Goal: Communication & Community: Participate in discussion

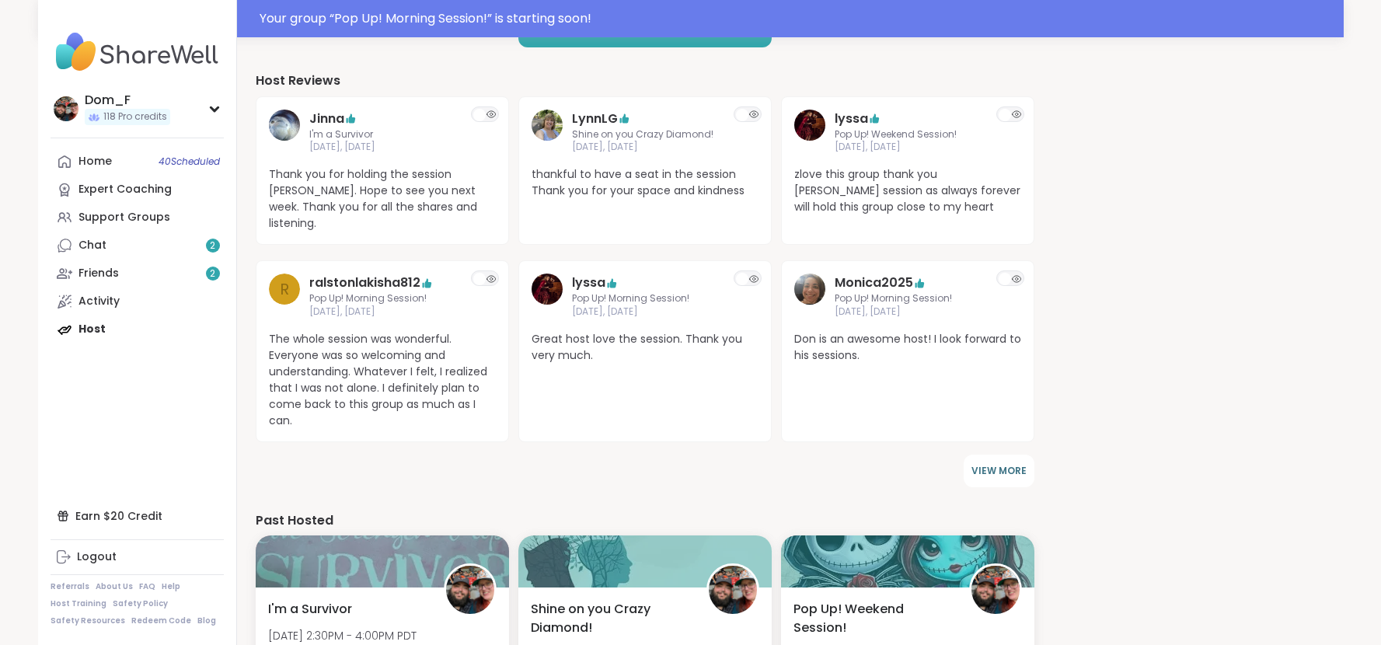
click at [1050, 481] on div "118 Welcome to ShareWell You have 118 available Pro credit s to book a coaching…" at bounding box center [790, 306] width 1069 height 1512
click at [170, 263] on link "Friends 2" at bounding box center [136, 273] width 173 height 28
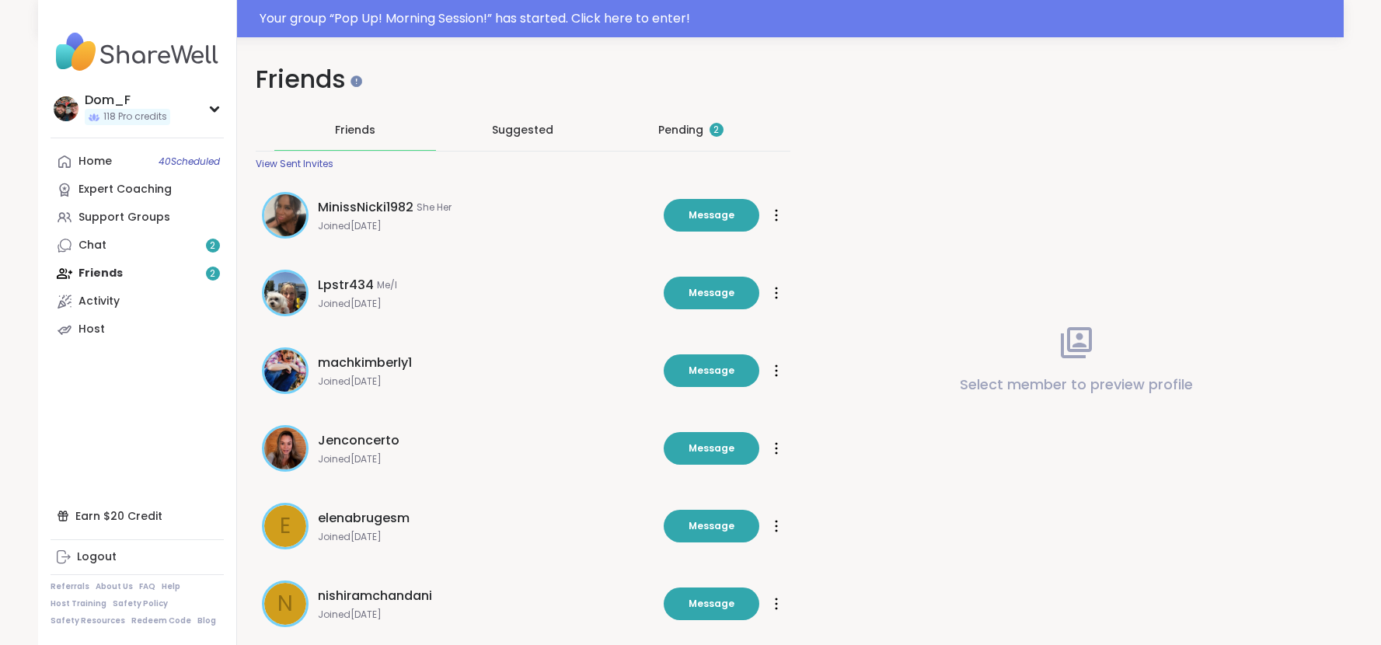
click at [662, 139] on div "Pending 2" at bounding box center [691, 130] width 162 height 40
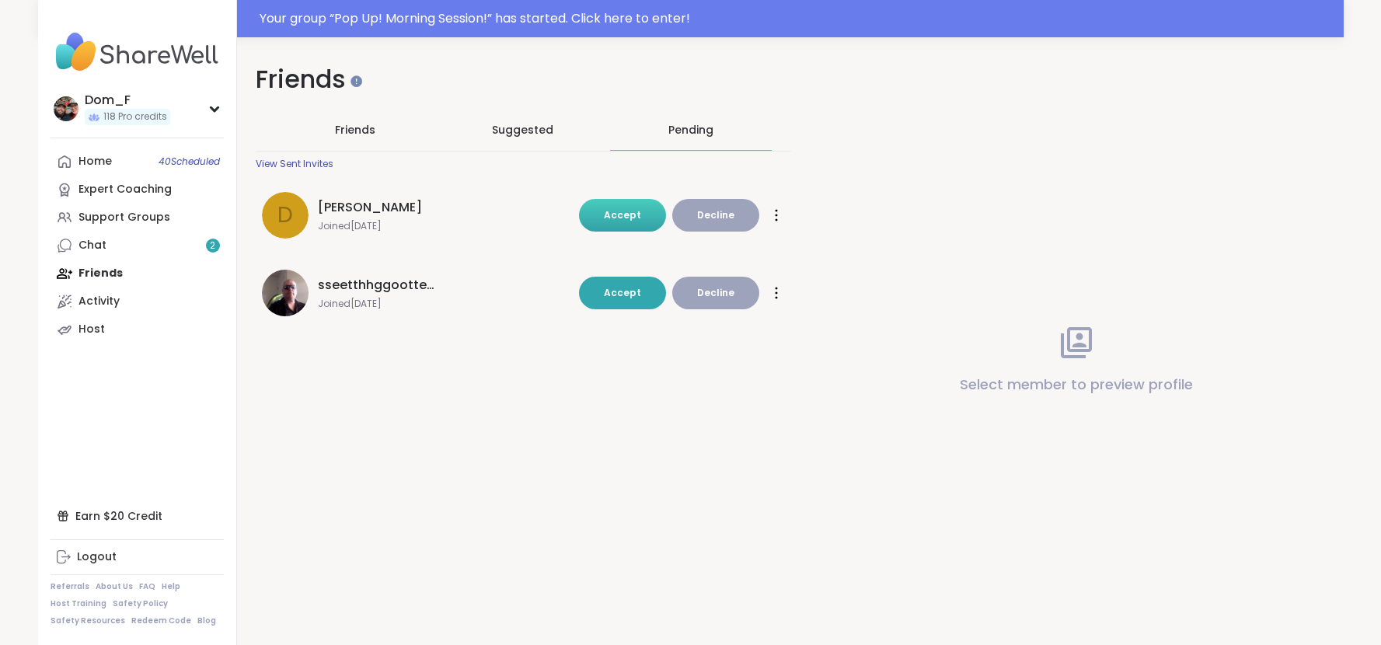
click at [648, 210] on button "Accept" at bounding box center [622, 215] width 87 height 33
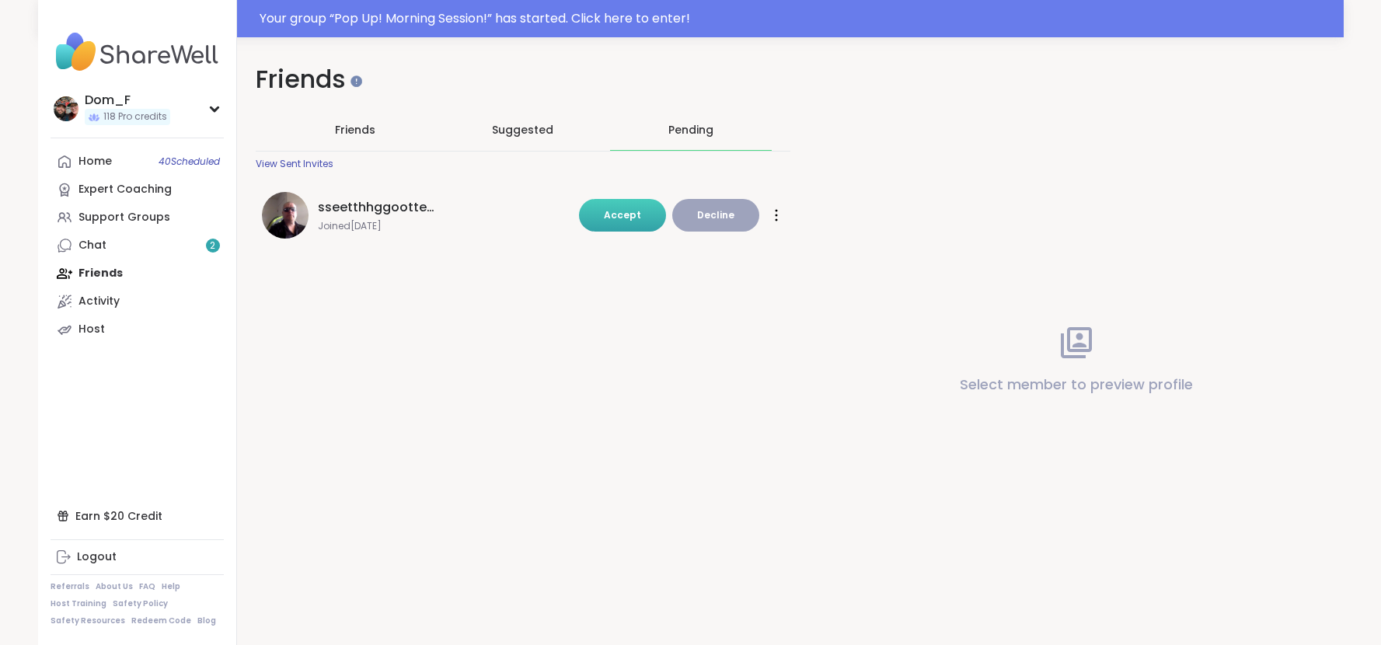
click at [635, 204] on button "Accept" at bounding box center [622, 215] width 87 height 33
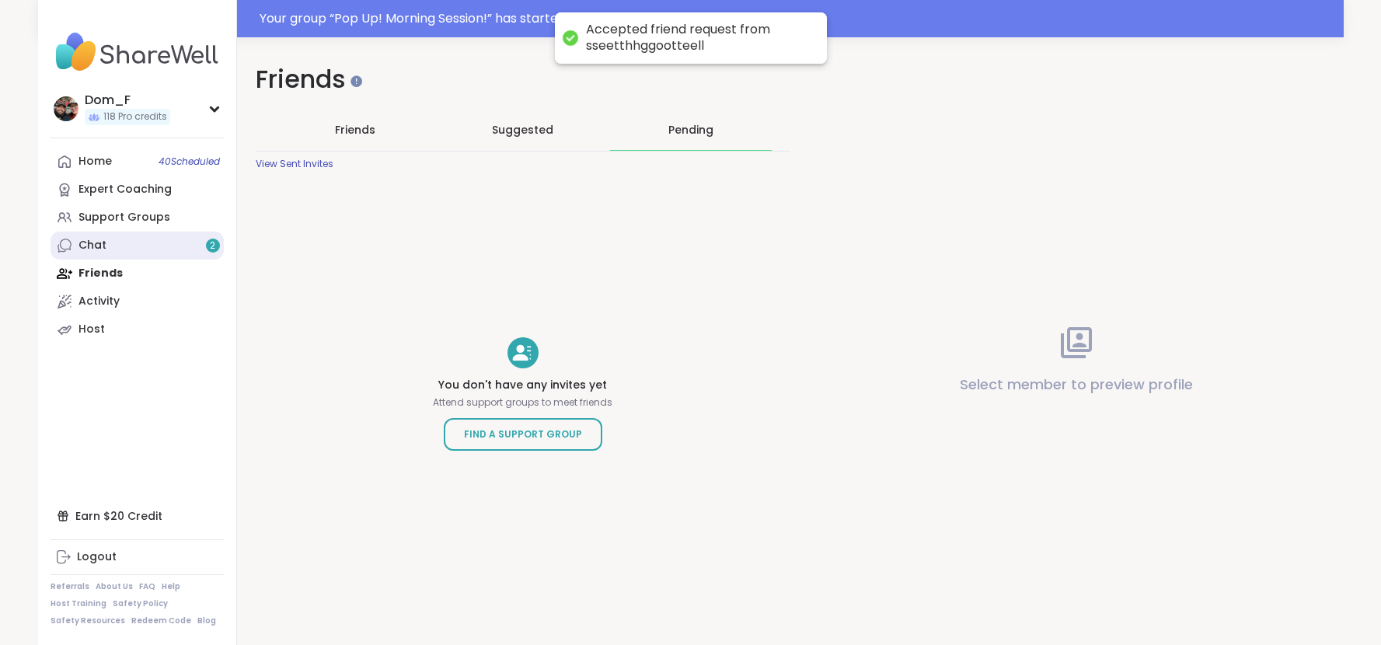
click at [155, 245] on link "Chat 2" at bounding box center [136, 246] width 173 height 28
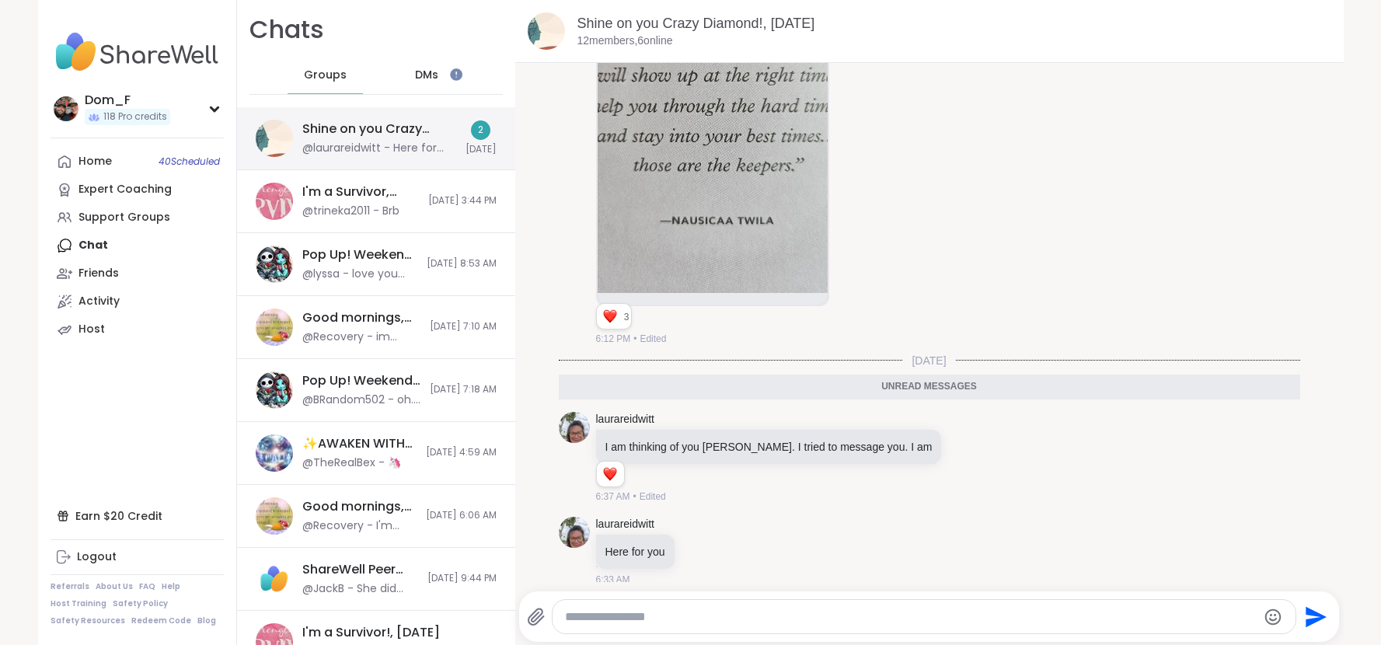
click at [372, 141] on div "@laurareidwitt - Here for you" at bounding box center [379, 149] width 154 height 16
click at [154, 214] on div "Support Groups" at bounding box center [124, 218] width 92 height 16
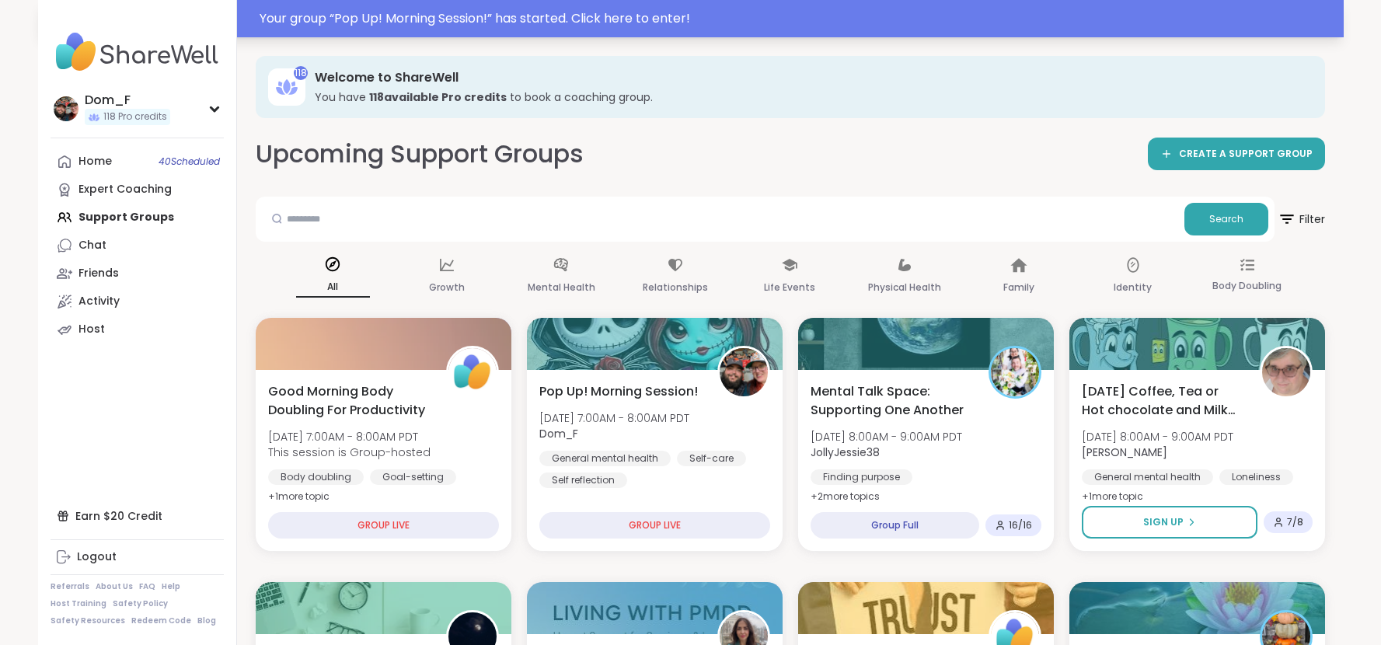
click at [639, 24] on div "Your group “ Pop Up! Morning Session! ” has started. Click here to enter!" at bounding box center [796, 18] width 1074 height 19
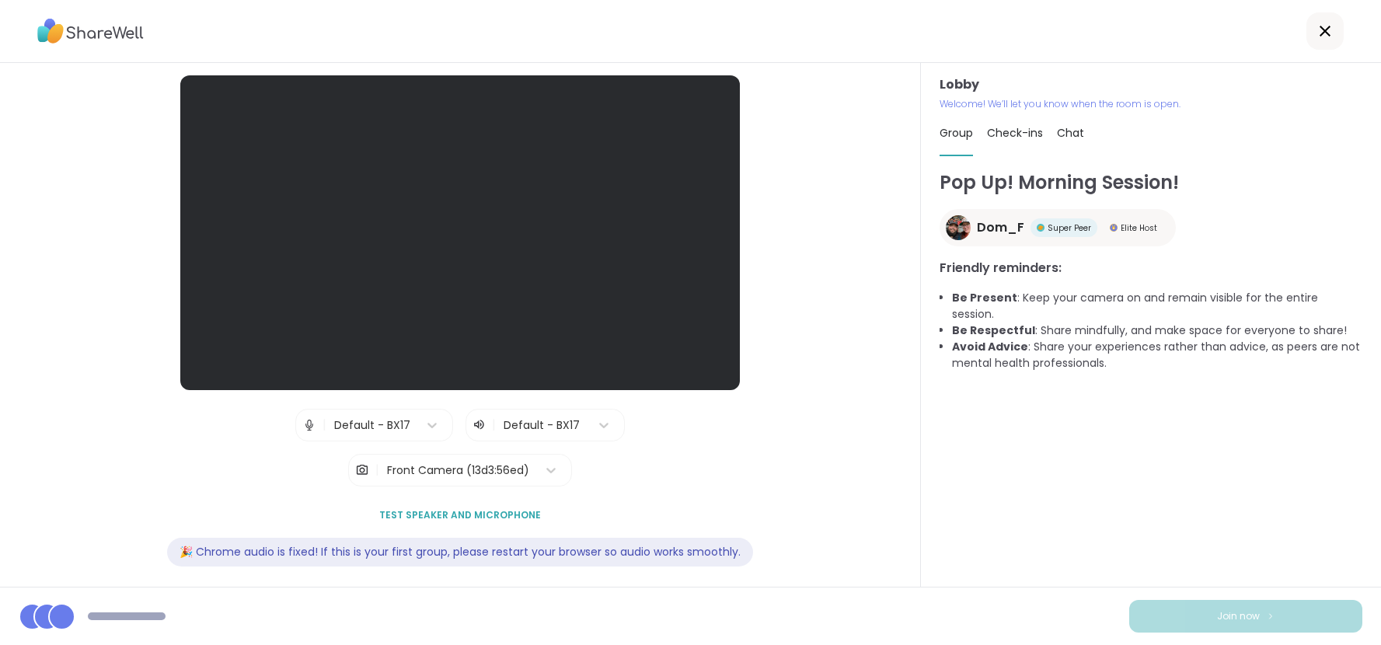
click at [897, 491] on div "Lobby | Default - BX17 | Default - BX17 | Front Camera (13d3:56ed) Test speaker…" at bounding box center [460, 325] width 921 height 524
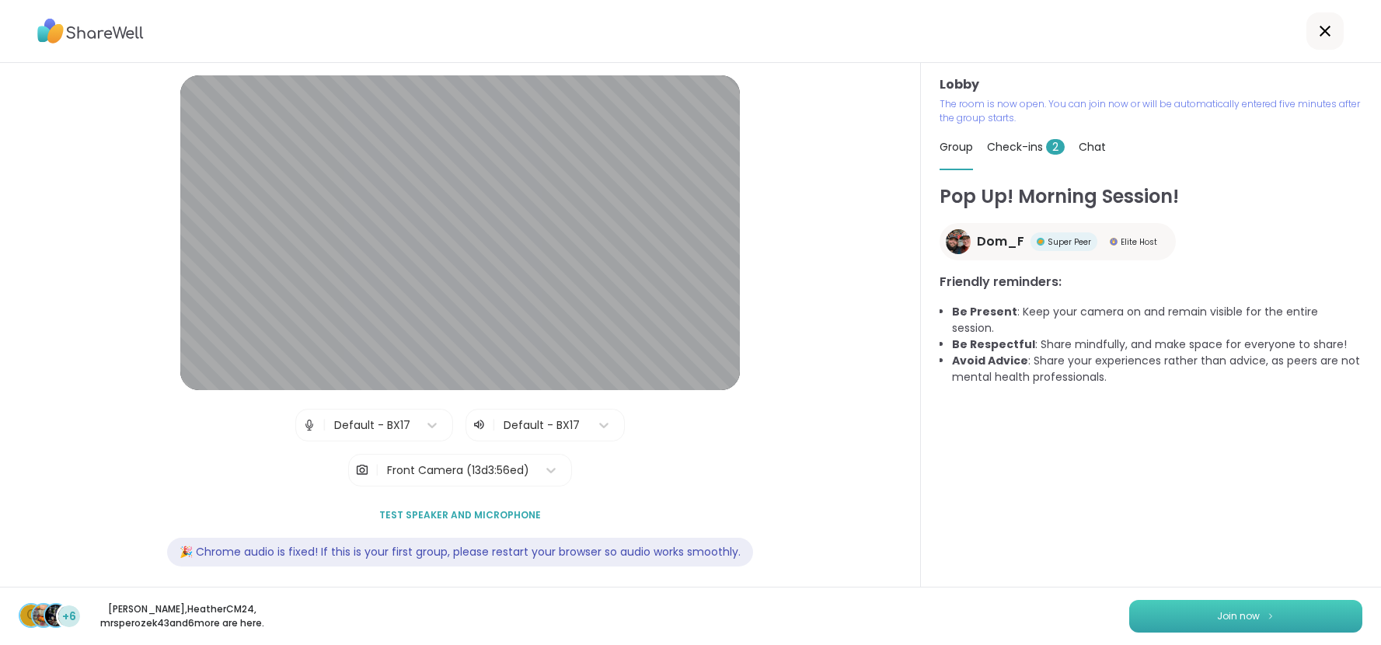
click at [1169, 624] on button "Join now" at bounding box center [1245, 616] width 233 height 33
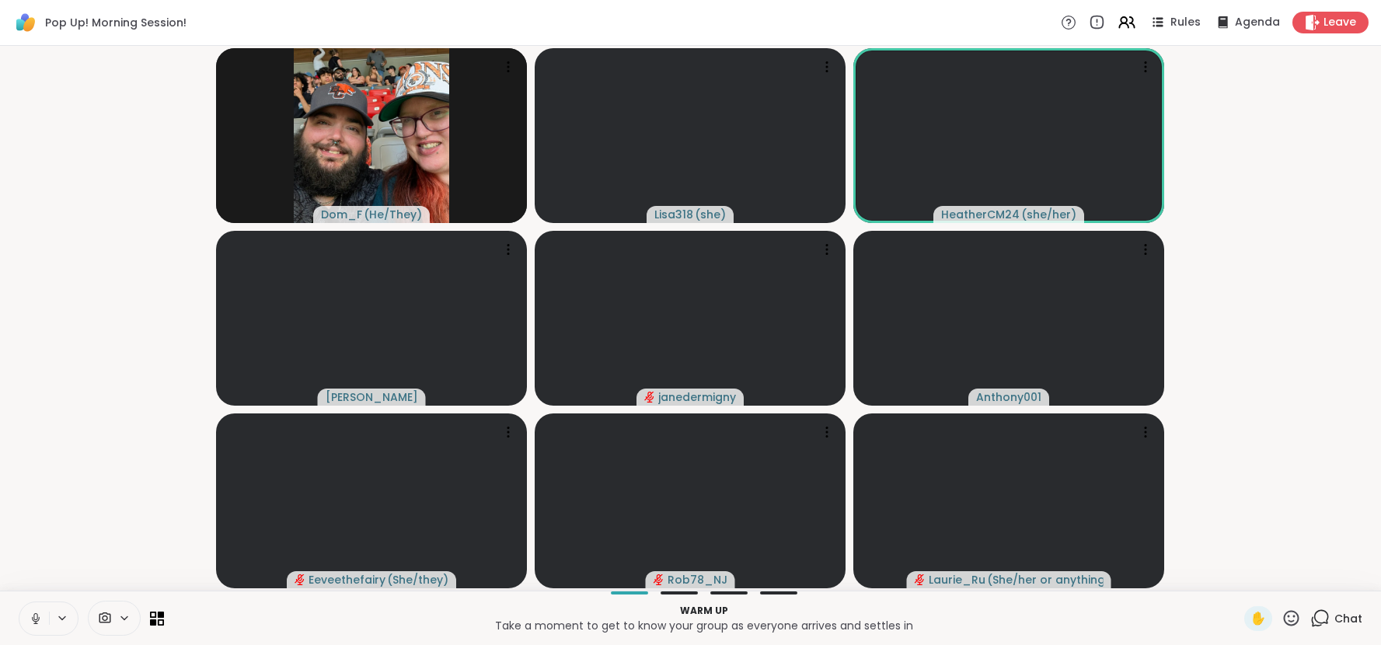
click at [1172, 623] on p "Take a moment to get to know your group as everyone arrives and settles in" at bounding box center [703, 626] width 1061 height 16
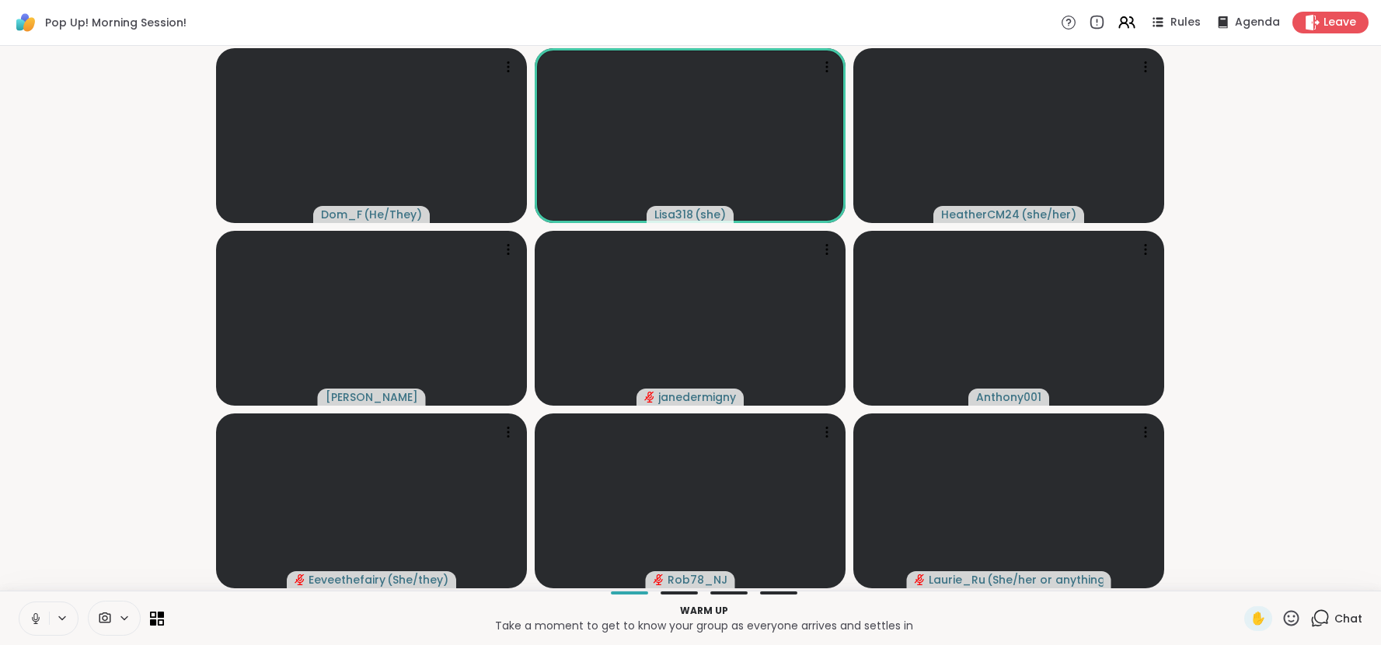
click at [1168, 622] on p "Take a moment to get to know your group as everyone arrives and settles in" at bounding box center [703, 626] width 1061 height 16
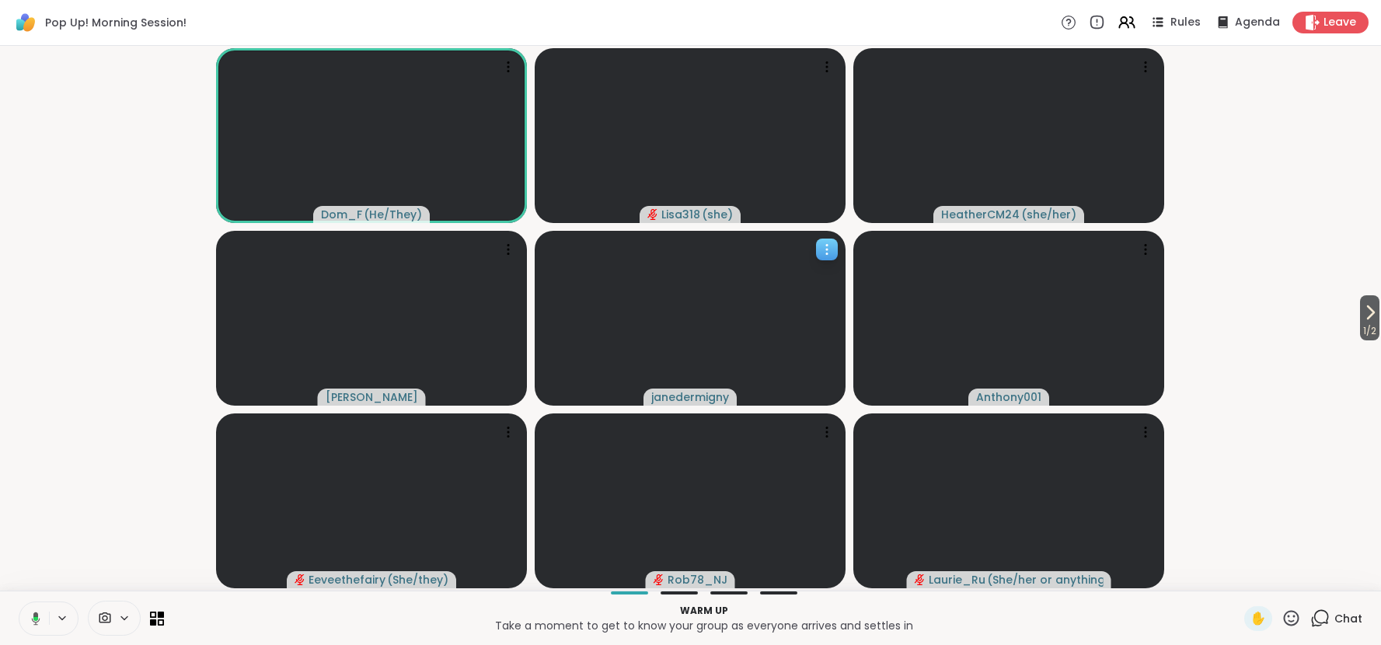
click at [828, 242] on icon at bounding box center [827, 250] width 16 height 16
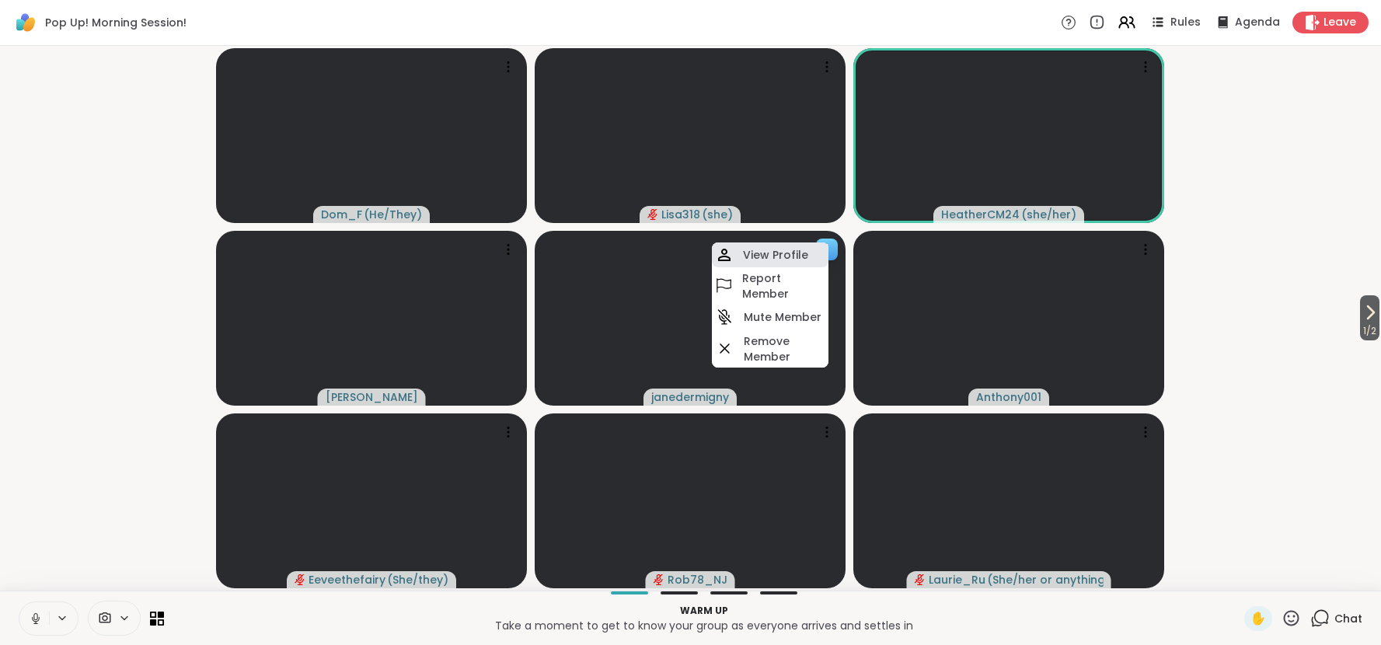
click at [803, 249] on h4 "View Profile" at bounding box center [775, 255] width 65 height 16
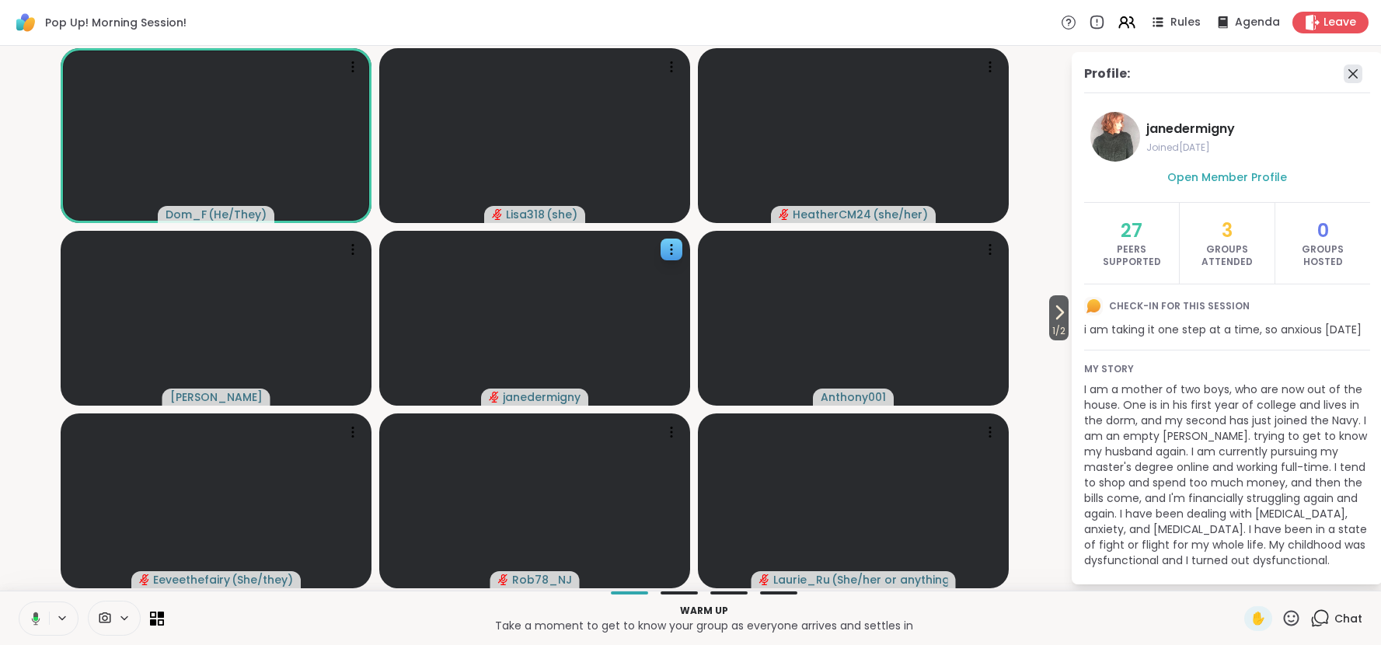
click at [1352, 74] on icon at bounding box center [1352, 73] width 9 height 9
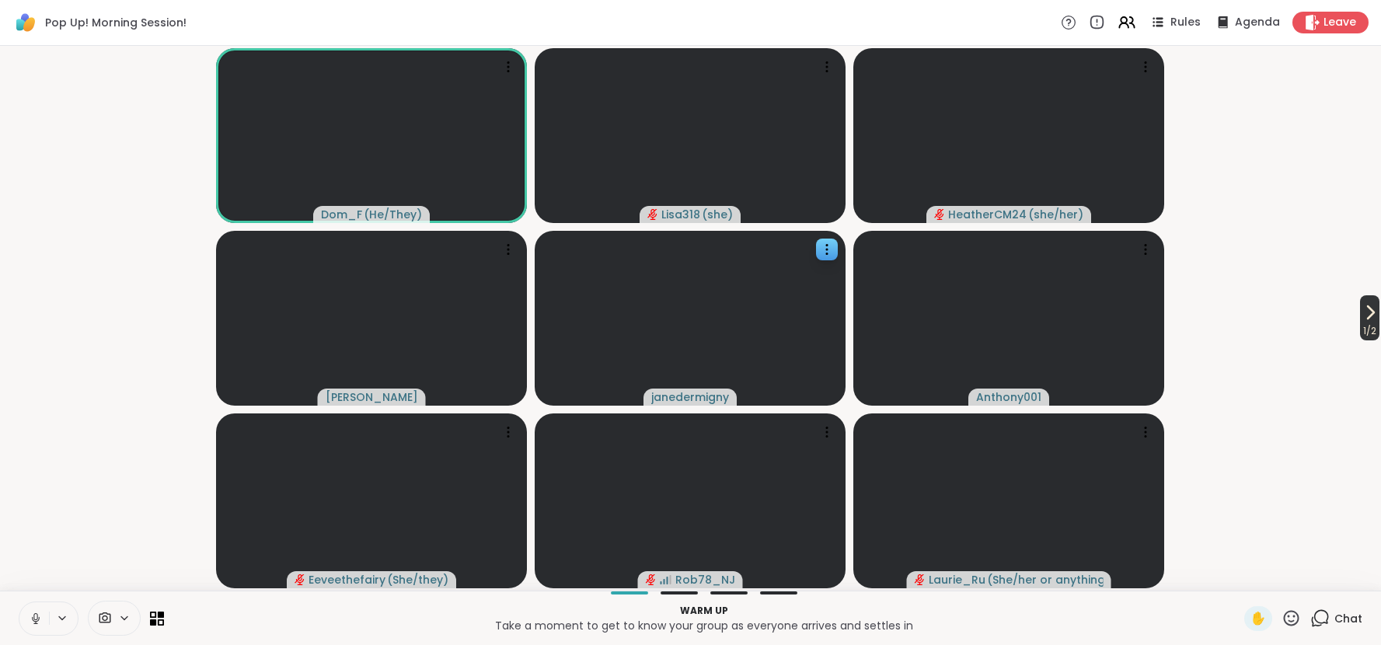
click at [1367, 322] on span "1 / 2" at bounding box center [1369, 331] width 19 height 19
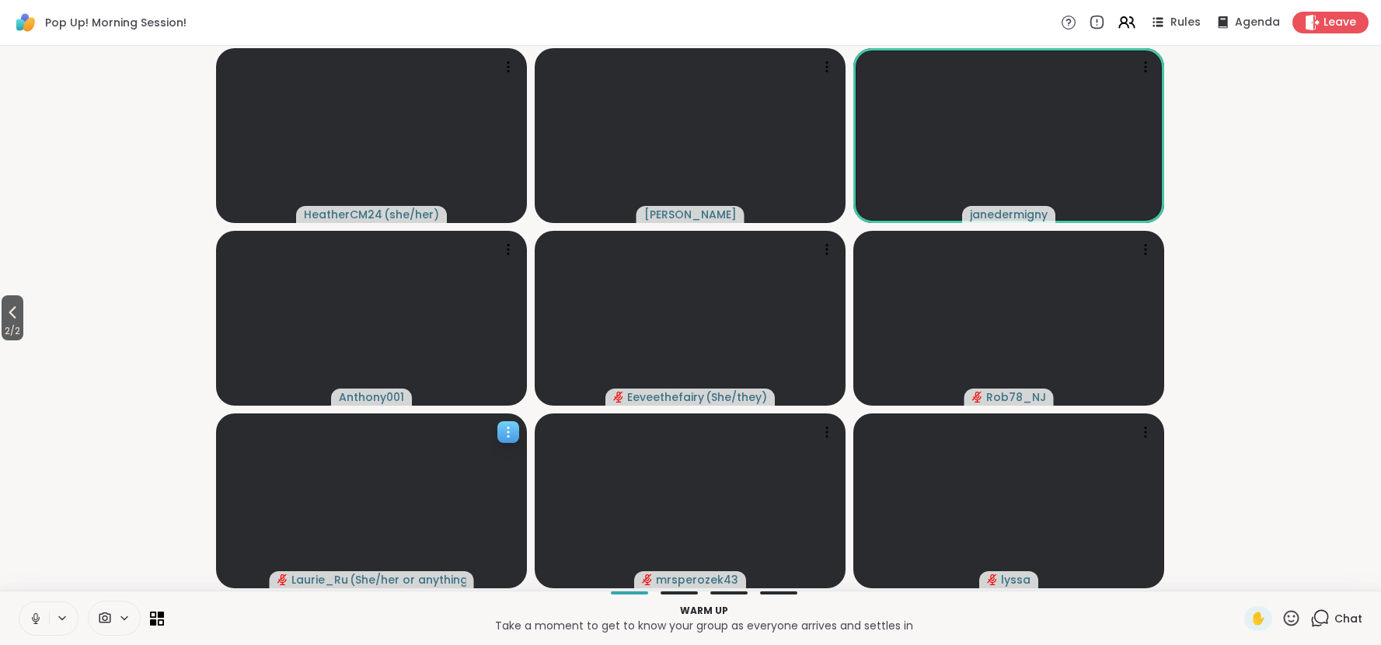
click at [509, 440] on div at bounding box center [508, 432] width 22 height 22
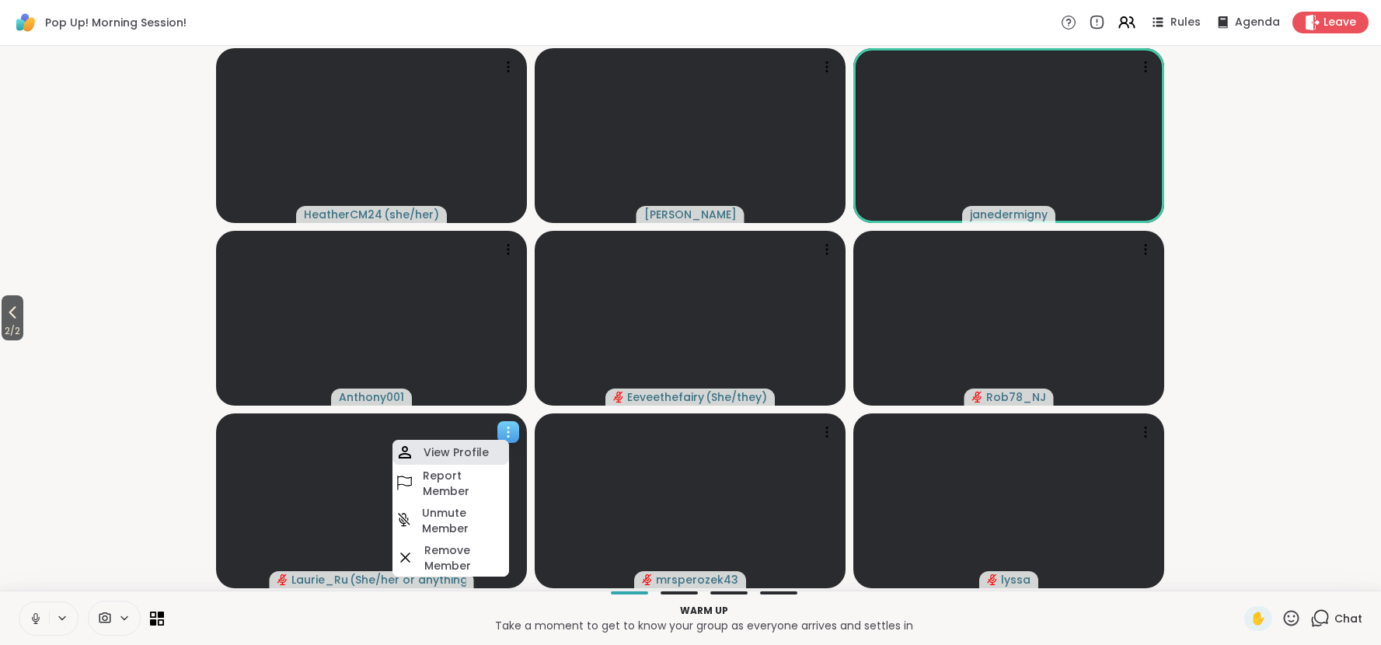
click at [496, 447] on div "View Profile" at bounding box center [450, 452] width 117 height 25
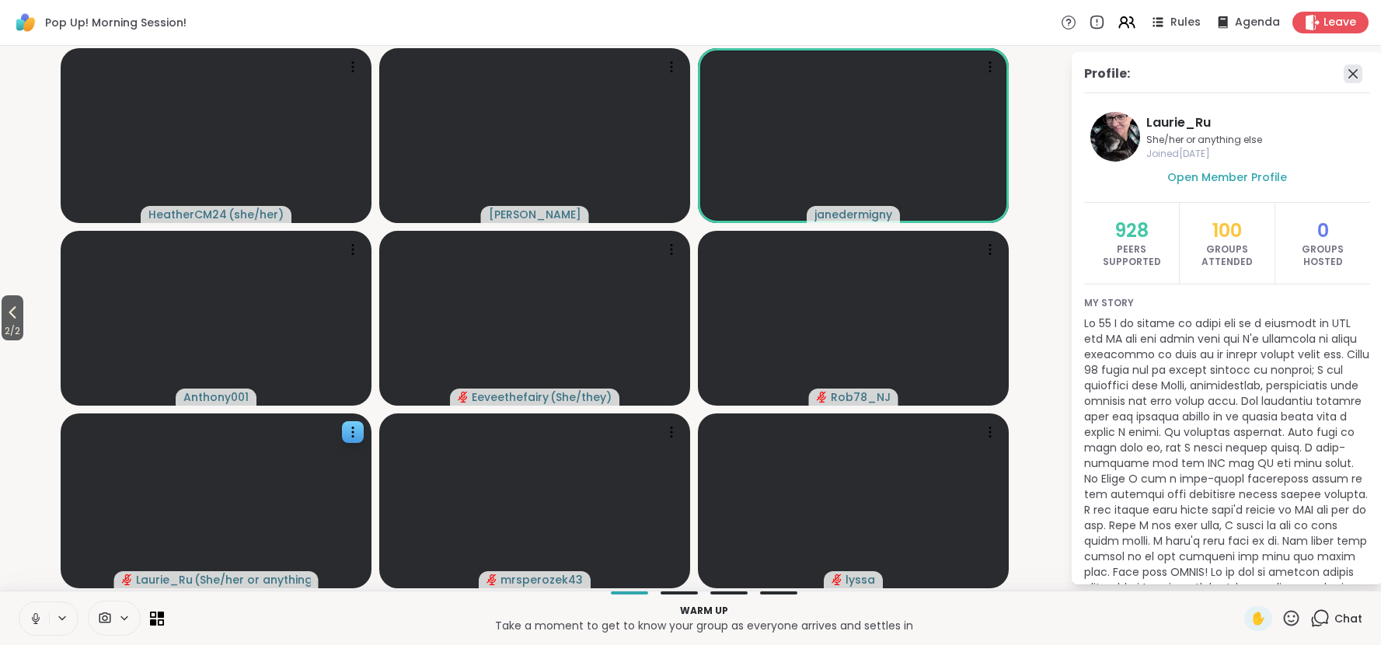
click at [1351, 78] on icon at bounding box center [1352, 73] width 19 height 19
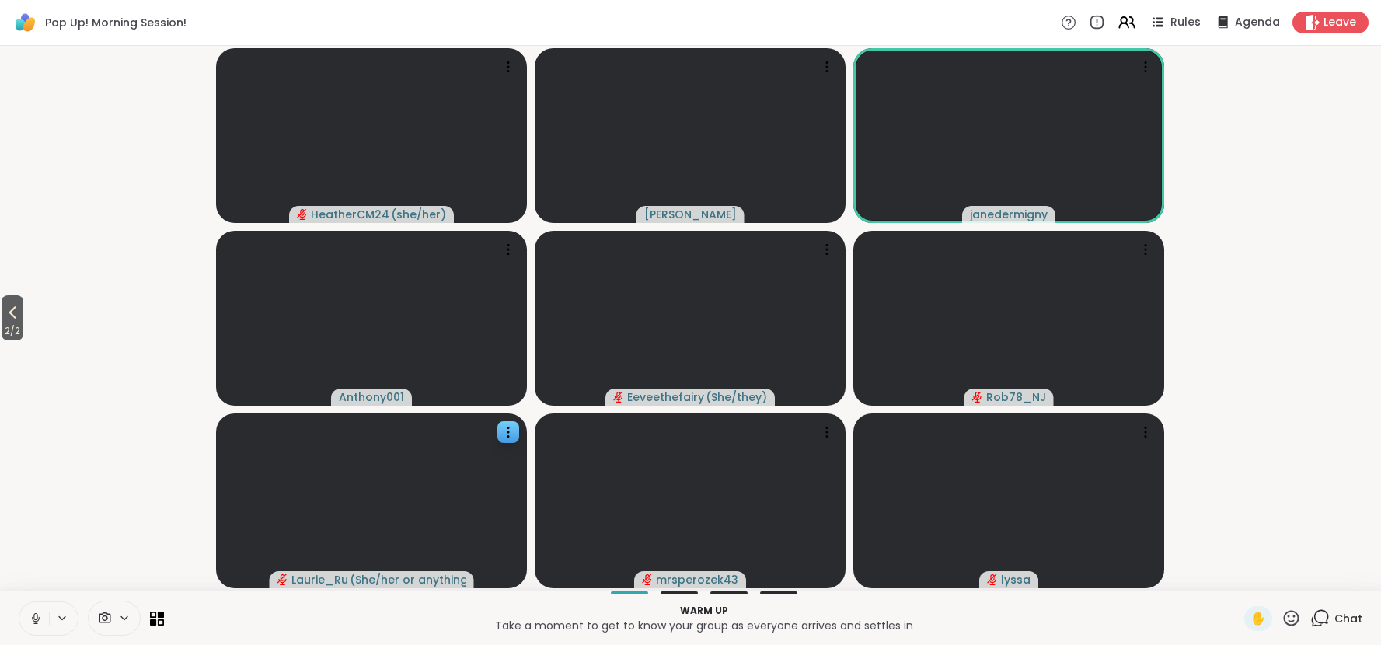
click at [1351, 78] on video-player-container "2 / 2 HeatherCM24 ( she/her ) ❤️ ❤️ ❤️ ❤️ ❤️ ❤️ ❤️ ❤️ ❤️ ❤️ ❤️ ❤️ ❤️ ❤️ [PERSON…" at bounding box center [690, 318] width 1362 height 532
click at [1182, 138] on video-player-container "2 / 2 HeatherCM24 ( she/her ) [PERSON_NAME] janedermigny Anthony001 Eeveethefai…" at bounding box center [690, 318] width 1362 height 532
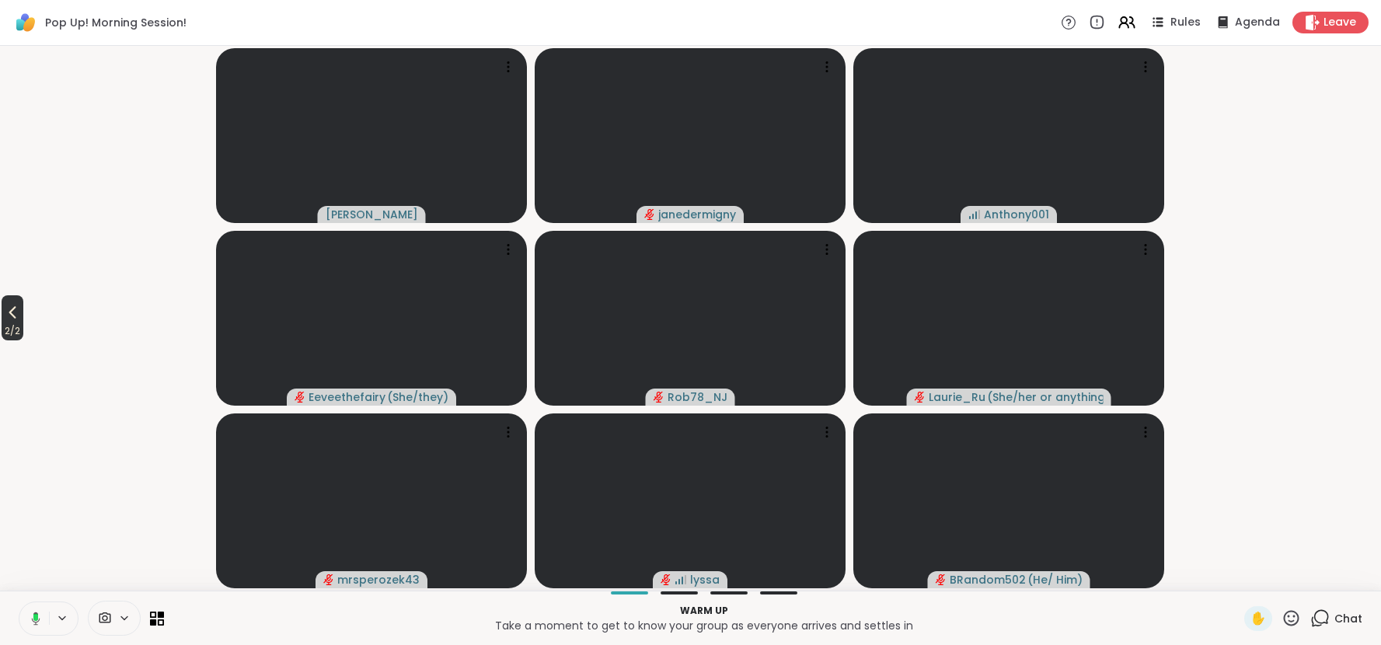
click at [23, 322] on span "2 / 2" at bounding box center [13, 331] width 22 height 19
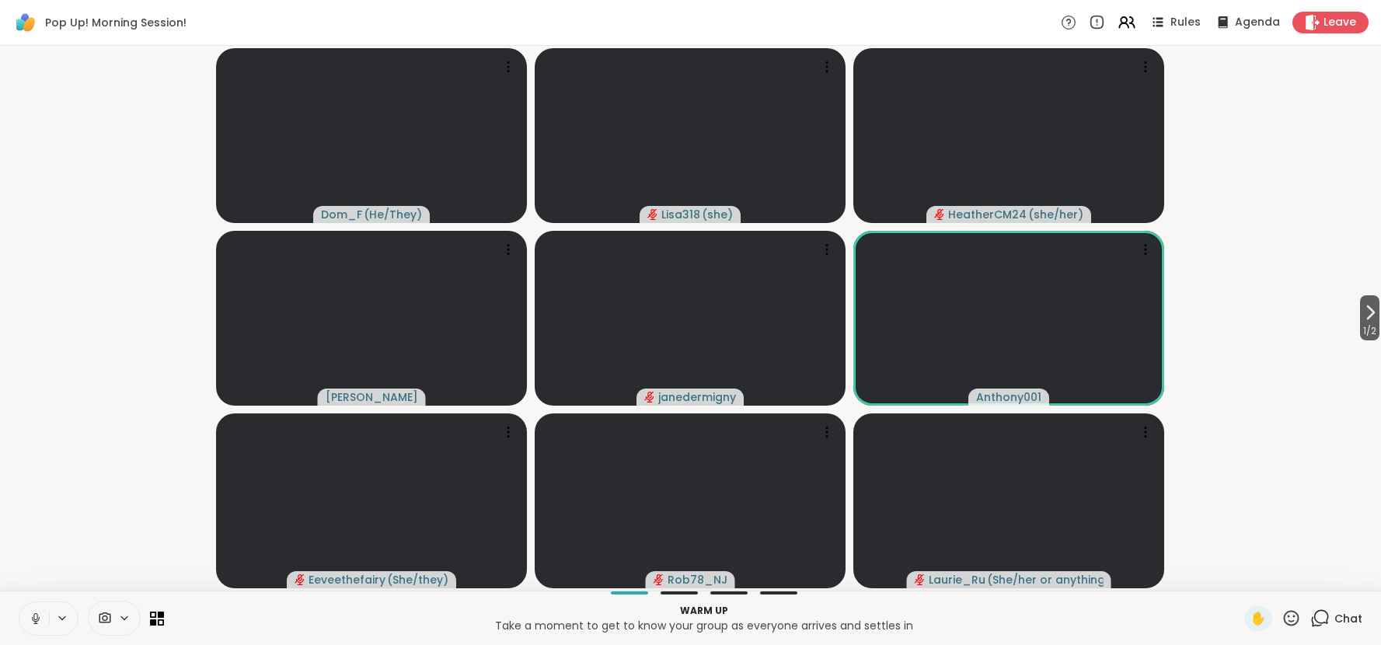
click at [1331, 298] on video-player-container "1 / 2 Dom_F ( He/They ) Lisa318 ( she ) HeatherCM24 ( she/her ) [PERSON_NAME] j…" at bounding box center [690, 318] width 1362 height 532
click at [1363, 314] on icon at bounding box center [1369, 312] width 19 height 19
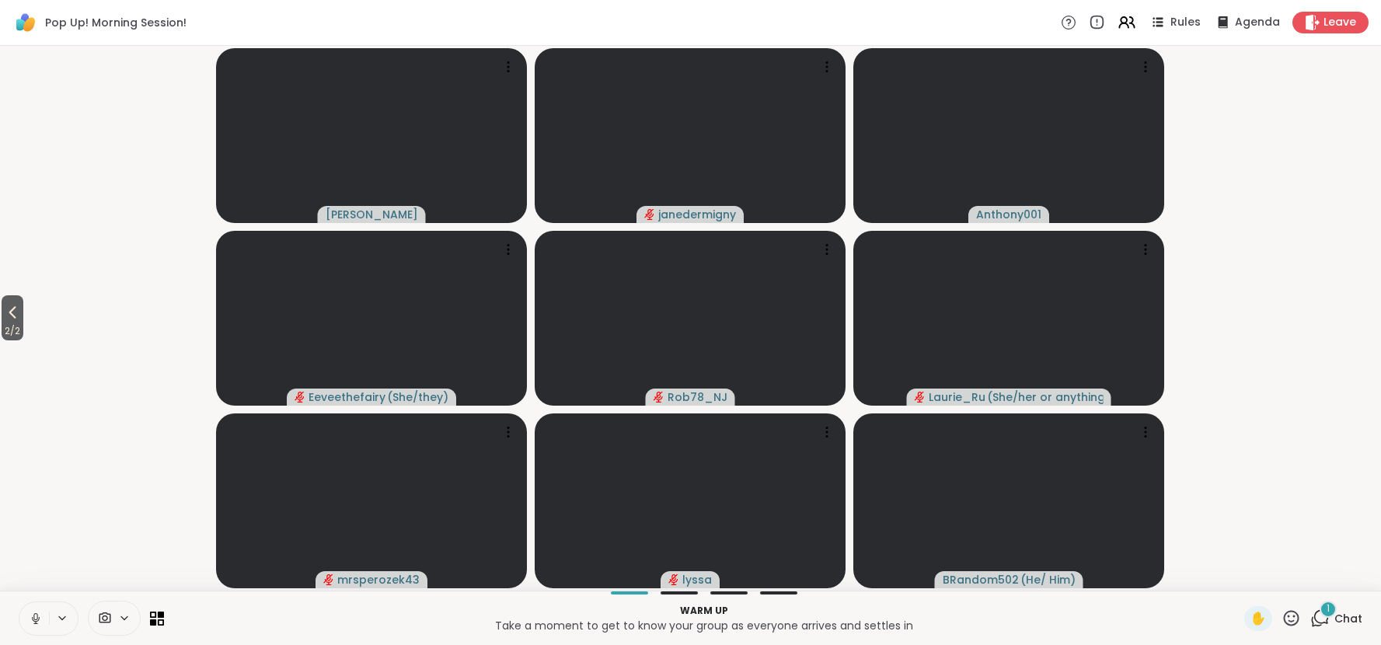
click at [1341, 609] on div "1 Chat" at bounding box center [1336, 618] width 52 height 25
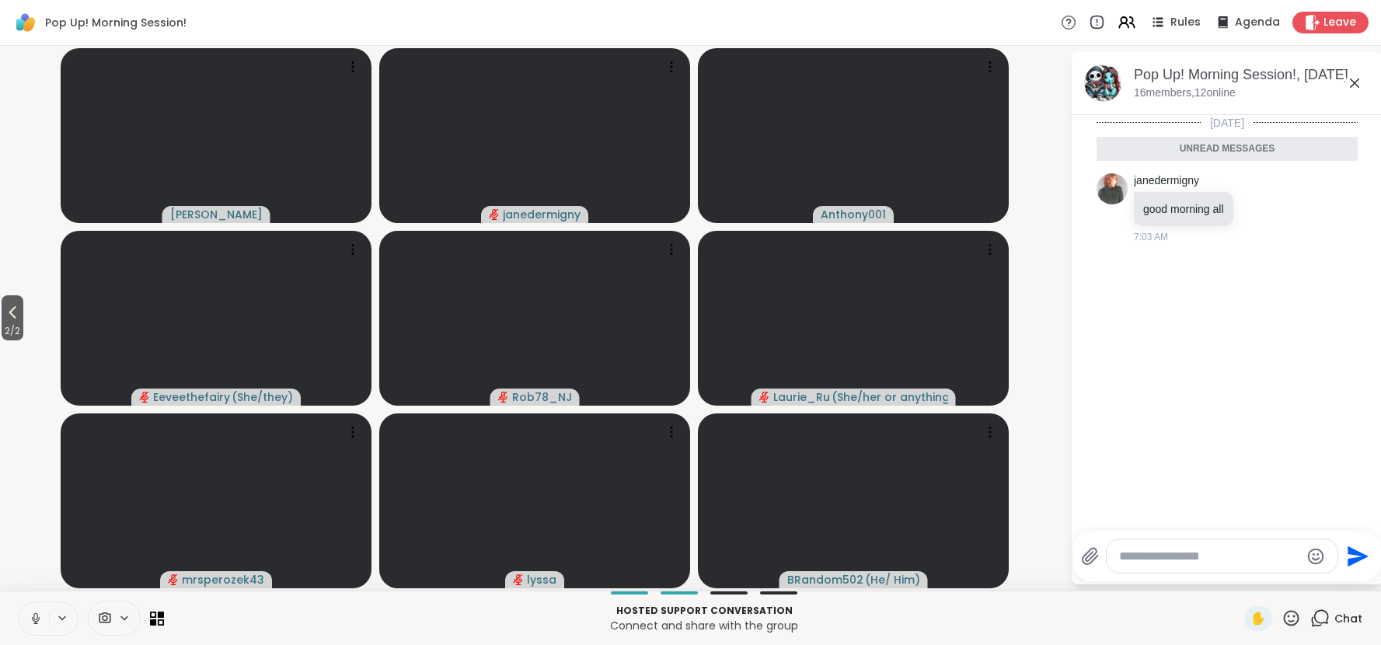
click at [1346, 618] on span "Chat" at bounding box center [1348, 619] width 28 height 16
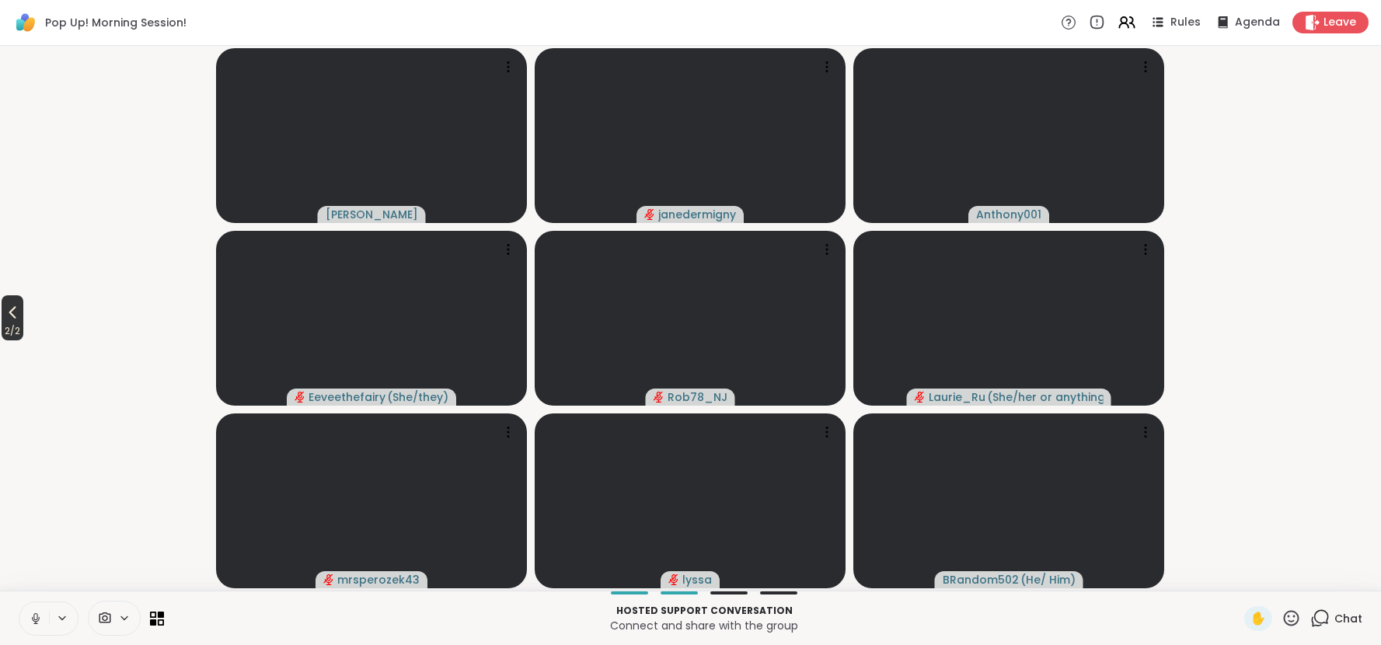
click at [17, 308] on icon at bounding box center [12, 312] width 19 height 19
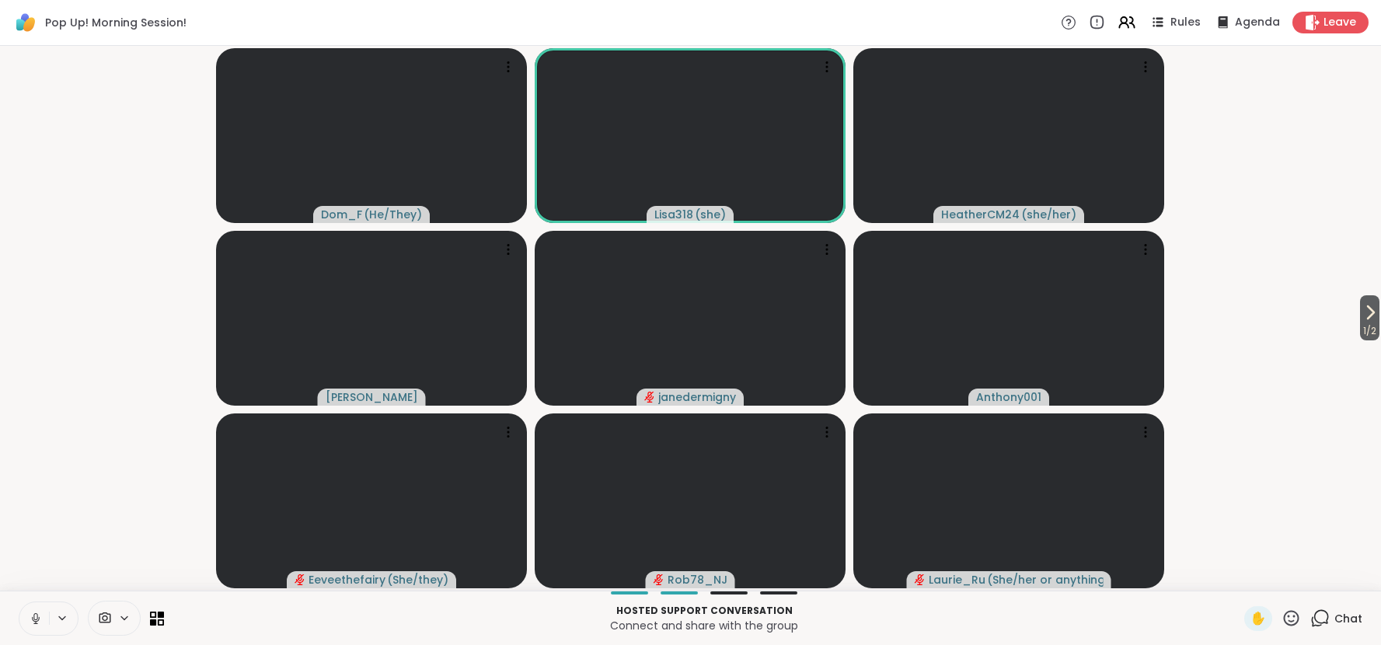
click at [17, 308] on video-player-container "1 / 2 Dom_F ( He/They ) Lisa318 ( she ) HeatherCM24 ( she/her ) [PERSON_NAME] j…" at bounding box center [690, 318] width 1362 height 532
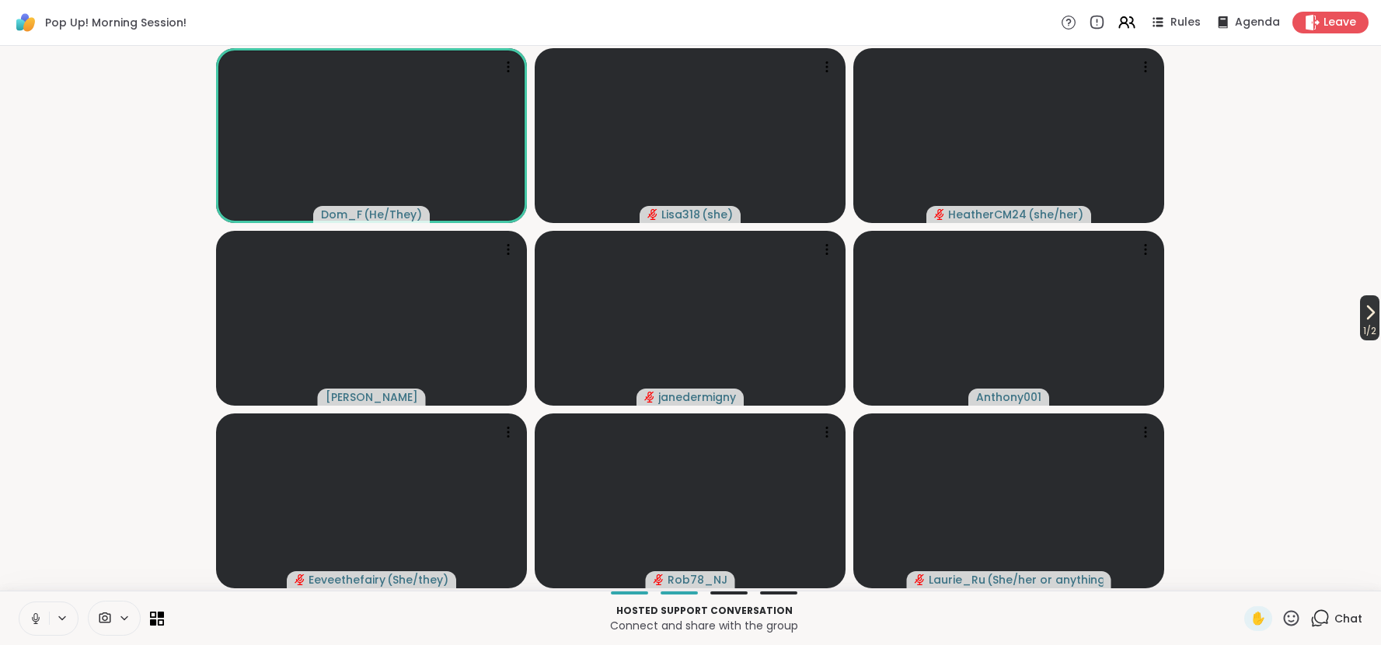
click at [1365, 309] on icon at bounding box center [1369, 312] width 19 height 19
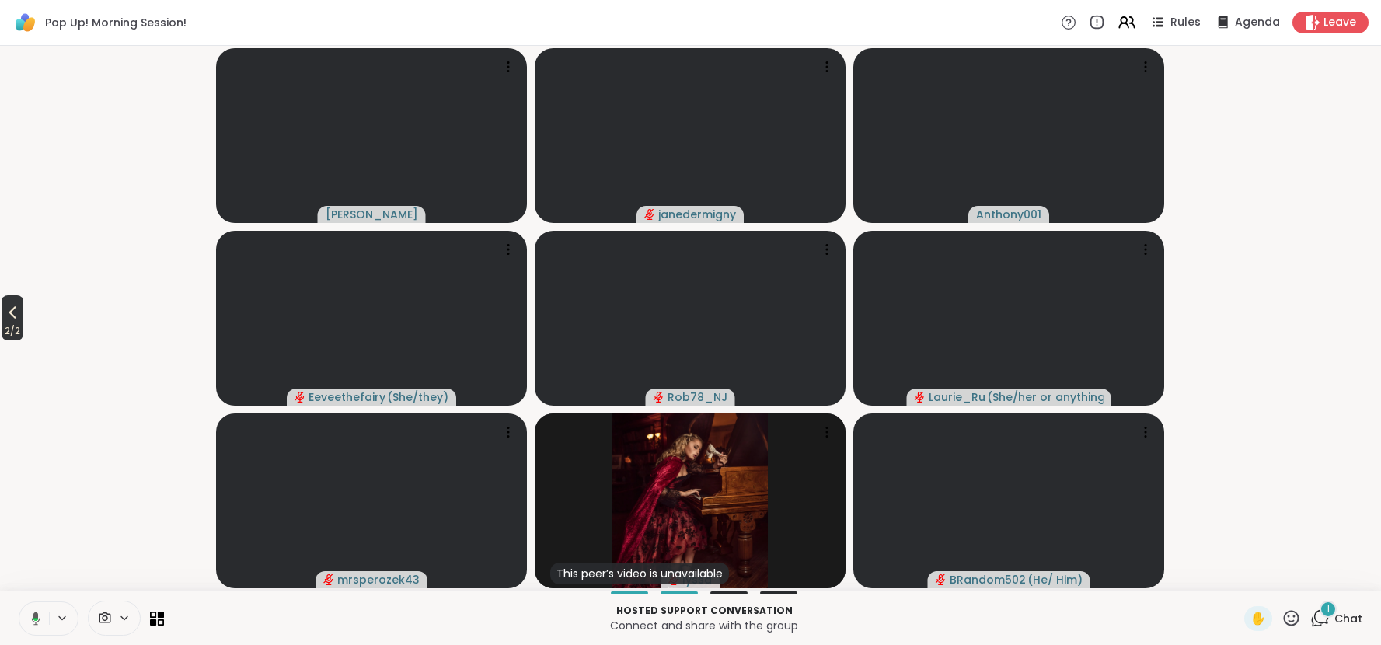
click at [12, 318] on icon at bounding box center [12, 312] width 19 height 19
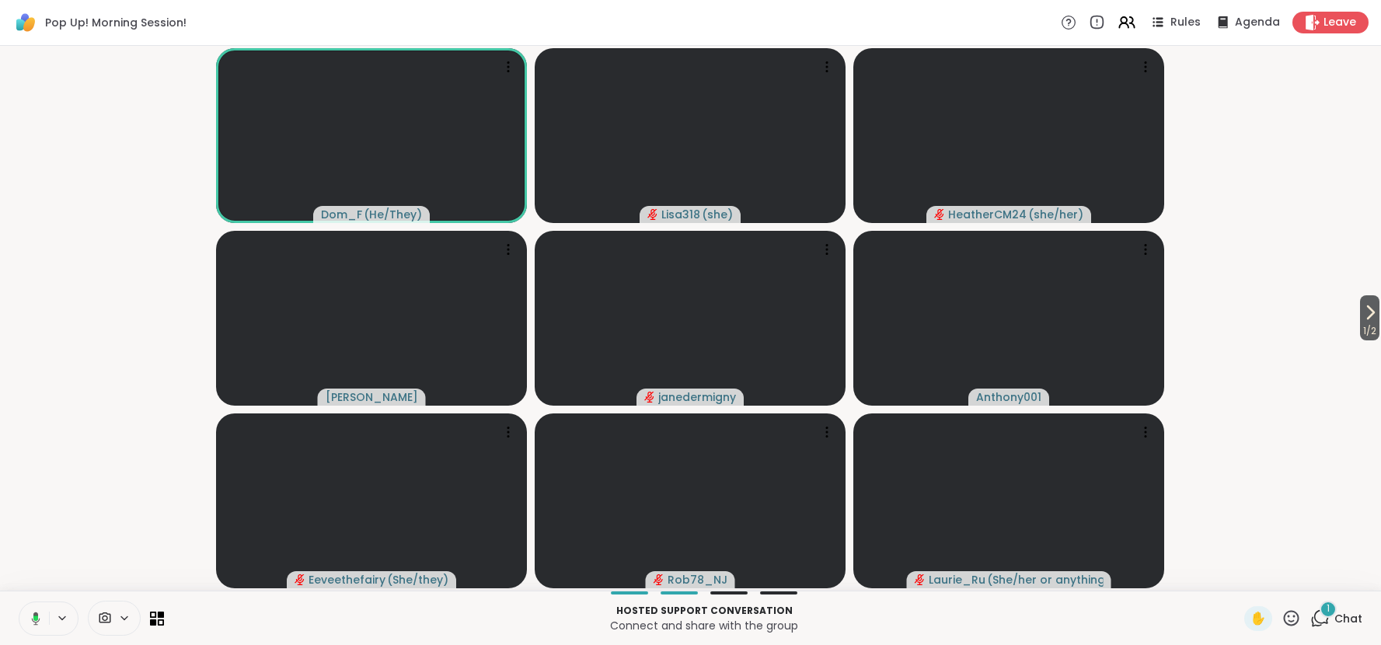
click at [144, 270] on video-player-container "1 / 2 Dom_F ( He/They ) Lisa318 ( she ) HeatherCM24 ( she/her ) [PERSON_NAME] j…" at bounding box center [690, 318] width 1362 height 532
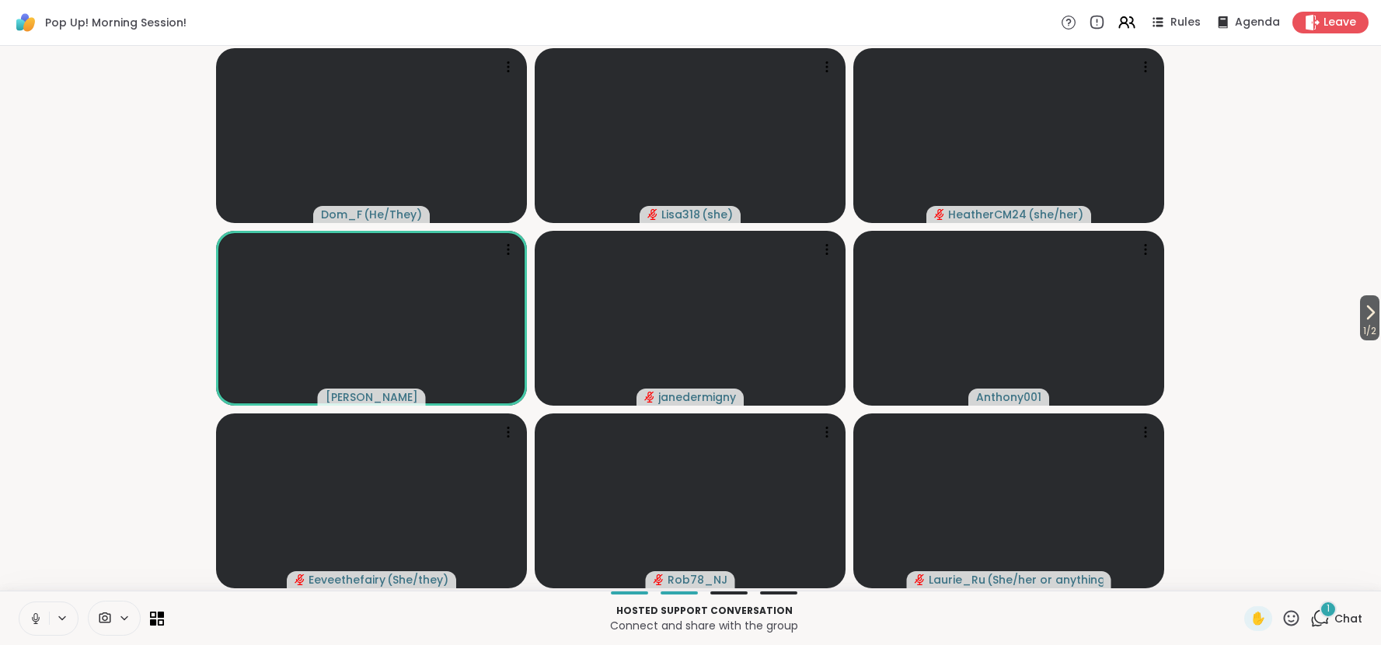
click at [33, 615] on icon at bounding box center [36, 618] width 14 height 14
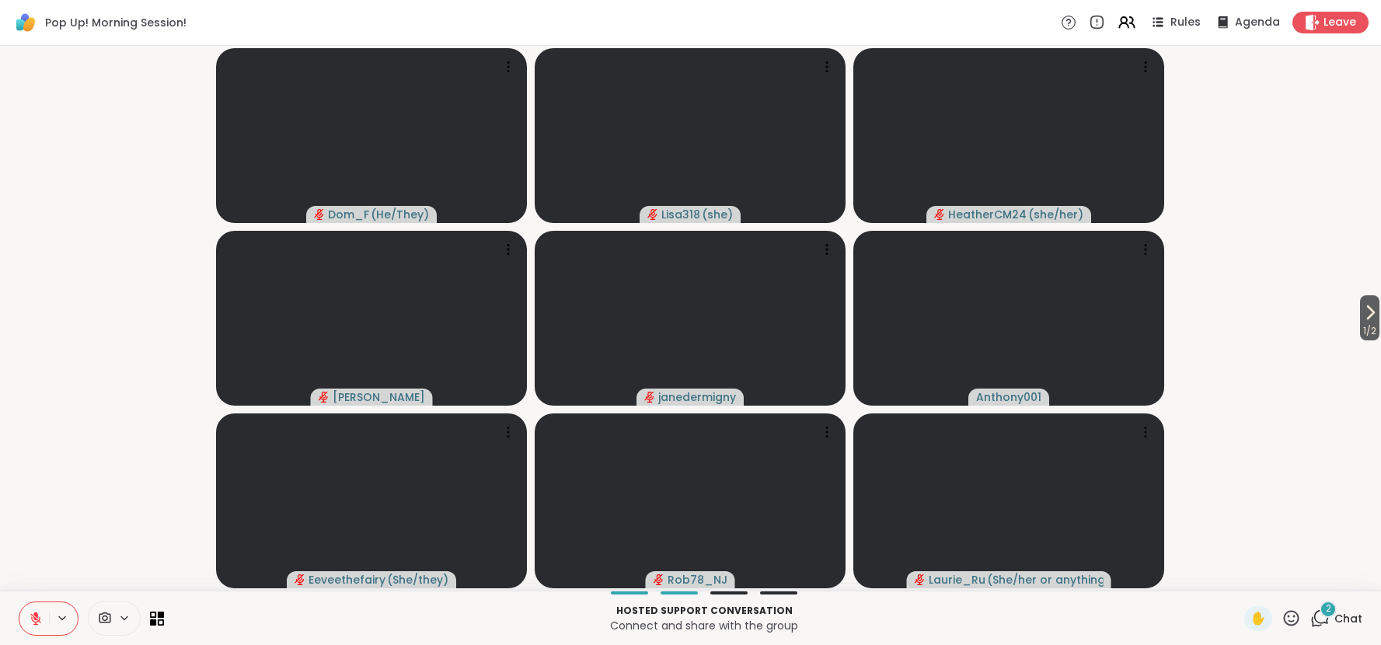
click at [35, 622] on icon at bounding box center [36, 618] width 14 height 14
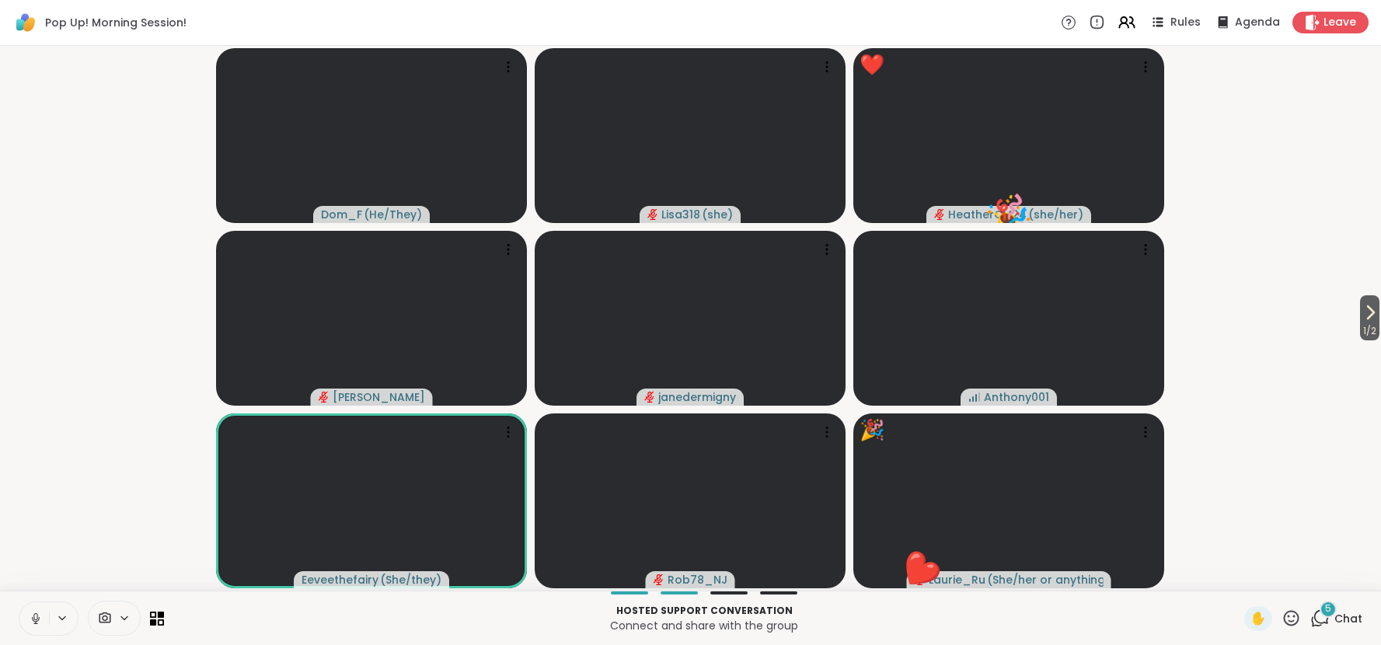
click at [975, 618] on p "Connect and share with the group" at bounding box center [703, 626] width 1061 height 16
click at [1290, 618] on icon at bounding box center [1290, 617] width 19 height 19
click at [1245, 575] on span "❤️" at bounding box center [1246, 577] width 16 height 19
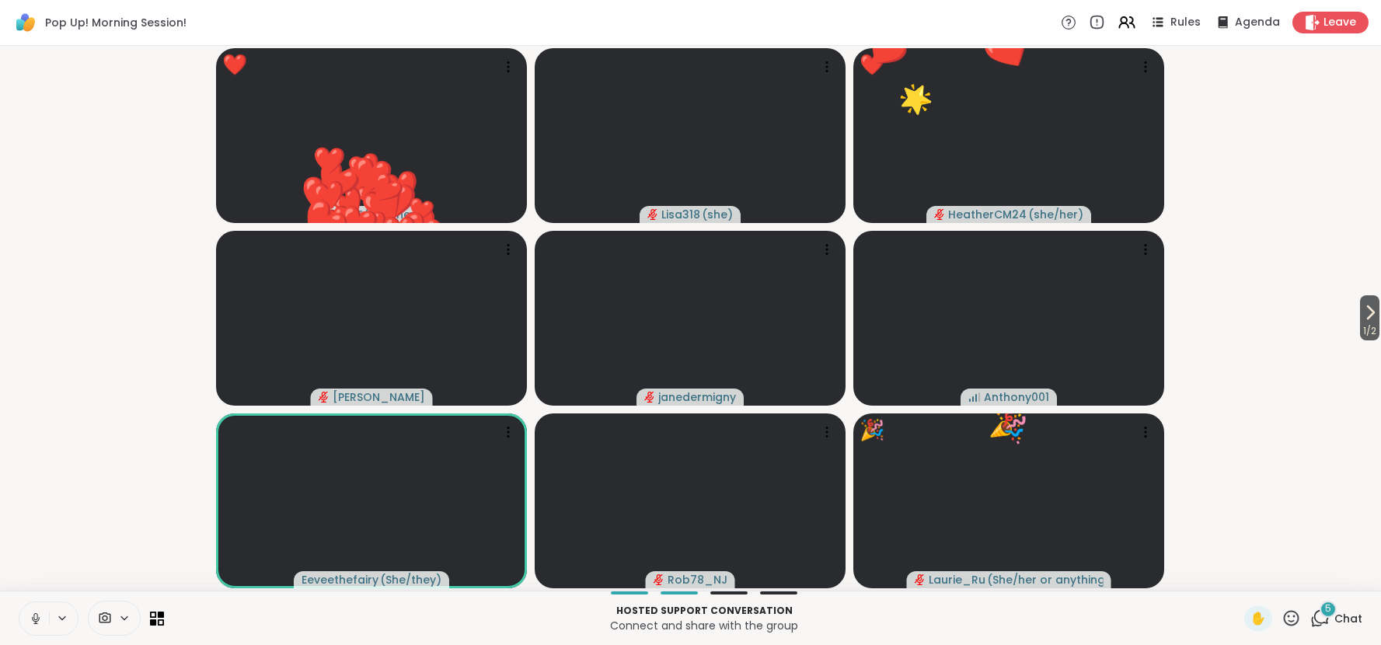
click at [1245, 575] on video-player-container "1 / 2 ❤️ Dom_F ( He/They ) ❤️ ❤️ ❤️ ❤️ ❤️ ❤️ ❤️ ❤️ ❤️ ❤️ ❤️ ❤️ ❤️ ❤️ ❤️ ❤️ ❤️ ❤…" at bounding box center [690, 318] width 1362 height 532
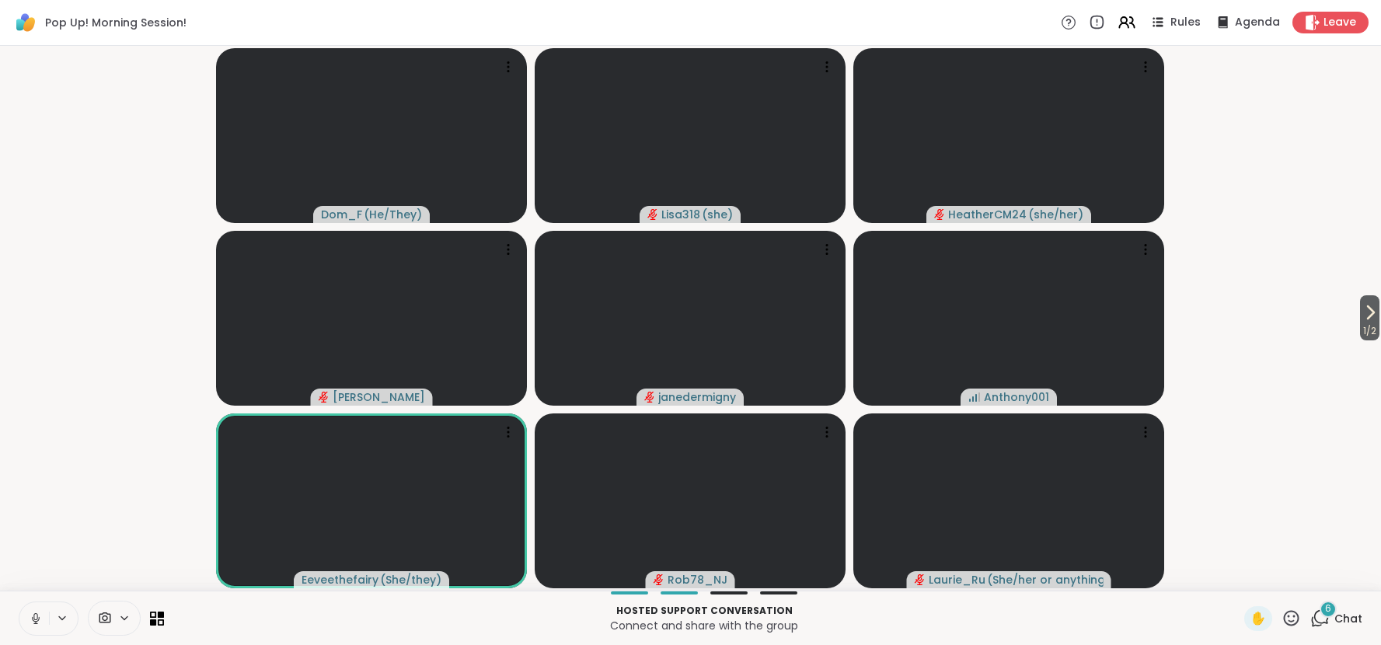
click at [1290, 620] on icon at bounding box center [1290, 617] width 19 height 19
click at [1248, 578] on span "❤️" at bounding box center [1246, 577] width 16 height 19
click at [1291, 615] on icon at bounding box center [1290, 617] width 19 height 19
click at [1346, 583] on span "🎉" at bounding box center [1348, 577] width 16 height 19
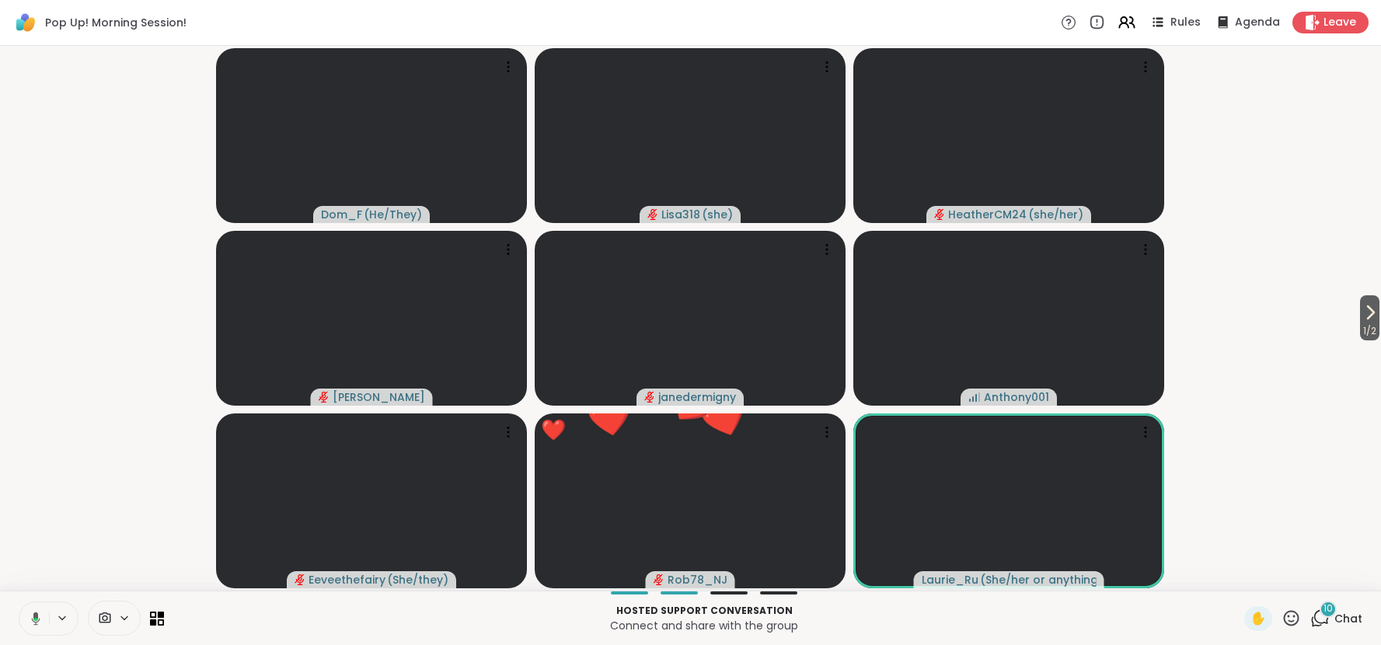
click at [1292, 615] on icon at bounding box center [1290, 617] width 19 height 19
click at [1321, 576] on div "🌟" at bounding box center [1314, 577] width 28 height 25
click at [1291, 619] on icon at bounding box center [1290, 617] width 19 height 19
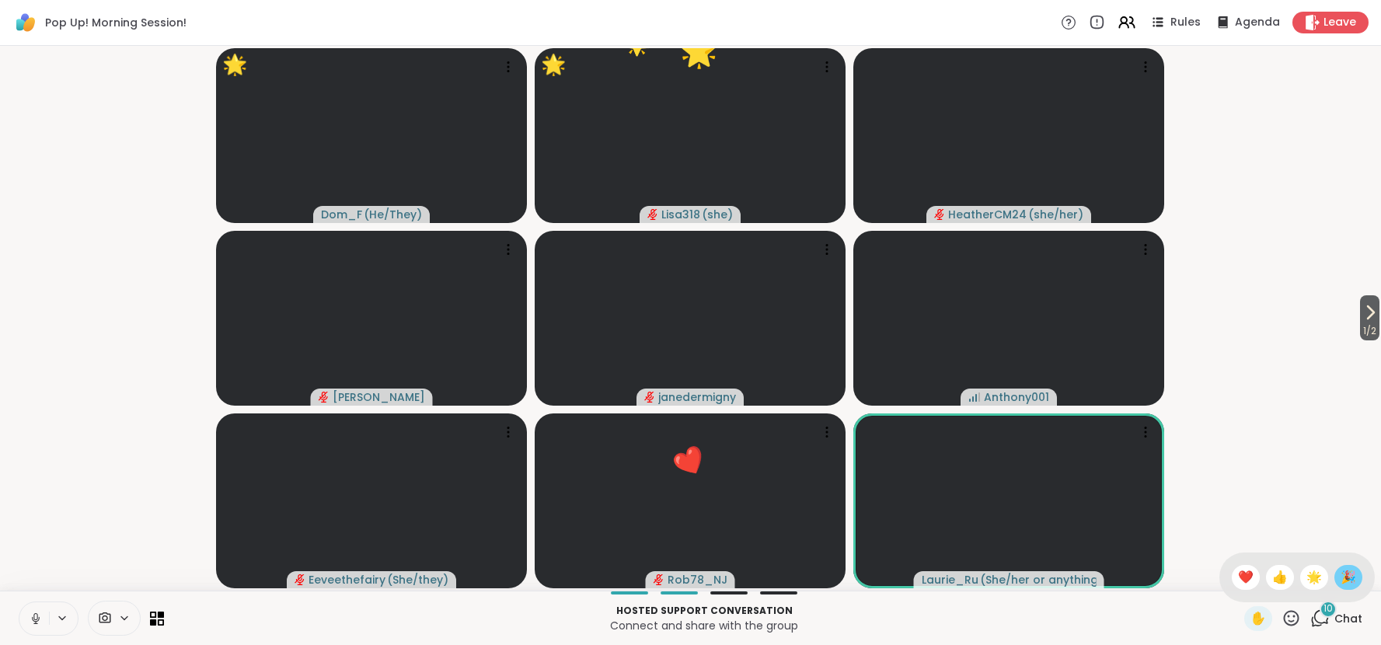
click at [1346, 578] on span "🎉" at bounding box center [1348, 577] width 16 height 19
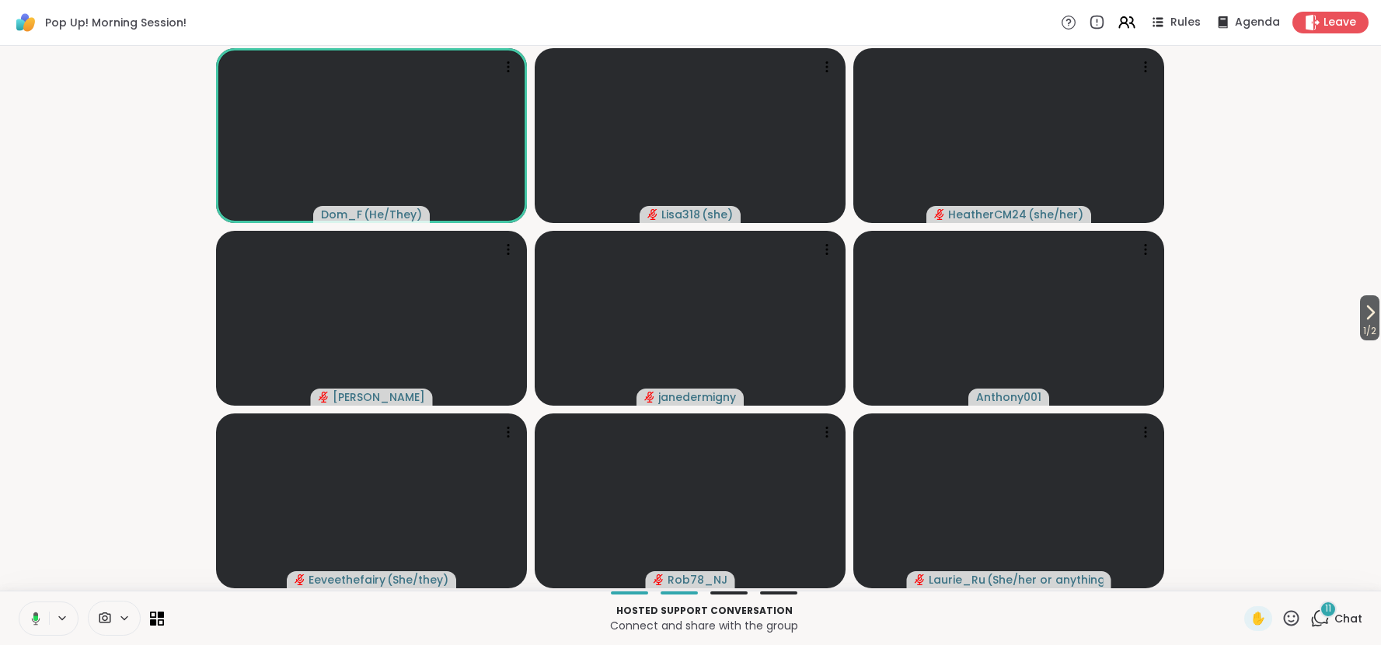
click at [1304, 506] on video-player-container "1 / 2 Dom_F ( He/They ) Lisa318 ( she ) HeatherCM24 ( she/her ) [PERSON_NAME] j…" at bounding box center [690, 318] width 1362 height 532
click at [1368, 318] on icon at bounding box center [1369, 312] width 19 height 19
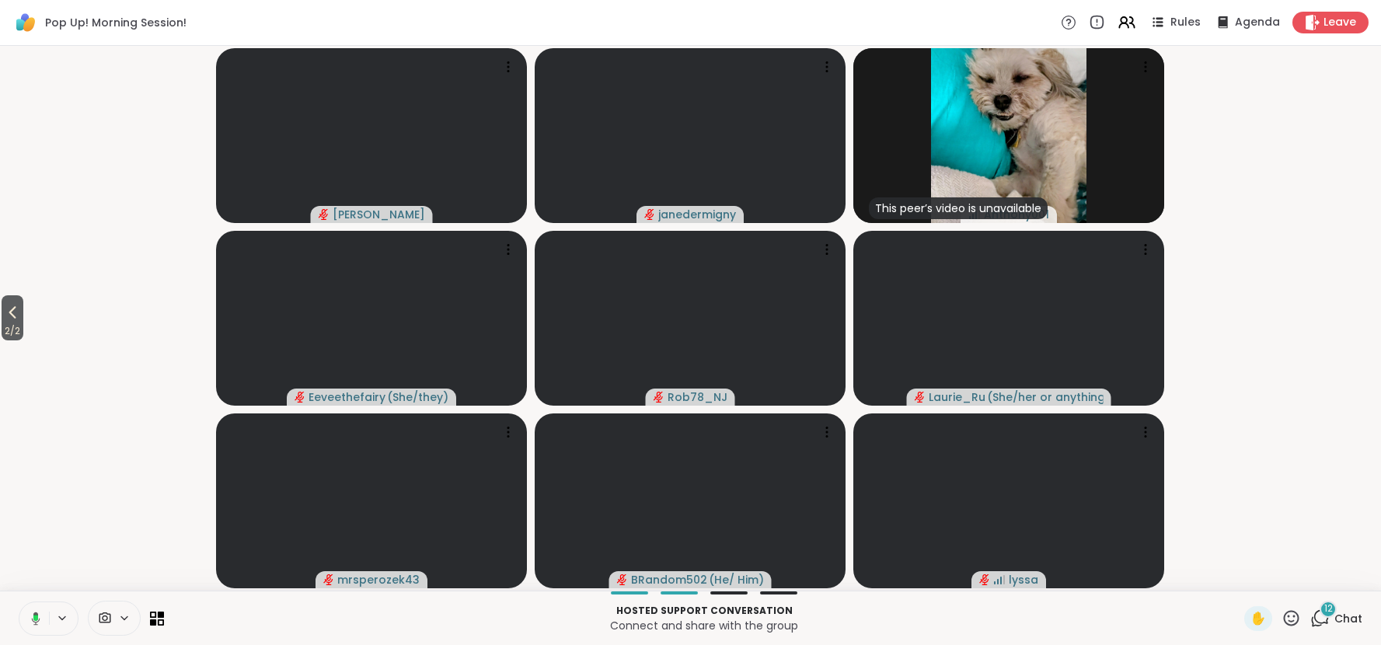
click at [1294, 621] on icon at bounding box center [1291, 618] width 16 height 16
click at [1314, 584] on span "🌟" at bounding box center [1314, 577] width 16 height 19
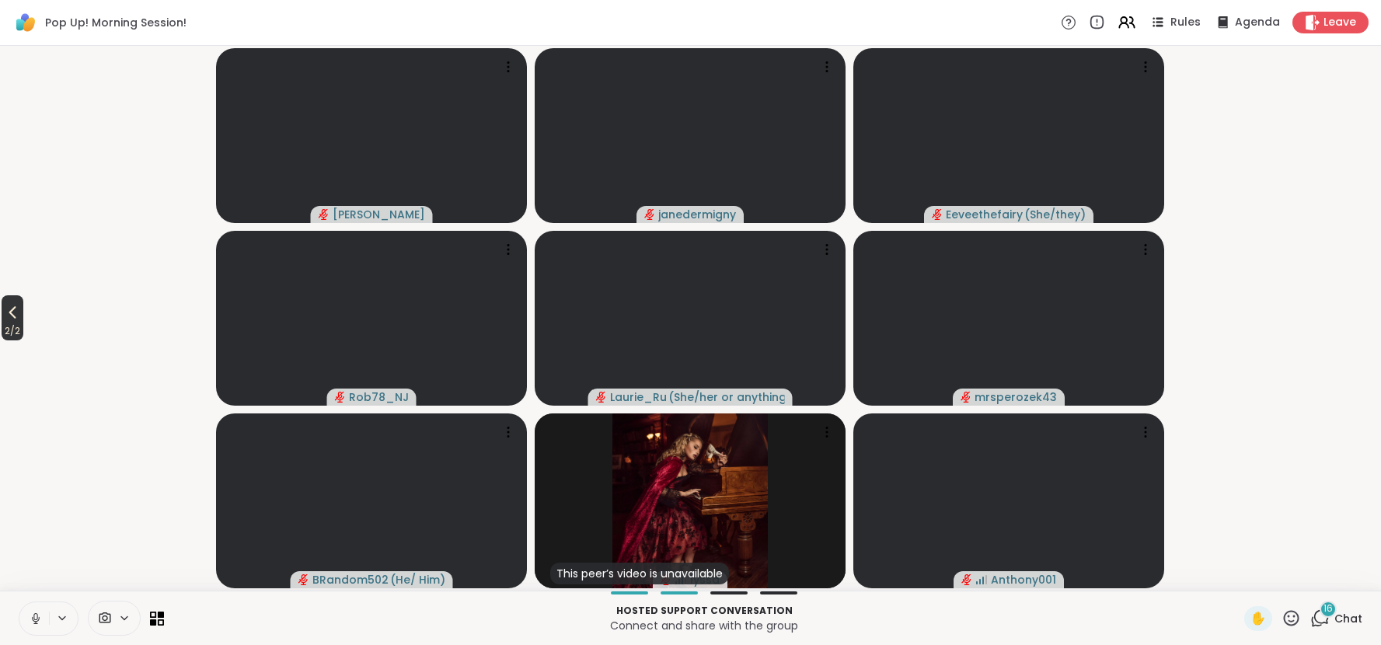
click at [19, 312] on icon at bounding box center [12, 312] width 19 height 19
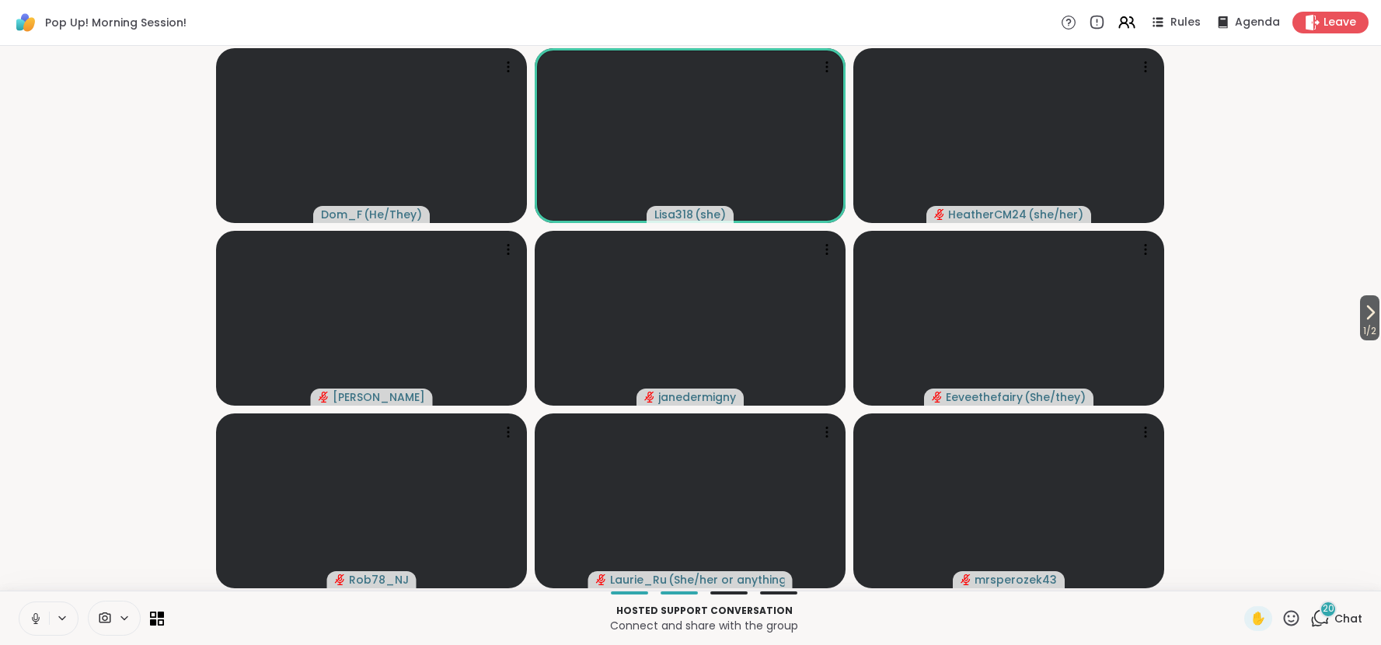
click at [1346, 621] on span "Chat" at bounding box center [1348, 619] width 28 height 16
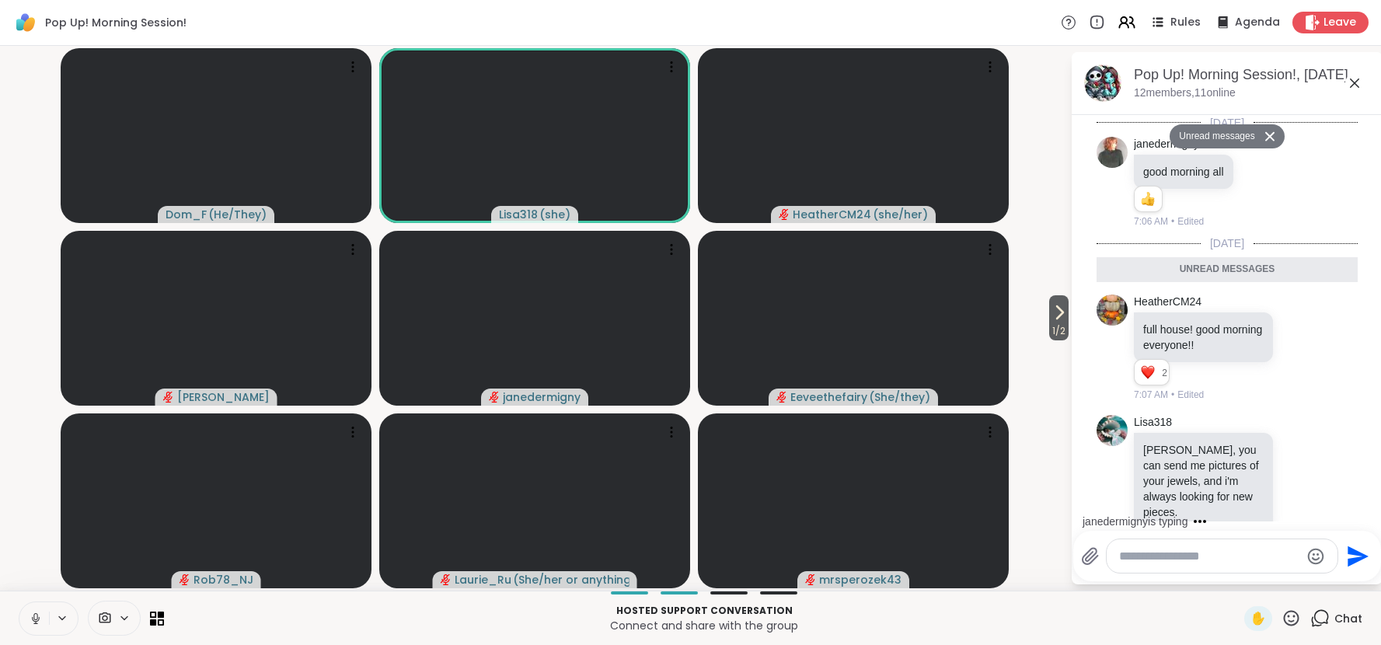
click at [1220, 559] on textarea "Type your message" at bounding box center [1209, 556] width 181 height 16
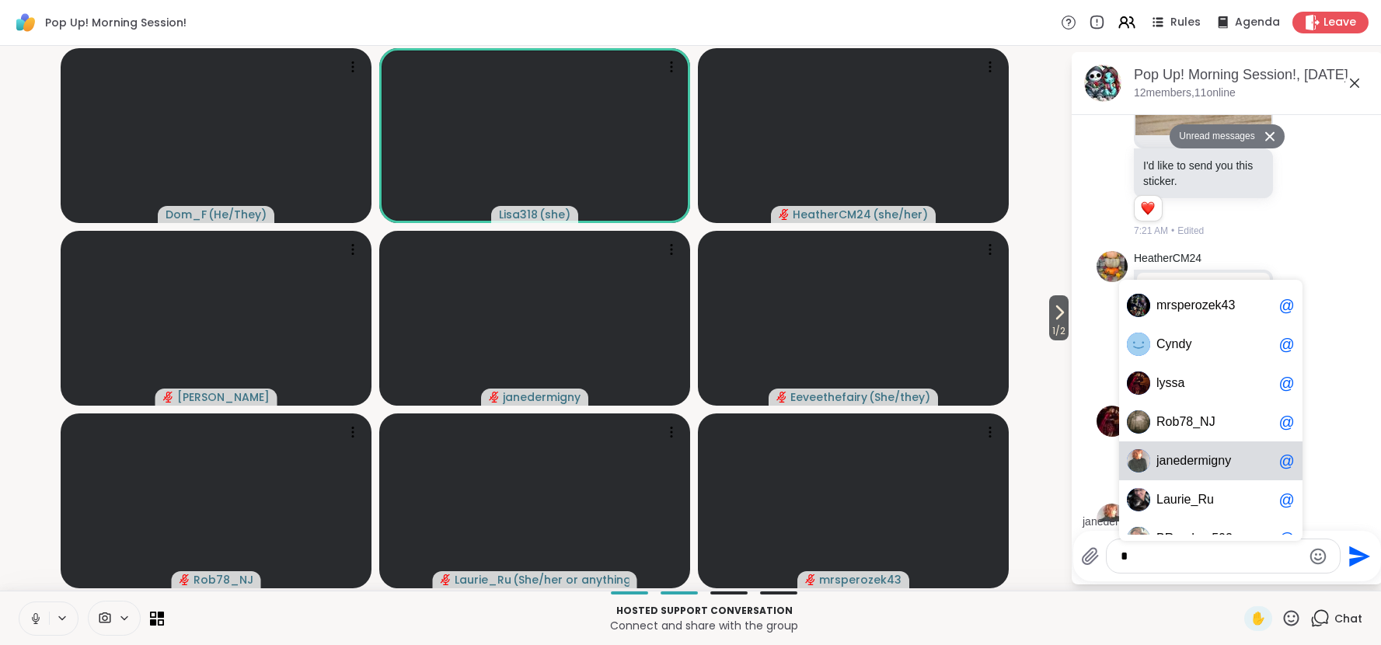
click at [1212, 465] on span "g" at bounding box center [1213, 461] width 7 height 16
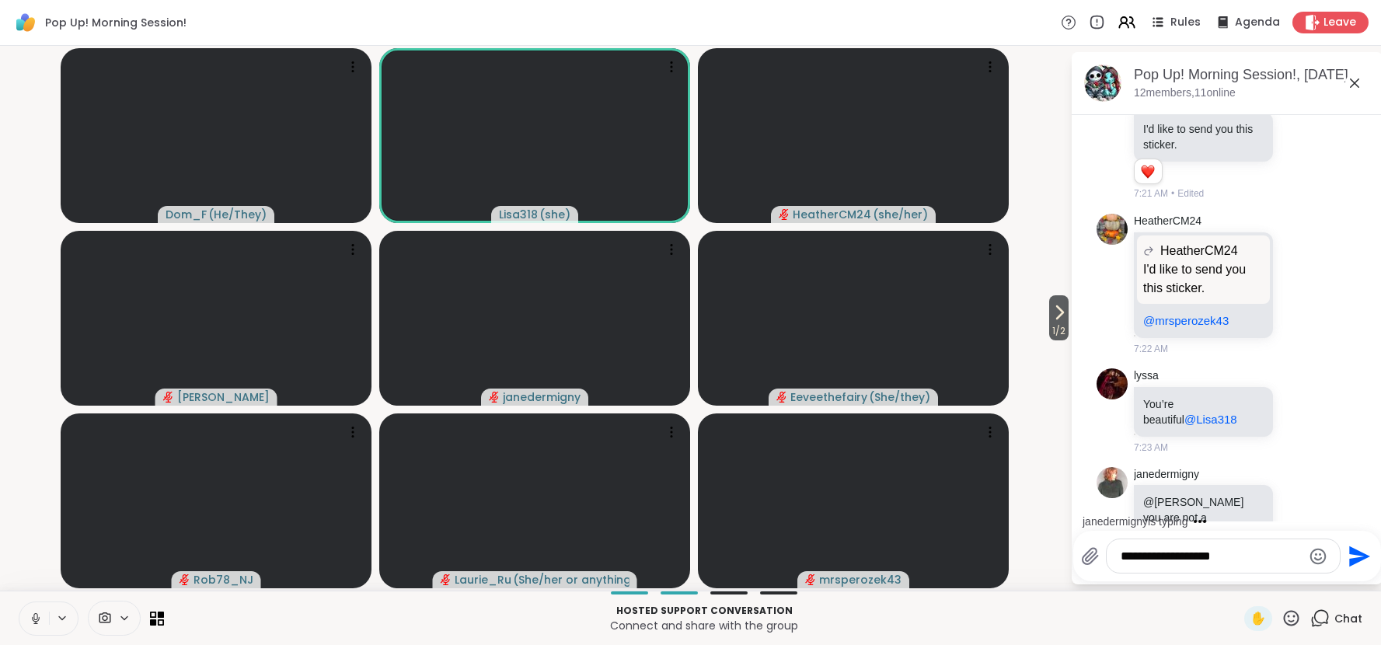
scroll to position [2705, 0]
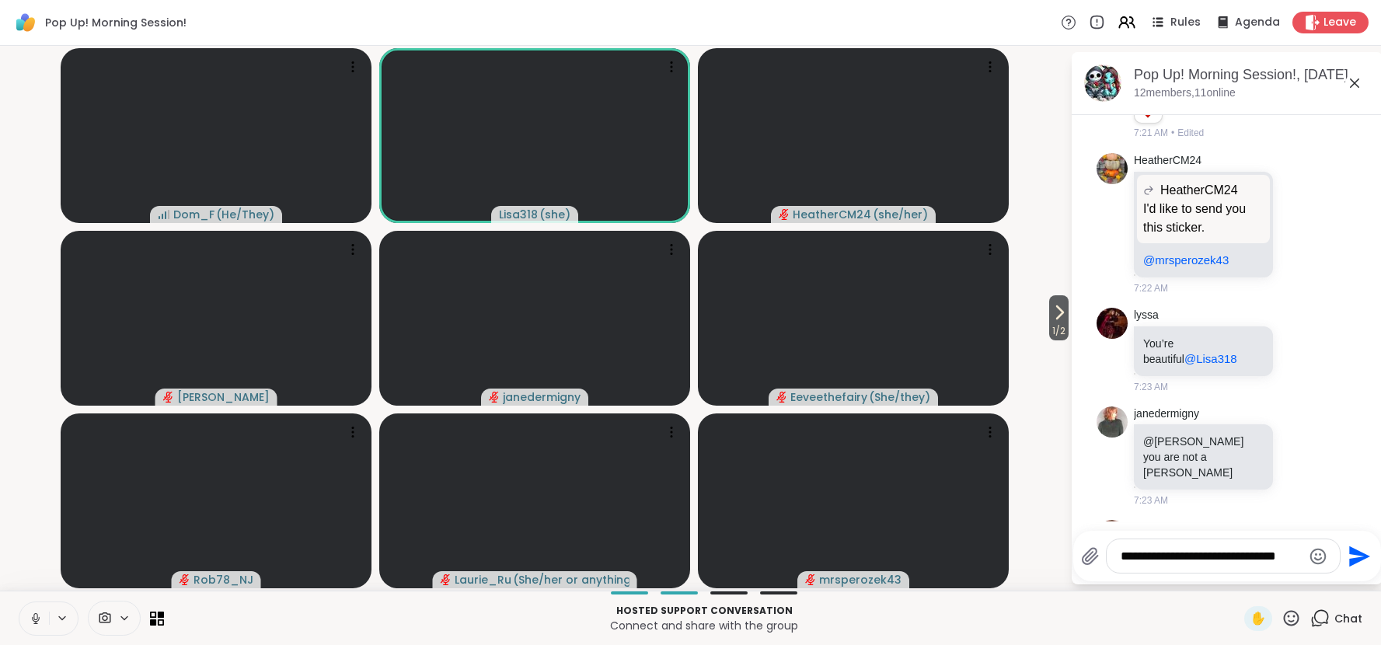
type textarea "**********"
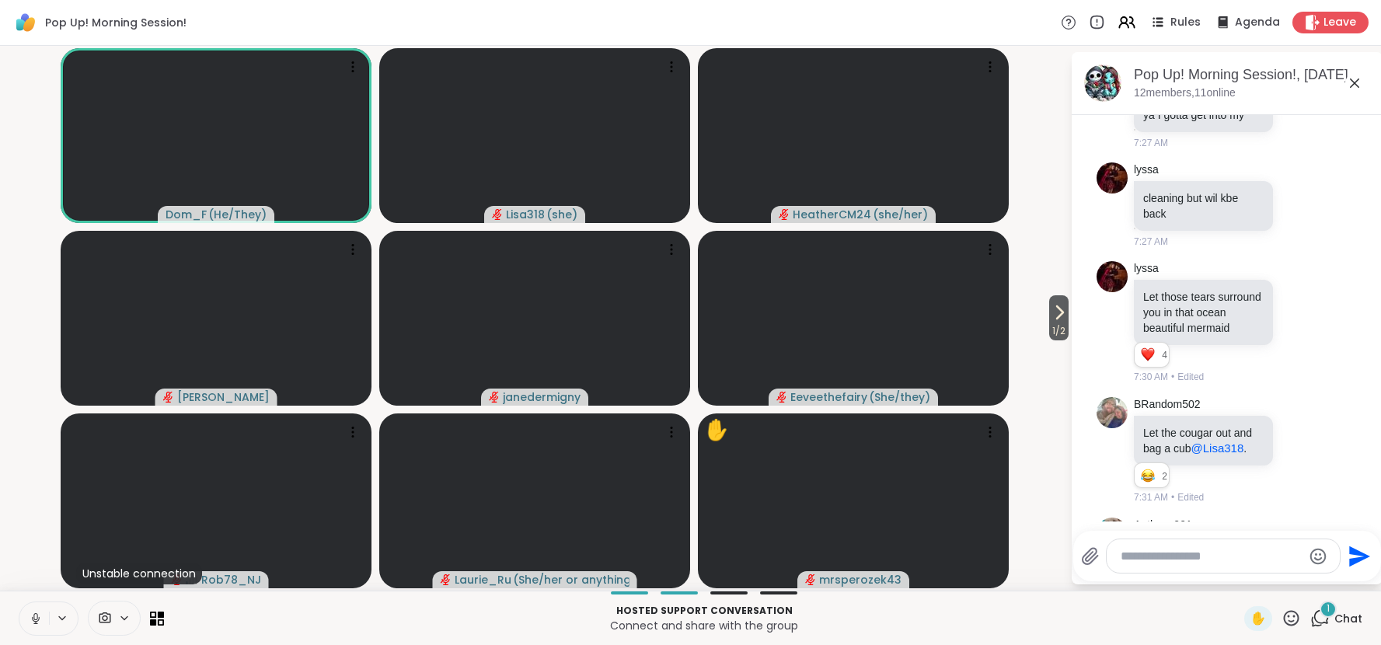
scroll to position [3728, 0]
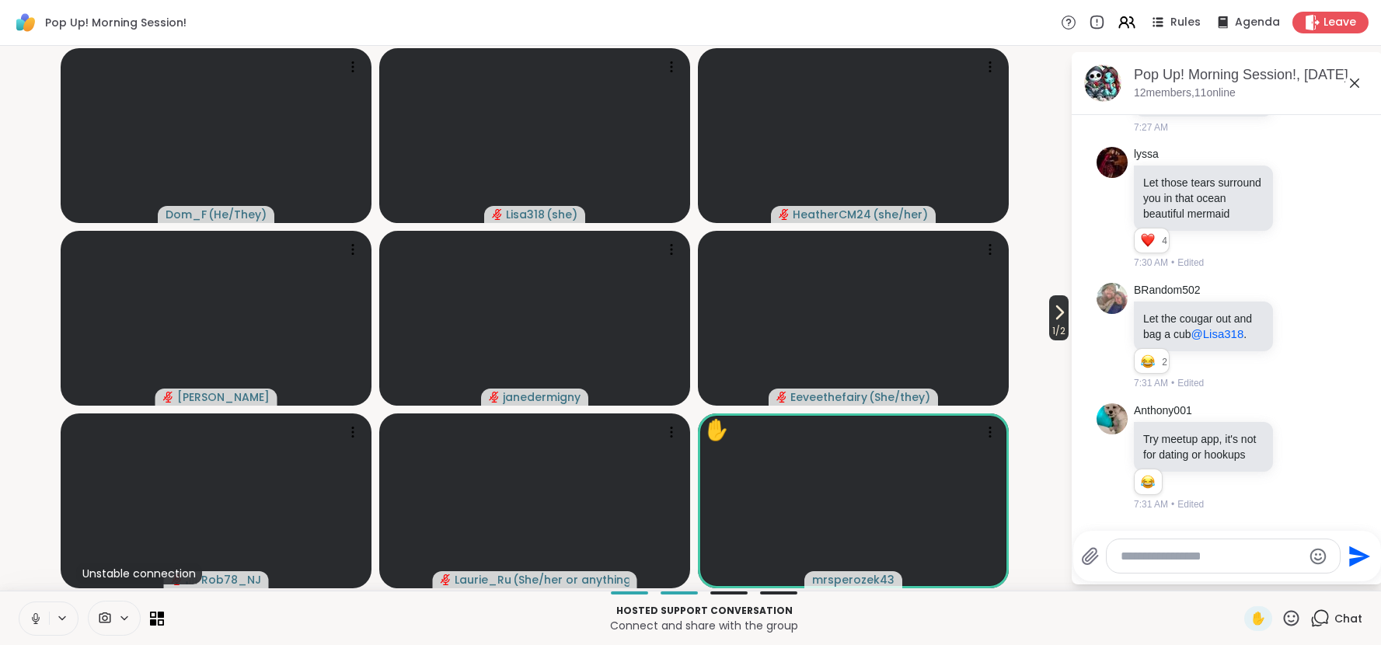
click at [1066, 334] on span "1 / 2" at bounding box center [1058, 331] width 19 height 19
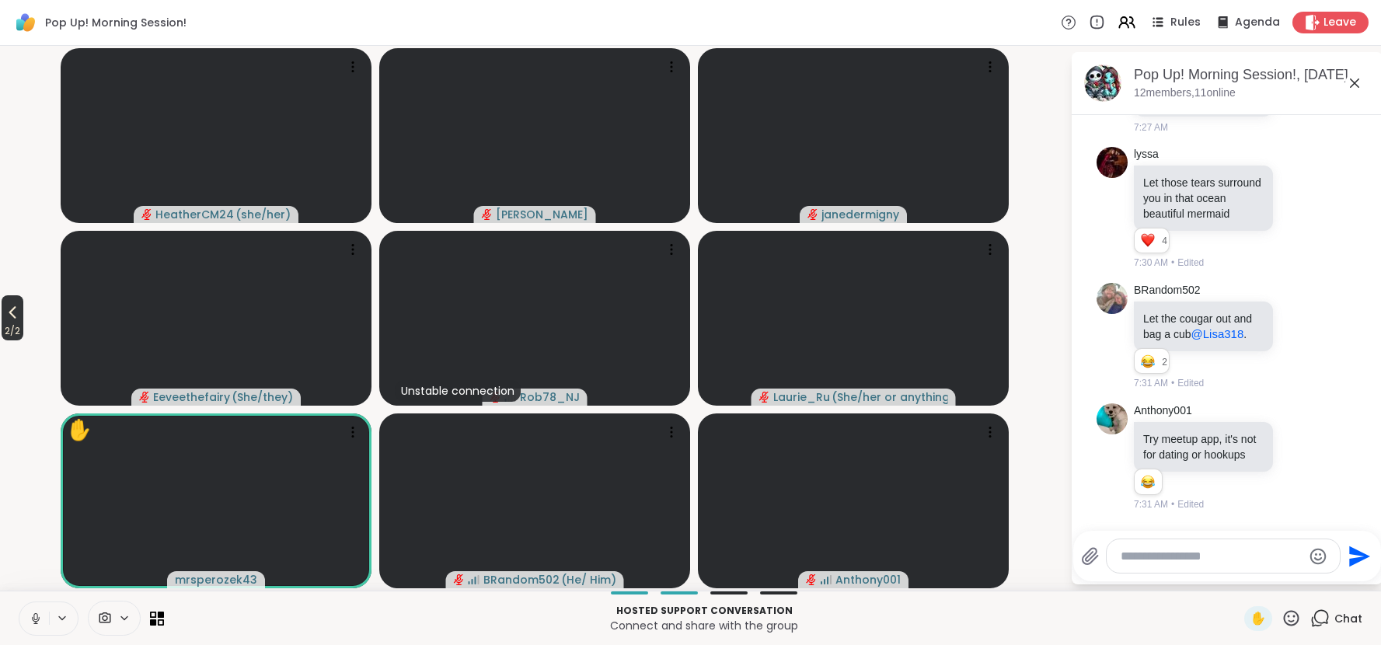
click at [23, 322] on span "2 / 2" at bounding box center [13, 331] width 22 height 19
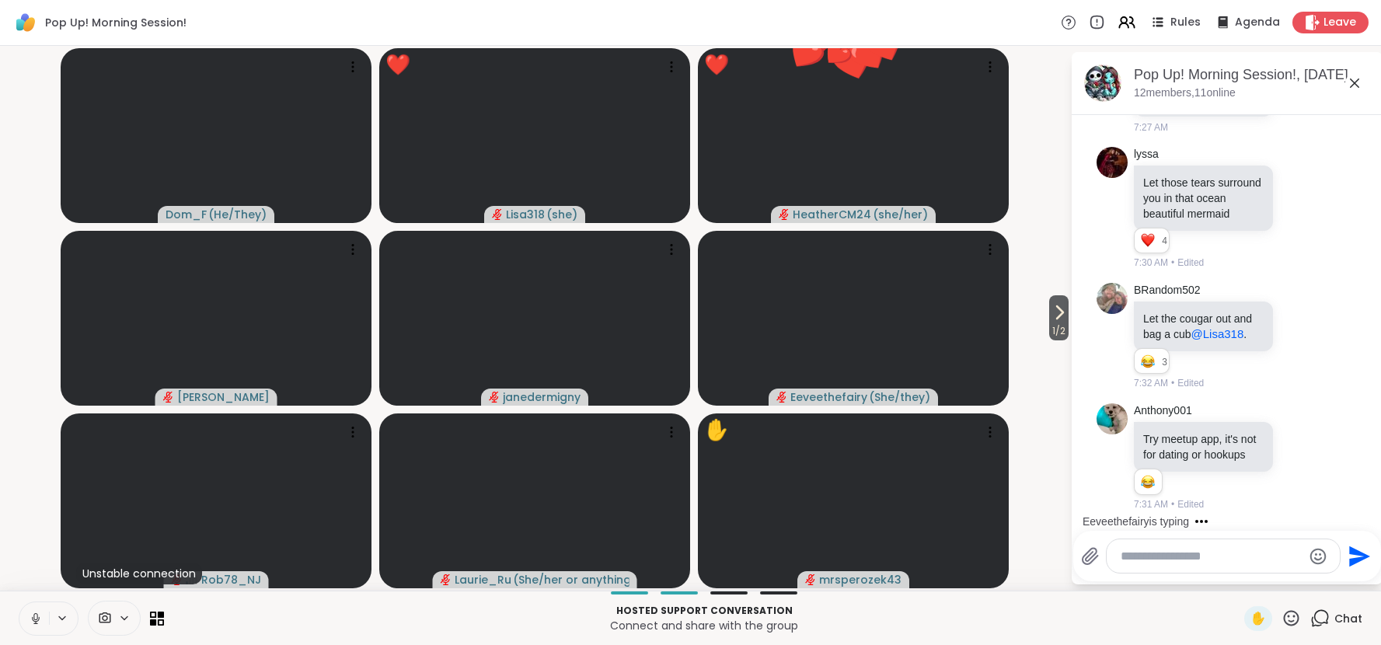
scroll to position [3772, 0]
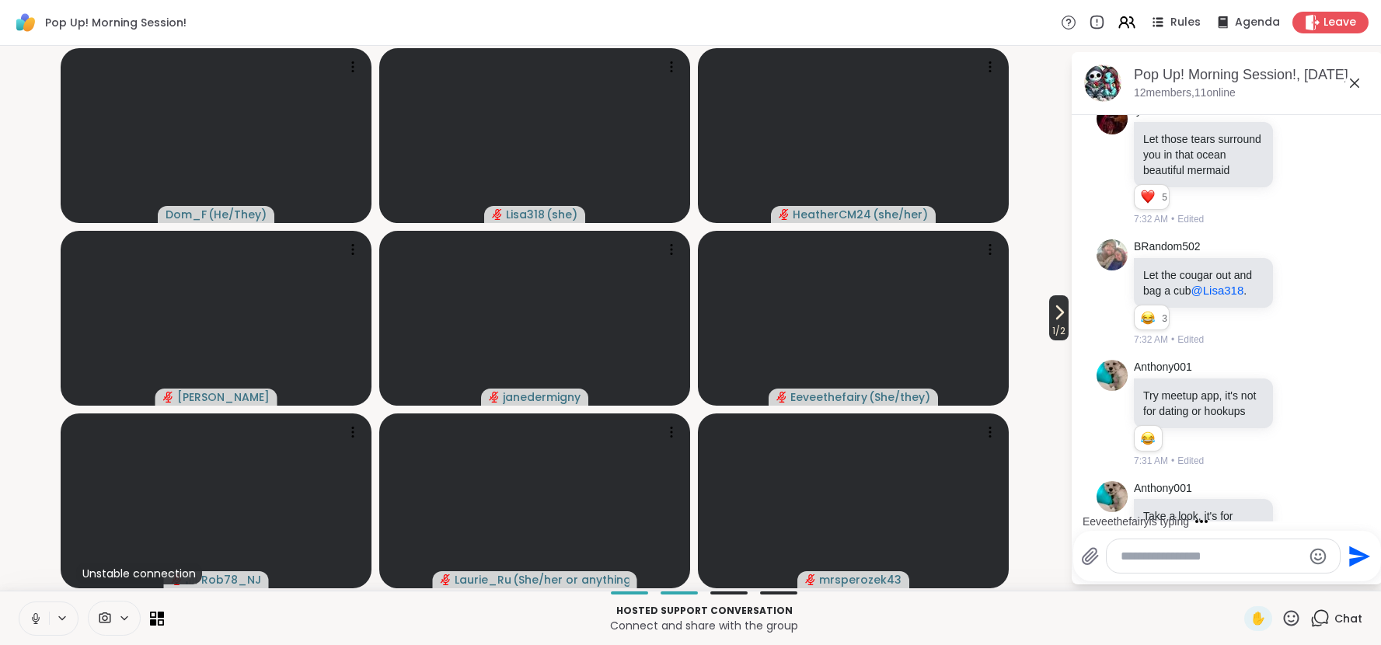
click at [1056, 319] on icon at bounding box center [1059, 312] width 19 height 19
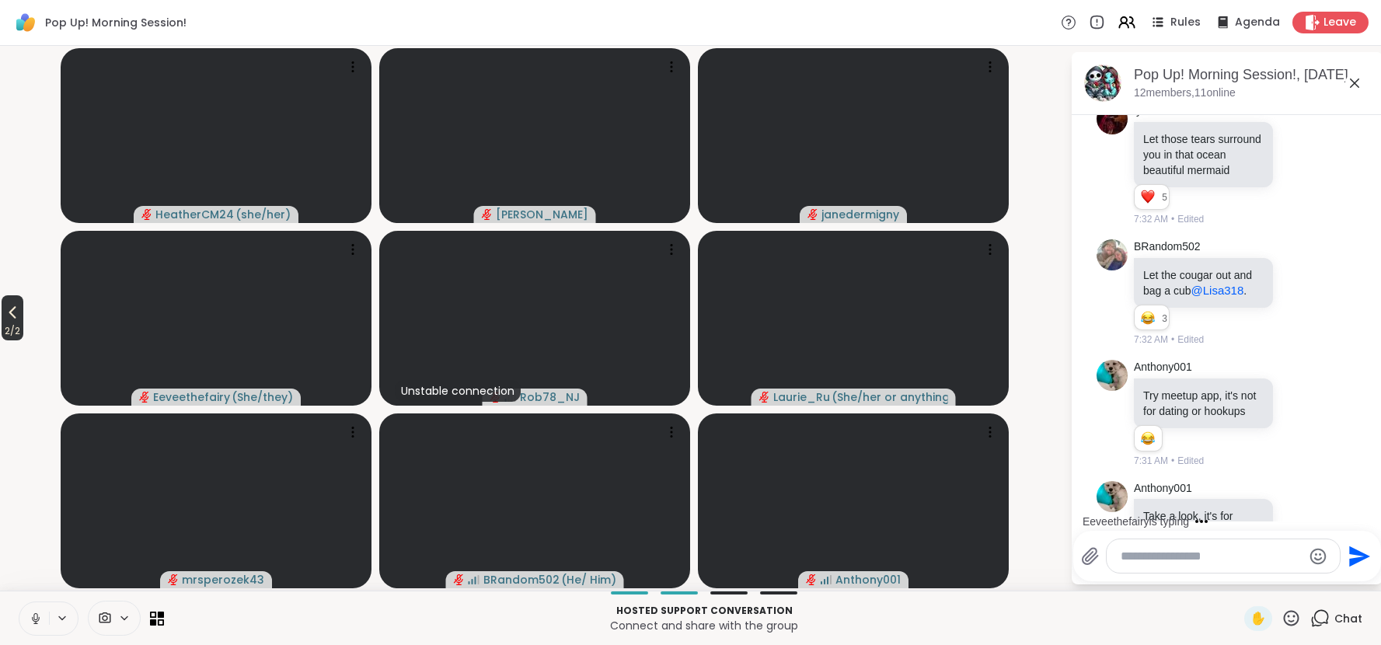
click at [16, 309] on icon at bounding box center [12, 313] width 7 height 12
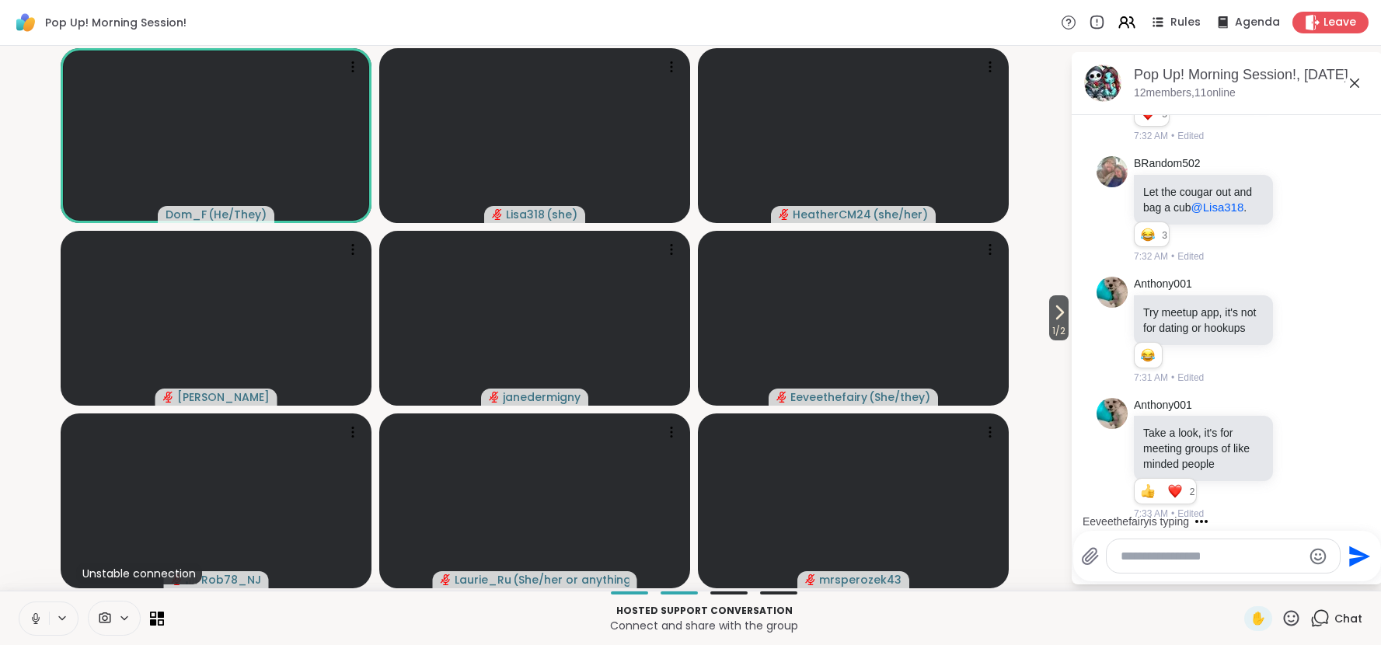
scroll to position [3939, 0]
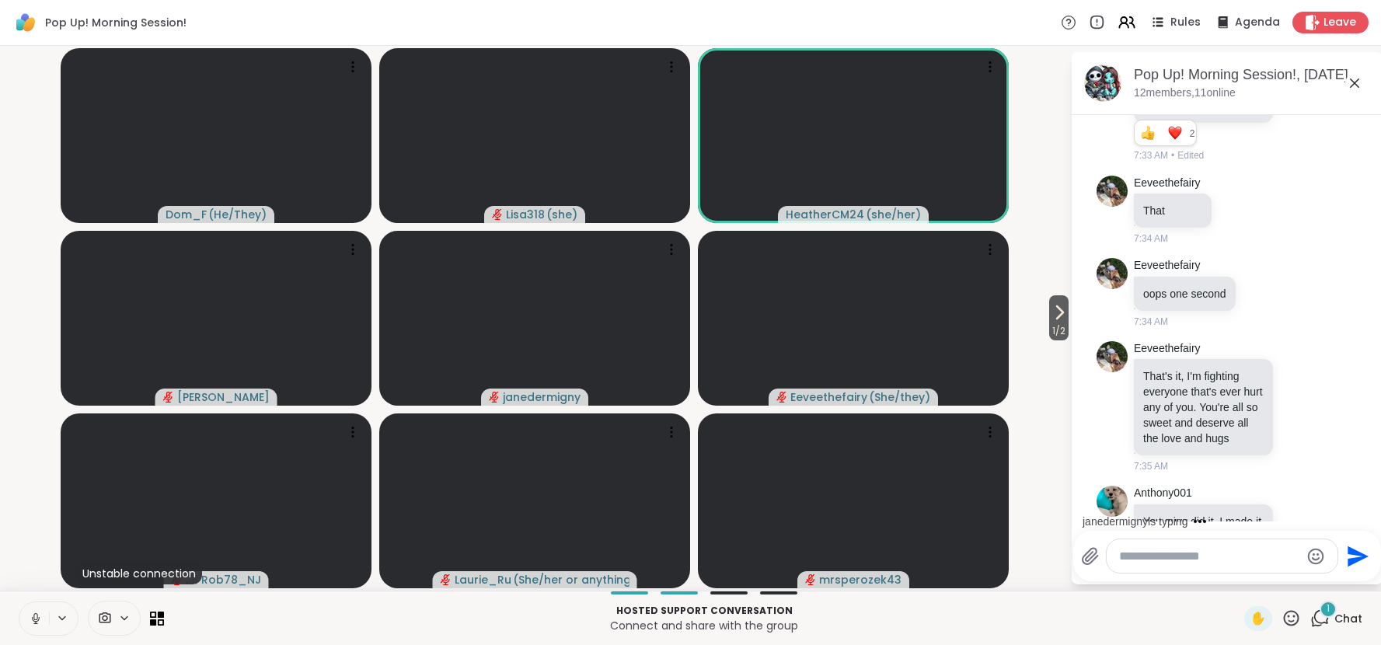
scroll to position [4365, 0]
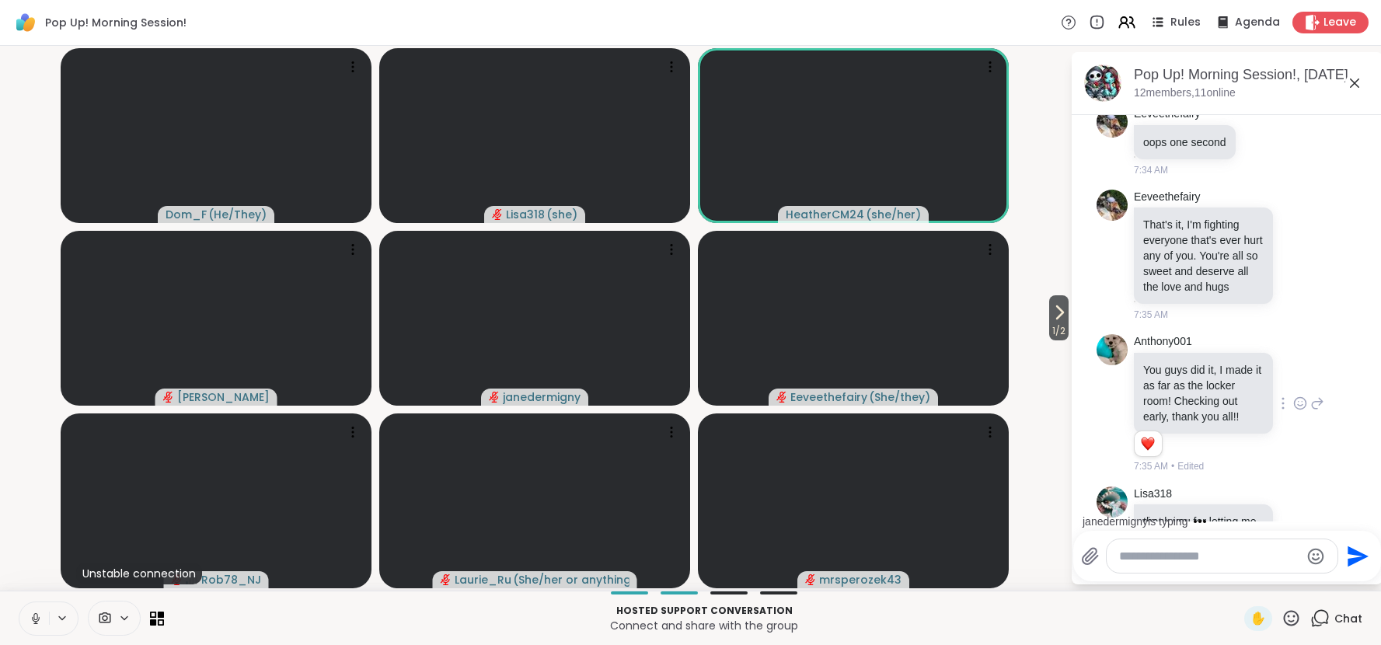
click at [1299, 395] on icon at bounding box center [1300, 403] width 14 height 16
click at [1175, 353] on div at bounding box center [1176, 378] width 186 height 50
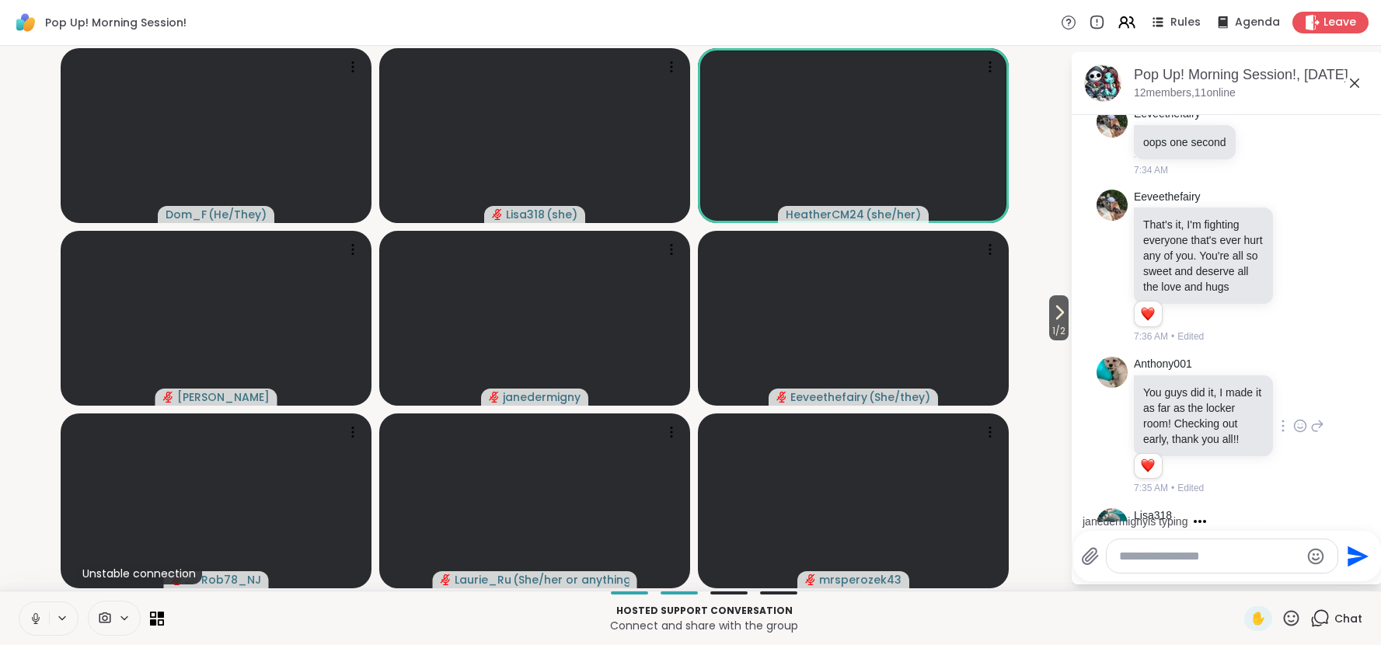
click at [1297, 418] on icon at bounding box center [1300, 426] width 14 height 16
click at [1179, 394] on div "Select Reaction: Heart" at bounding box center [1176, 401] width 14 height 14
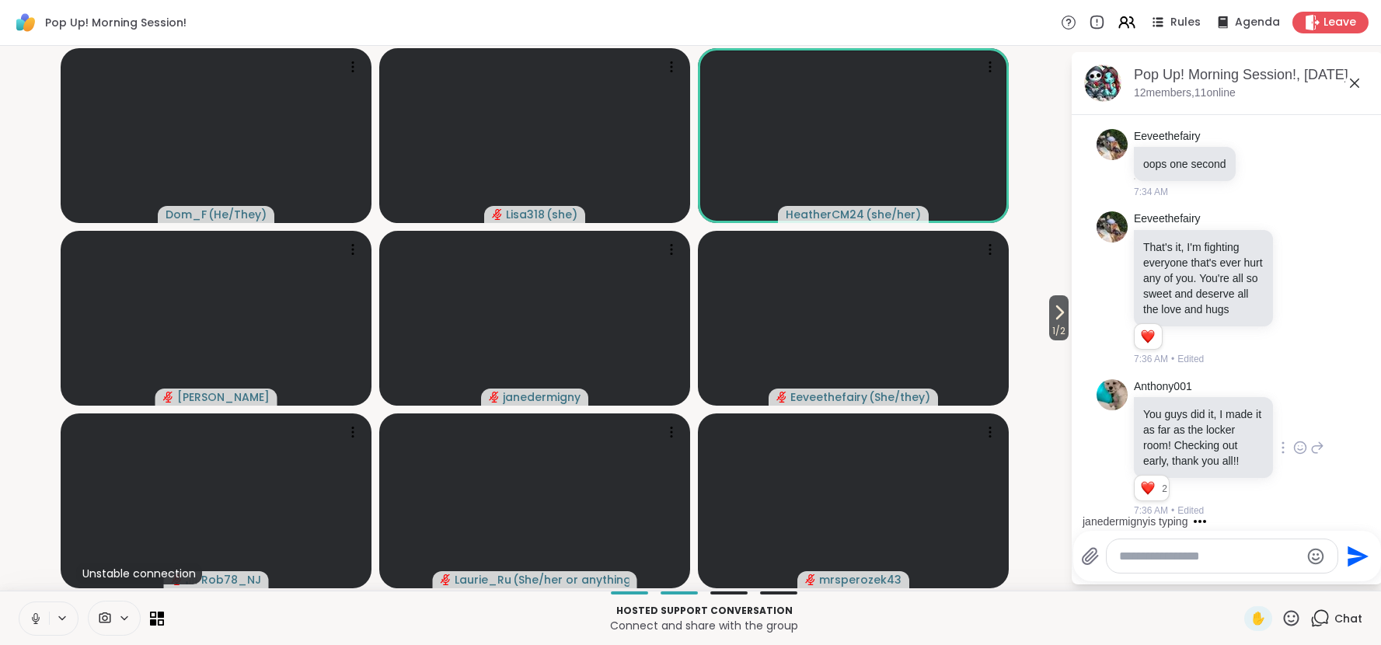
scroll to position [4387, 0]
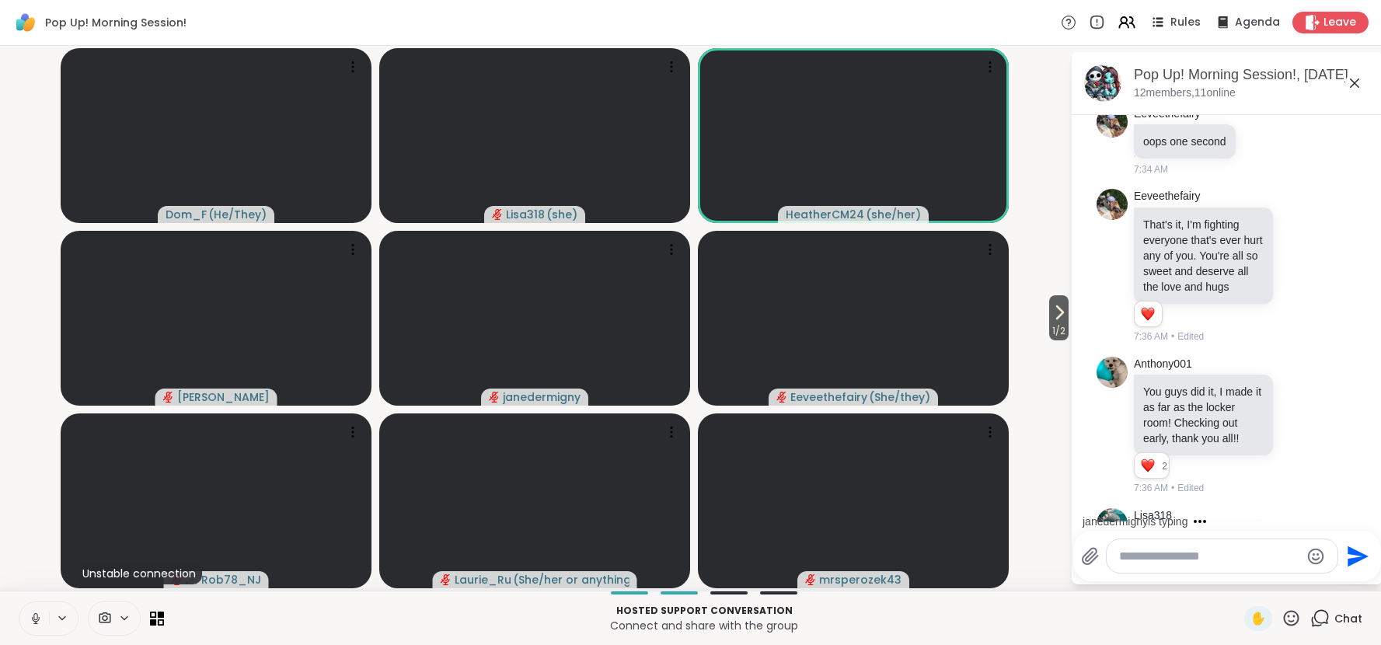
click at [1299, 569] on icon at bounding box center [1300, 577] width 14 height 16
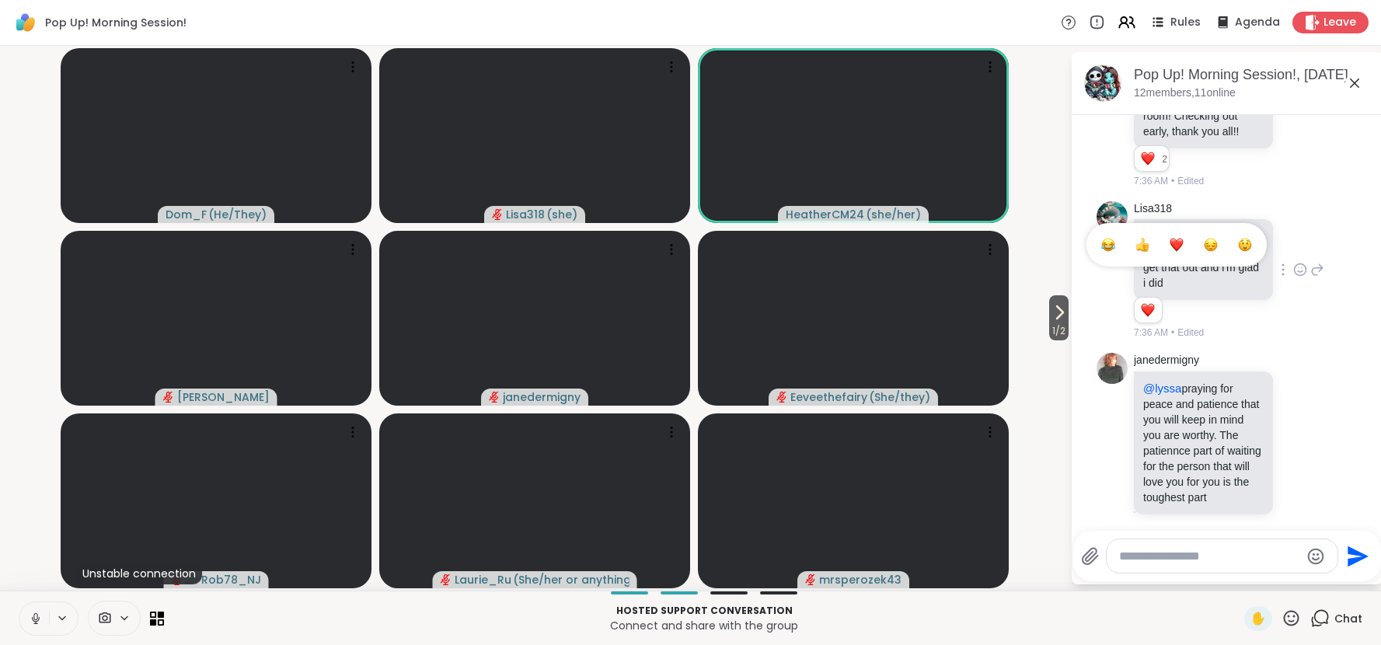
scroll to position [4591, 0]
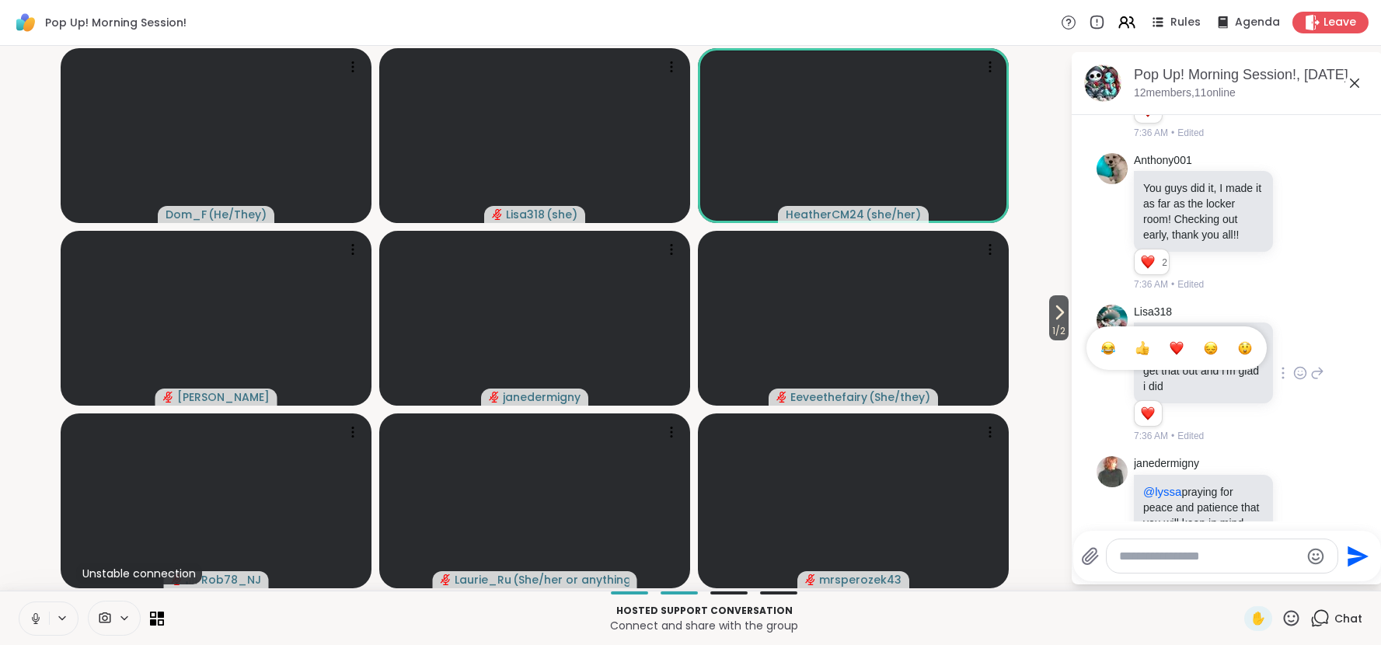
click at [1300, 365] on icon at bounding box center [1300, 373] width 14 height 16
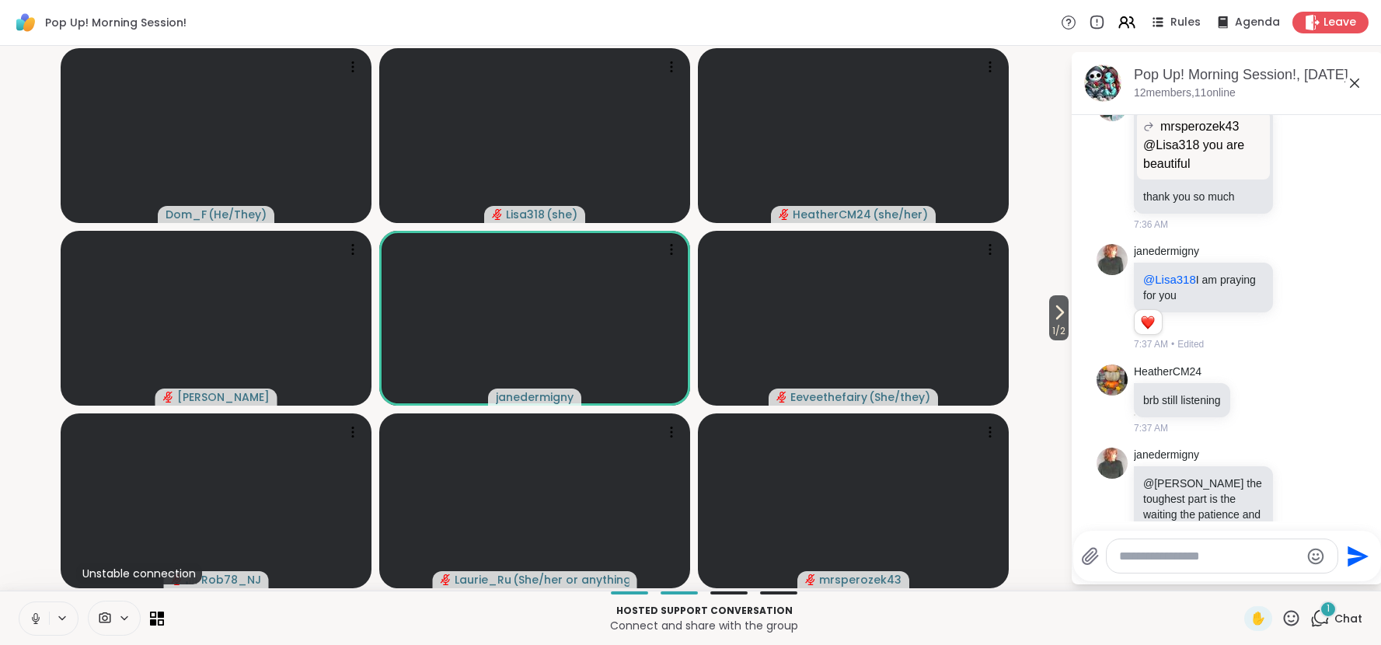
scroll to position [5183, 0]
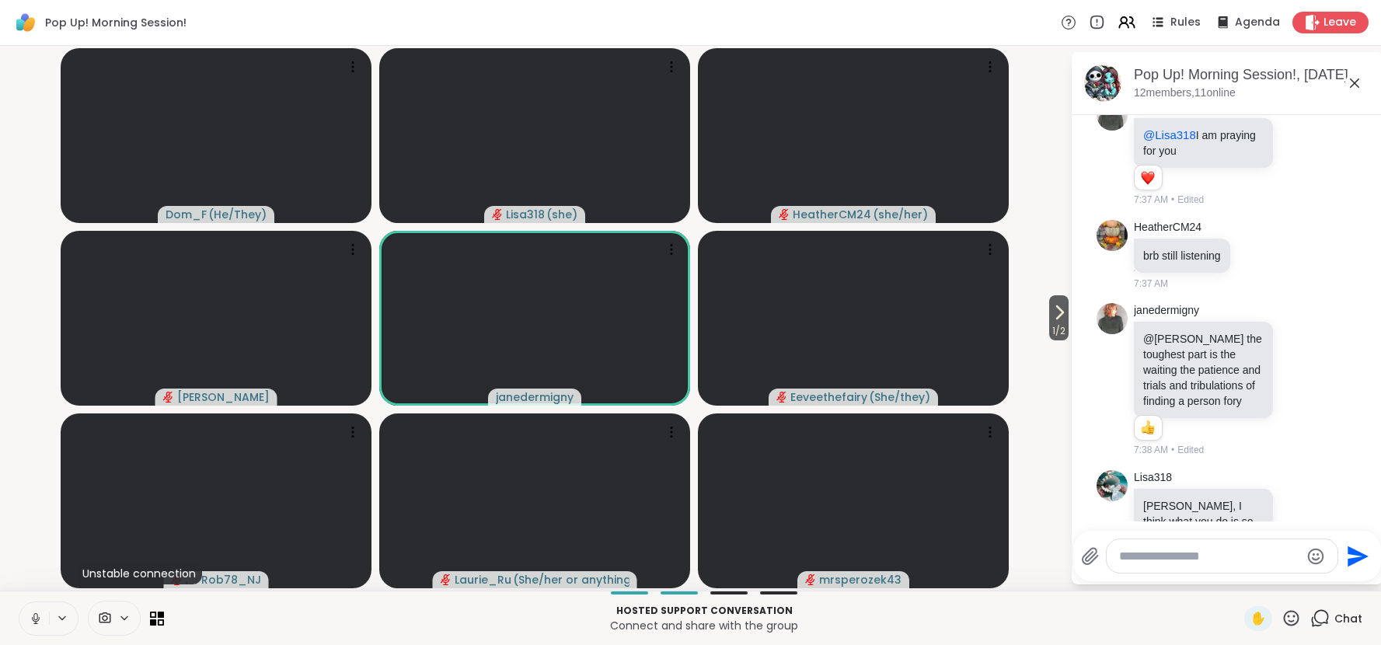
click at [1029, 463] on video-player-container "1 / 2 Dom_F ( He/They ) Lisa318 ( she ) HeatherCM24 ( she/her ) Cyndy janedermi…" at bounding box center [534, 318] width 1051 height 532
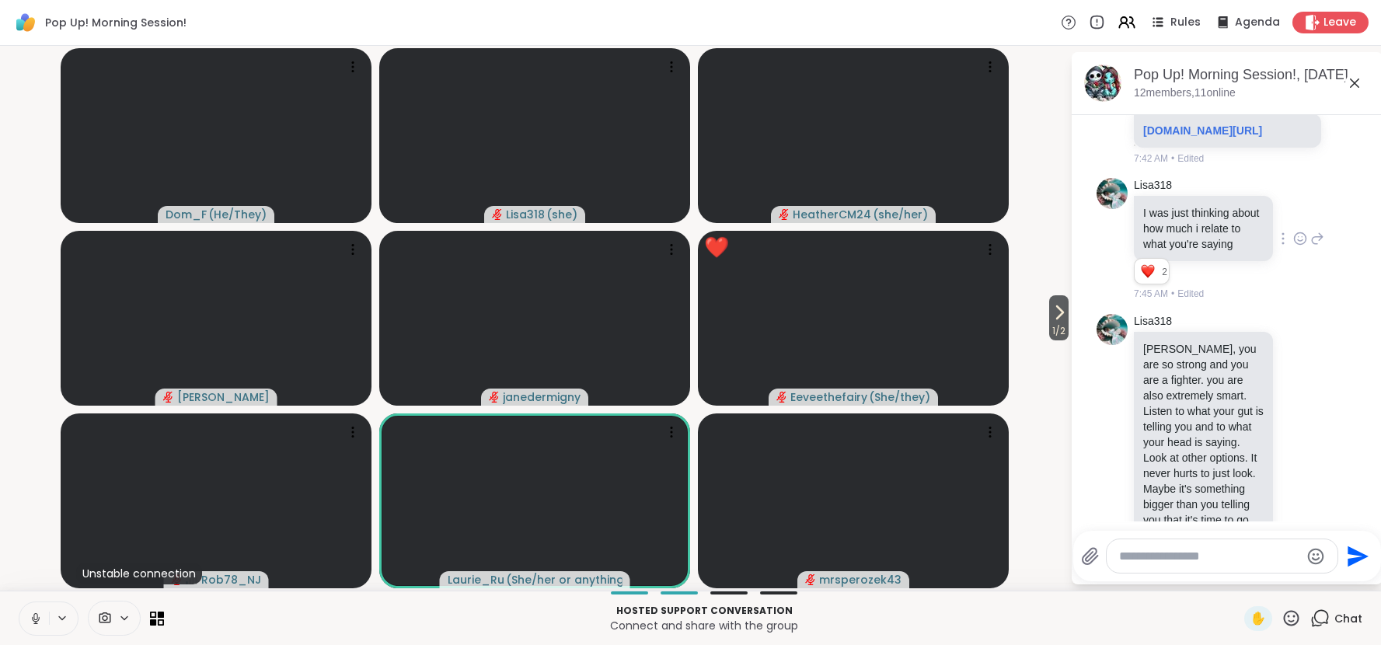
scroll to position [6017, 0]
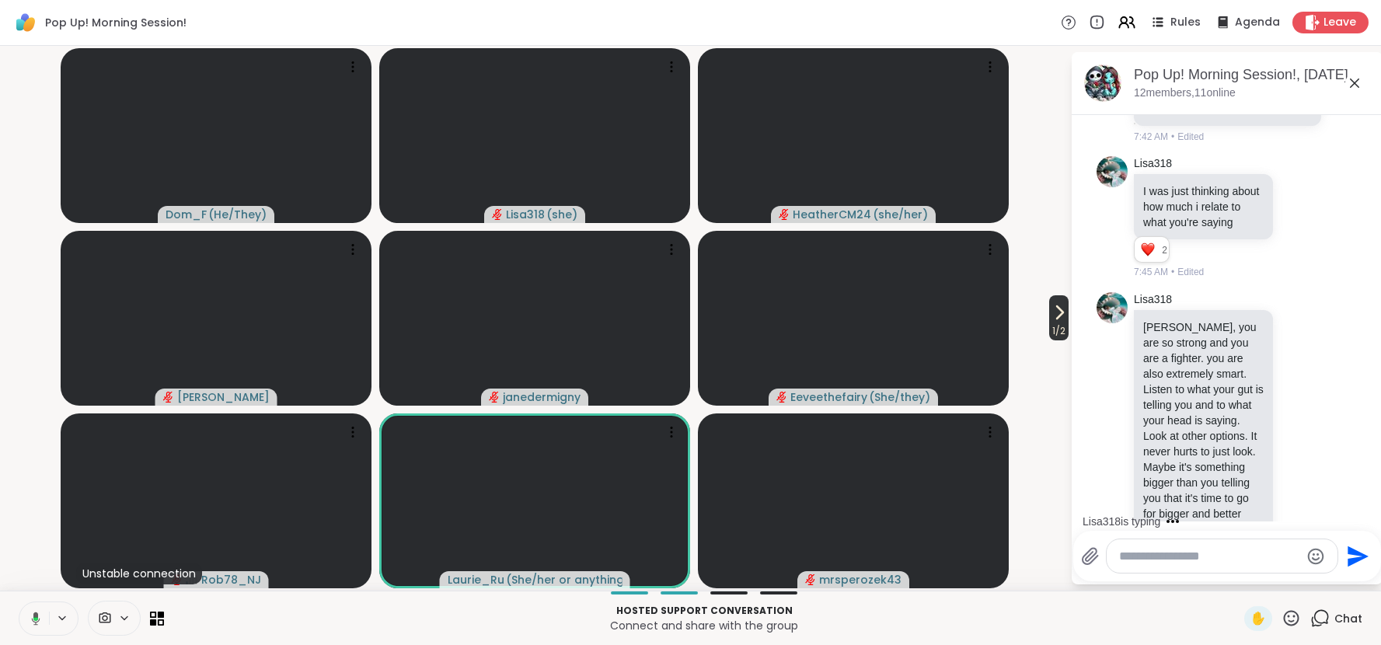
click at [1060, 319] on icon at bounding box center [1059, 312] width 19 height 19
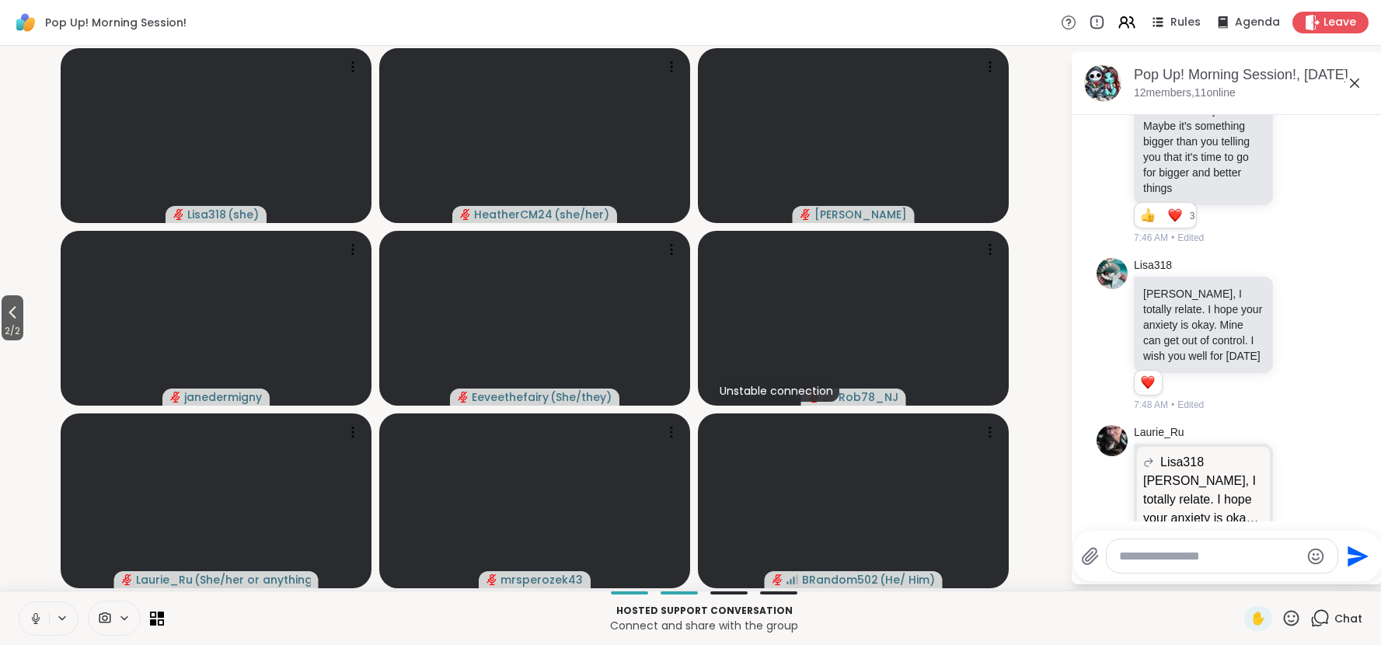
scroll to position [6381, 0]
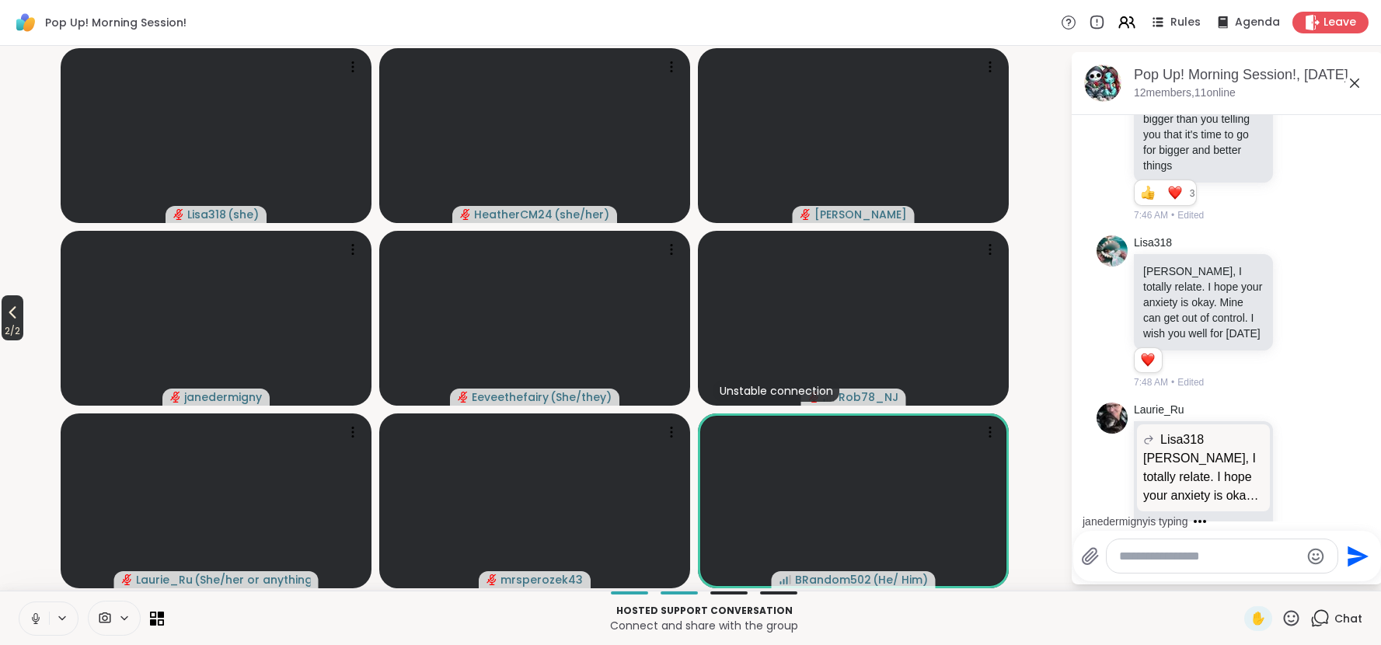
click at [17, 313] on icon at bounding box center [12, 312] width 19 height 19
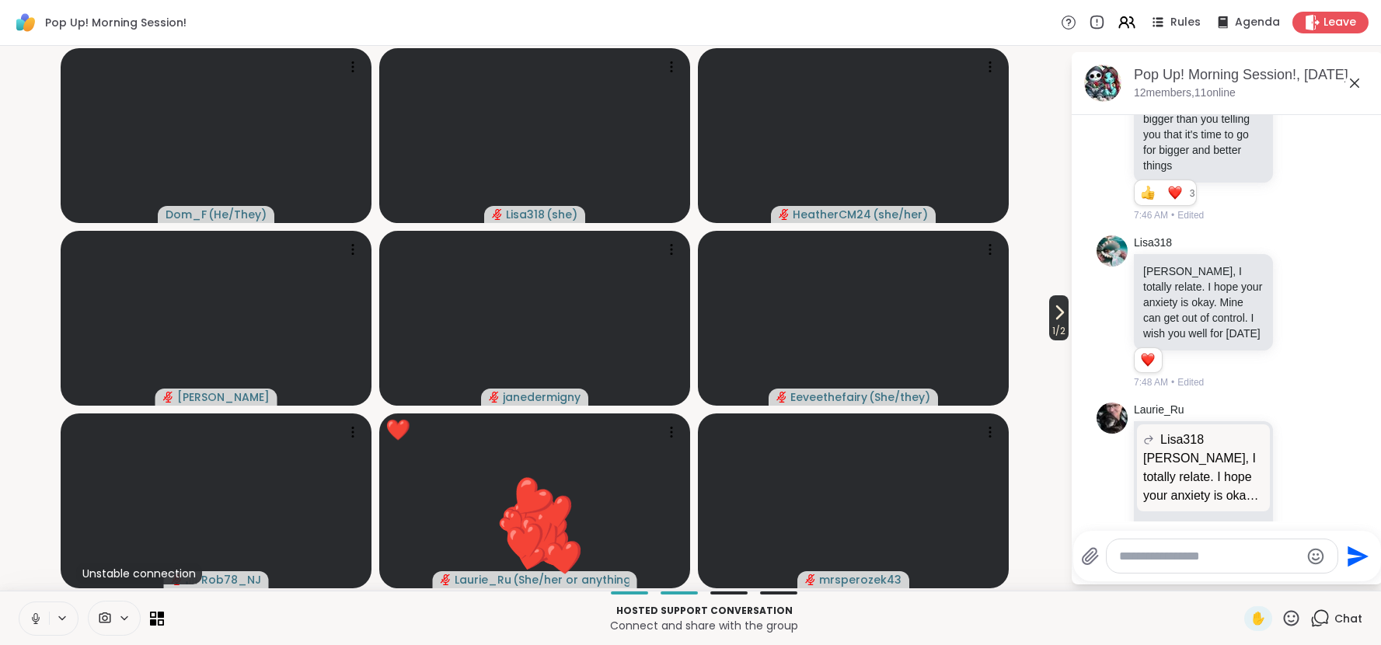
click at [1050, 318] on icon at bounding box center [1059, 312] width 19 height 19
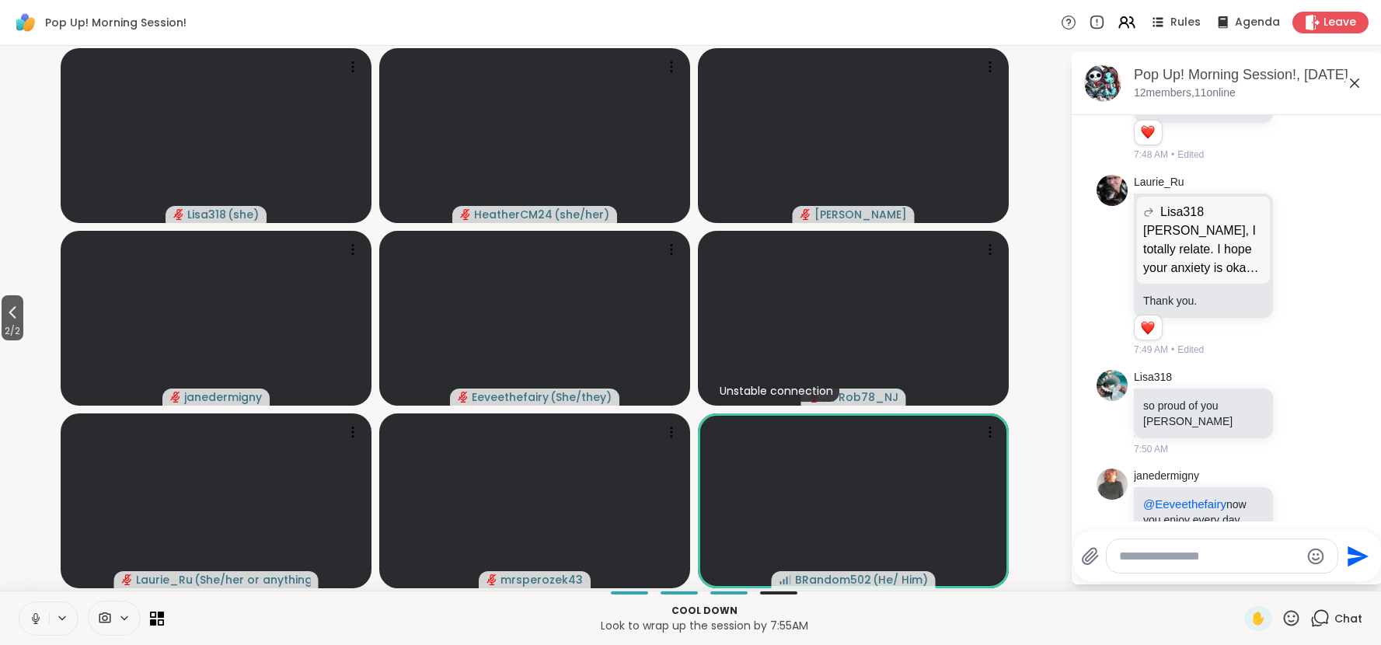
scroll to position [6631, 0]
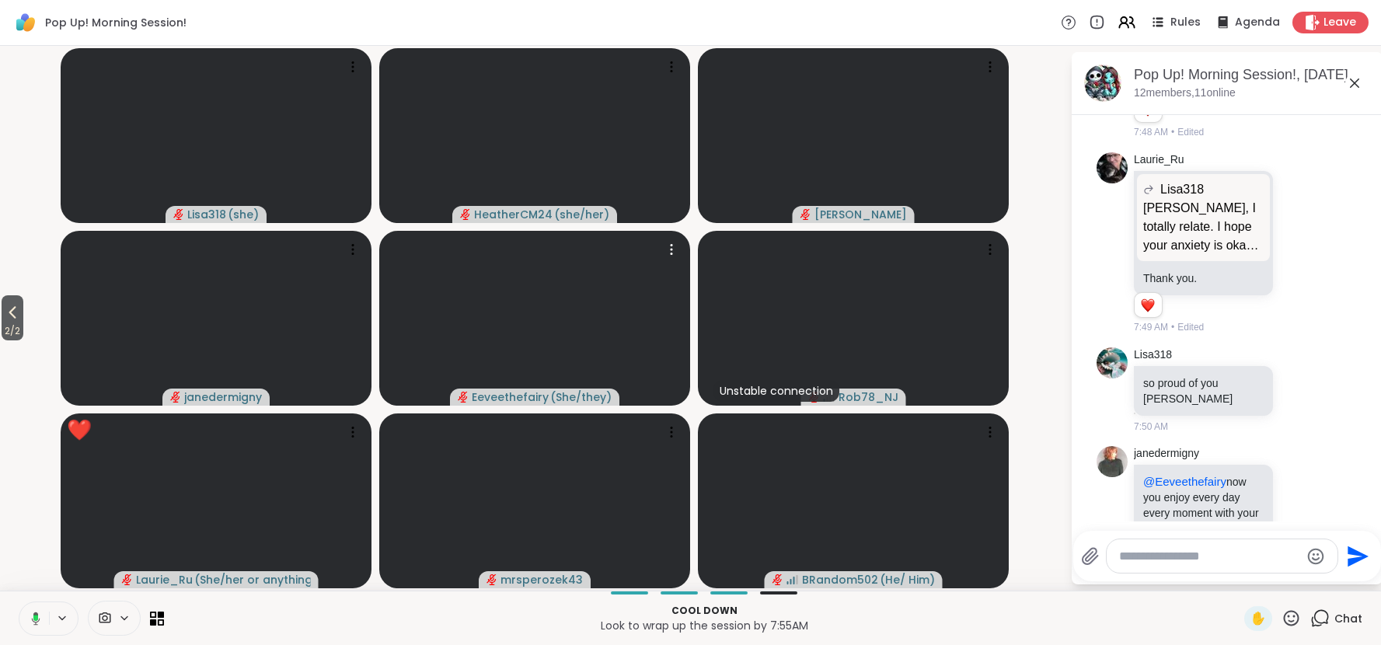
click at [11, 305] on icon at bounding box center [12, 312] width 19 height 19
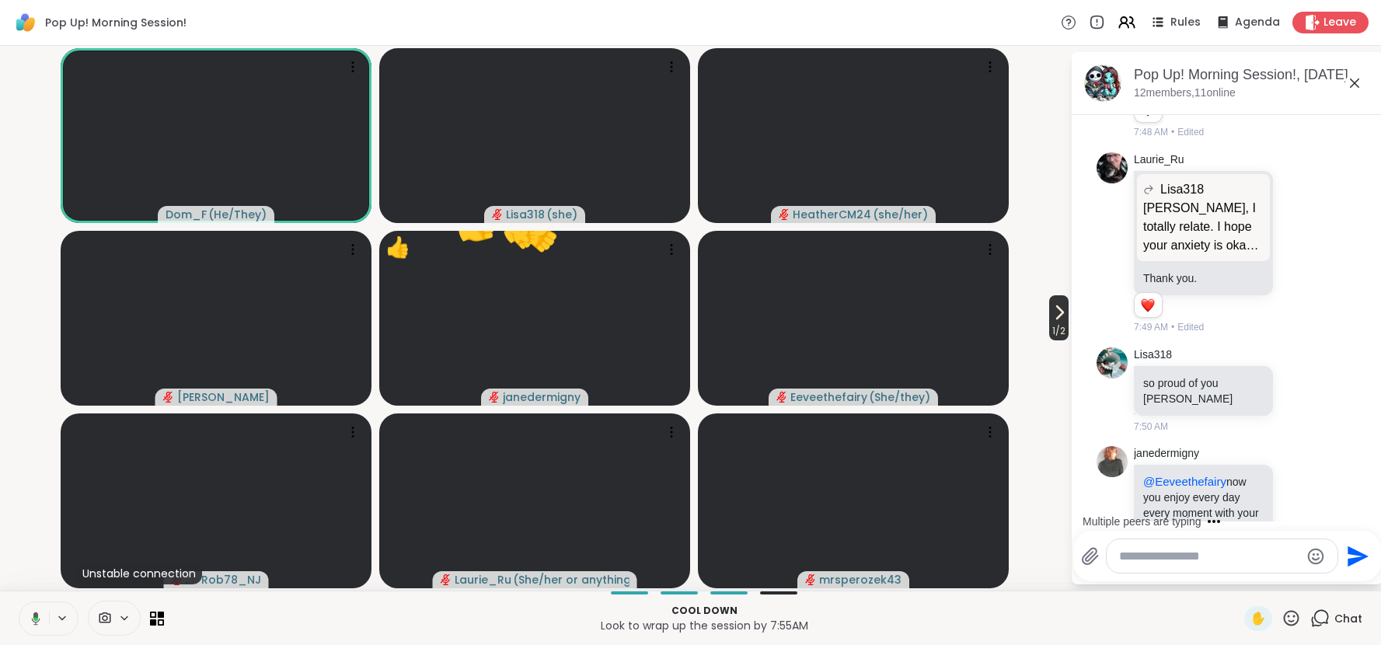
click at [1058, 312] on icon at bounding box center [1059, 312] width 19 height 19
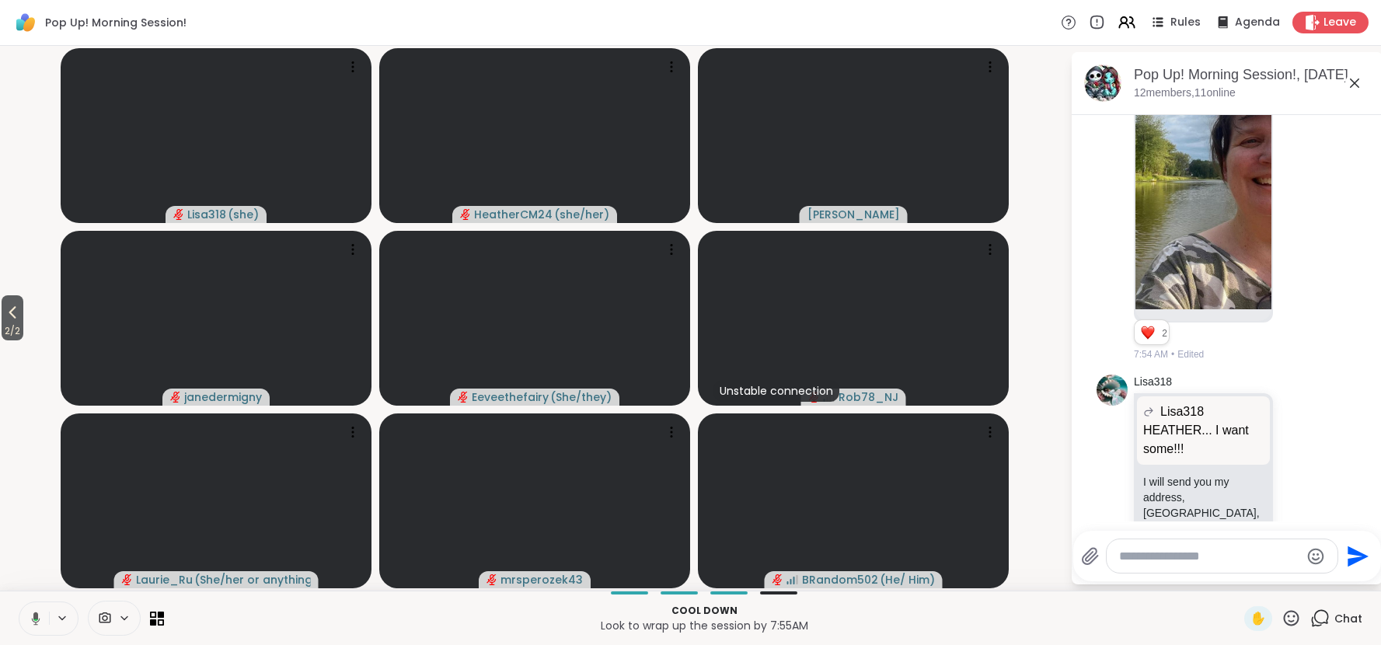
scroll to position [7854, 0]
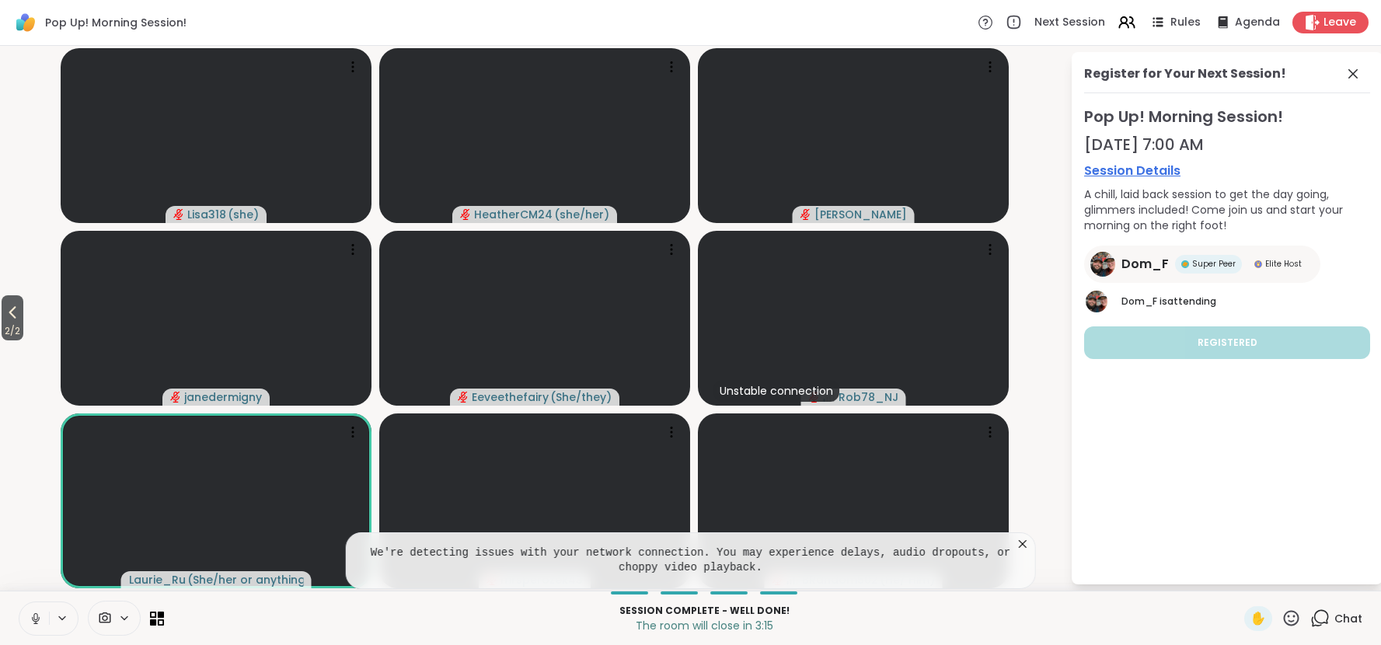
click at [1025, 536] on icon at bounding box center [1023, 544] width 16 height 16
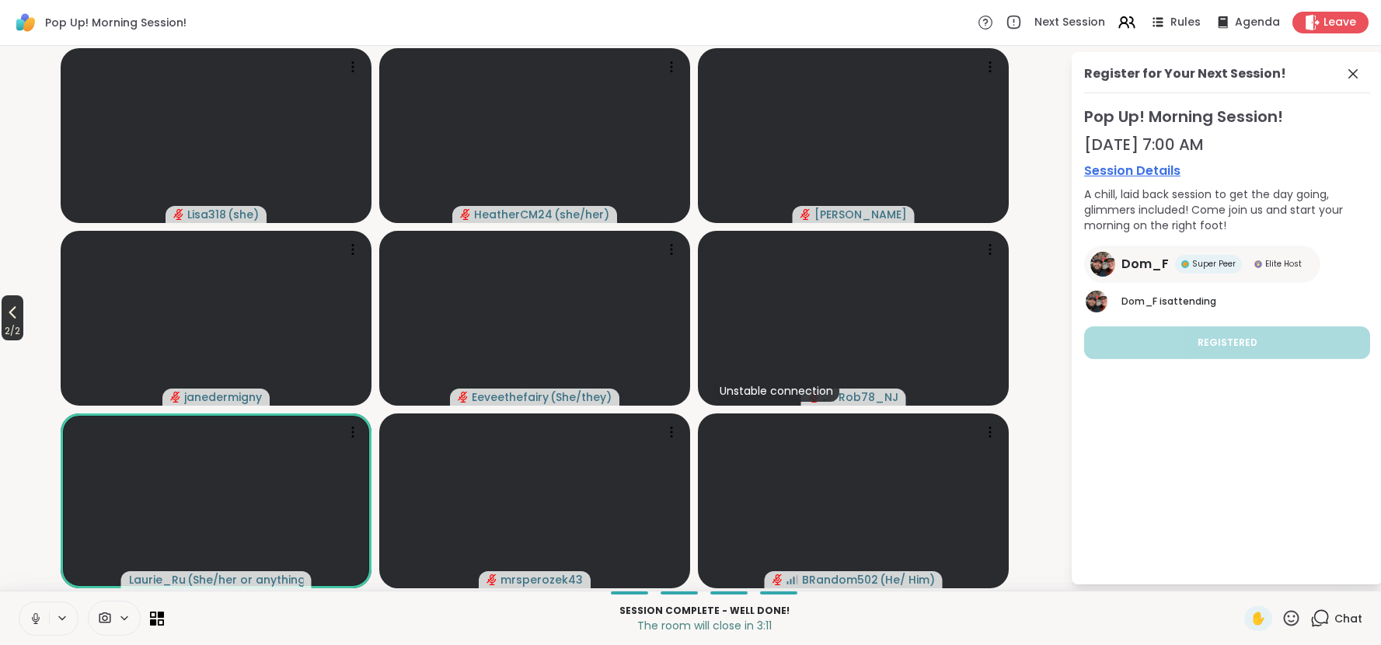
click at [20, 327] on span "2 / 2" at bounding box center [13, 331] width 22 height 19
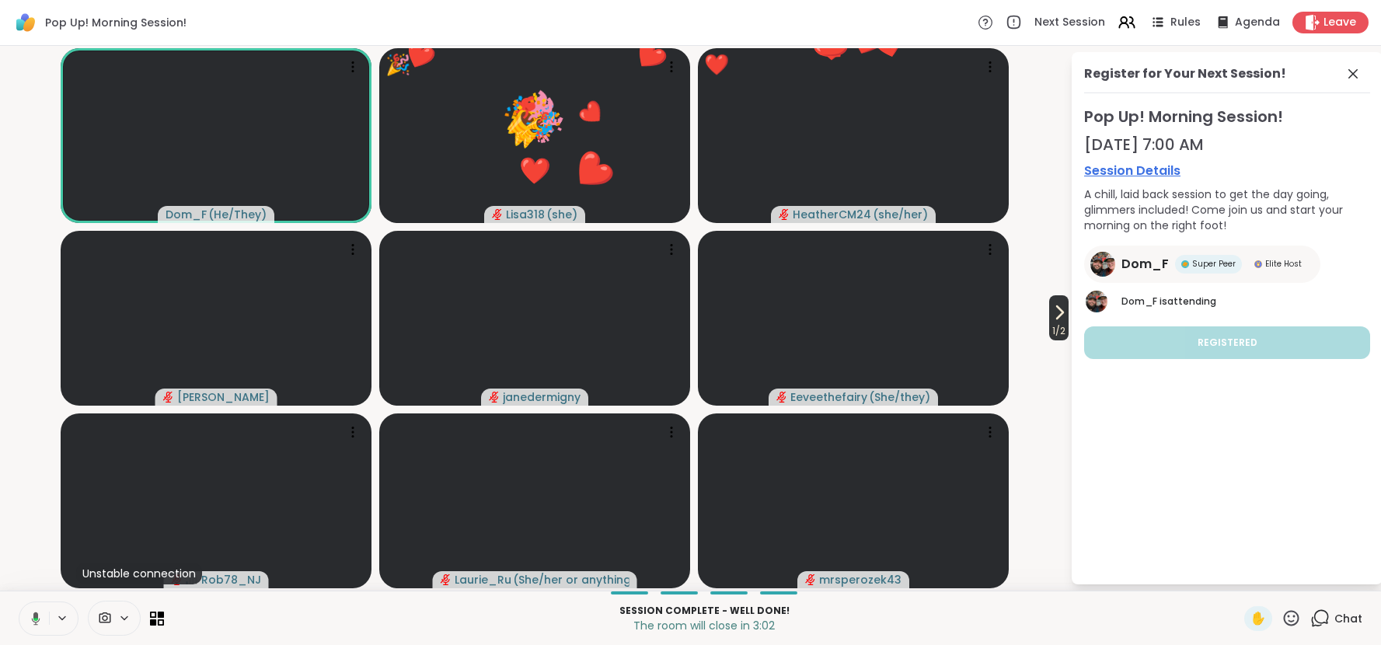
click at [1058, 310] on icon at bounding box center [1060, 312] width 6 height 12
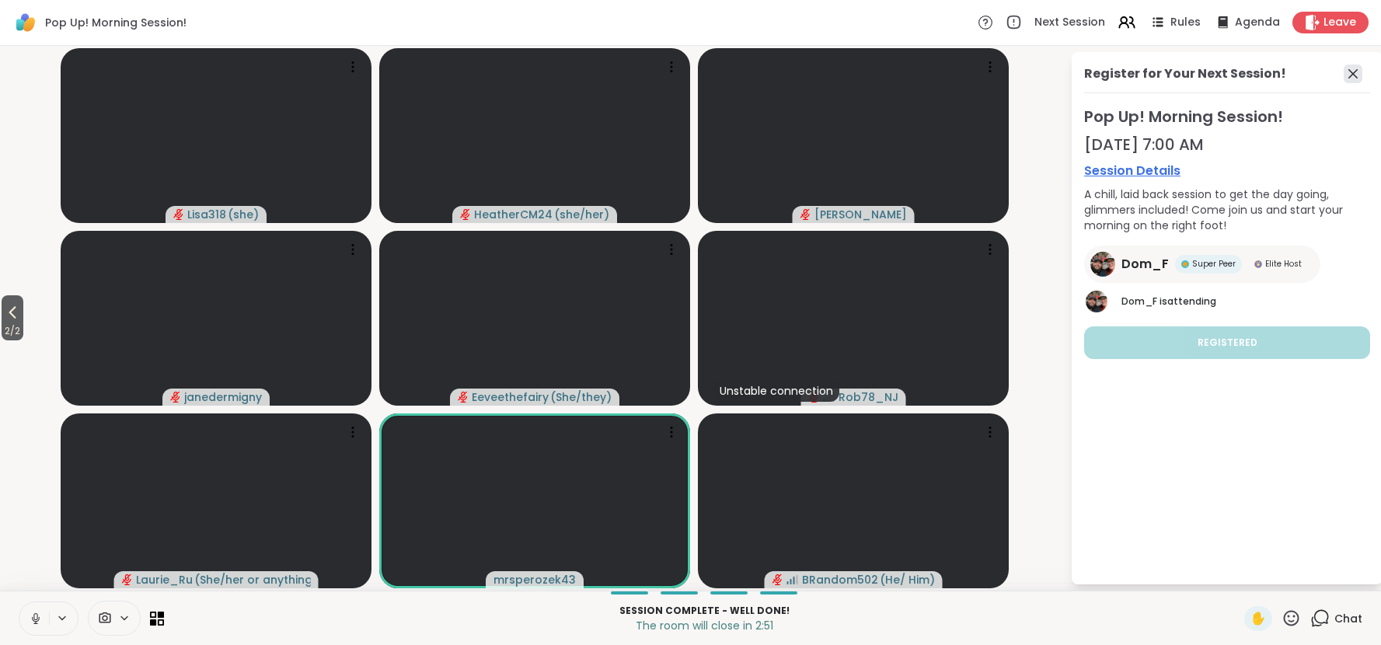
click at [1355, 72] on icon at bounding box center [1352, 73] width 19 height 19
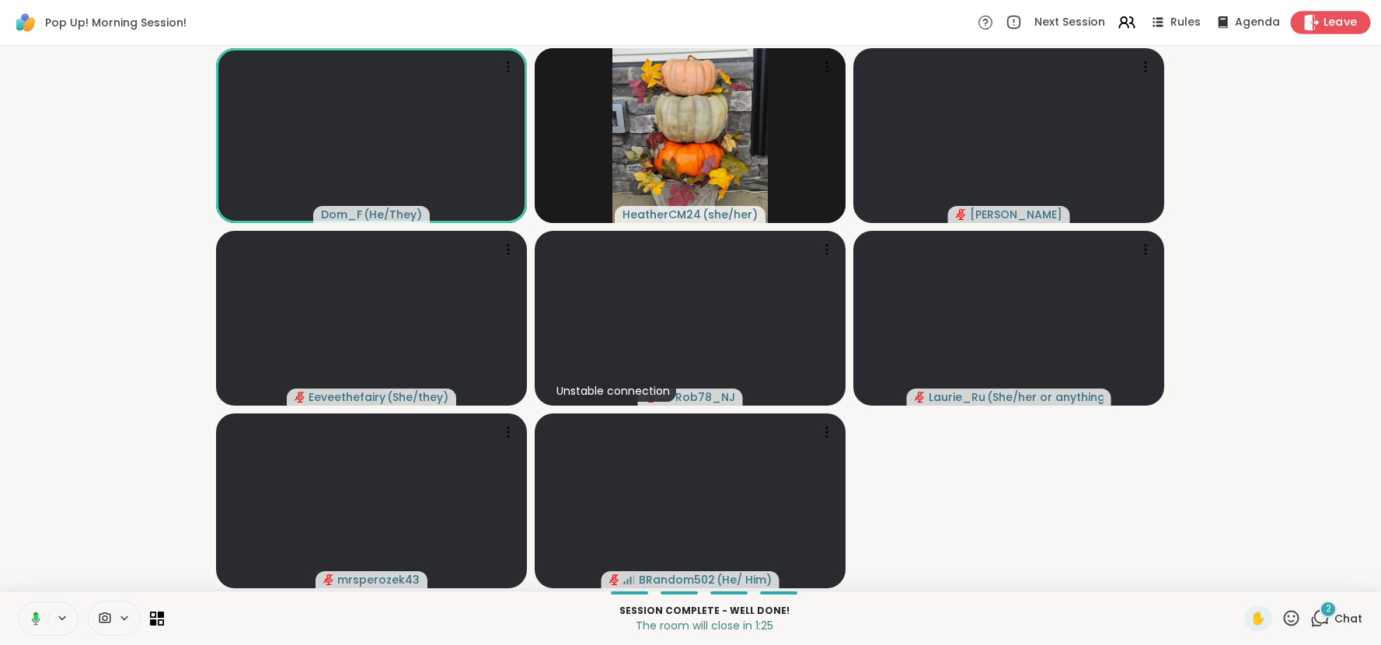
click at [1338, 26] on span "Leave" at bounding box center [1340, 23] width 34 height 16
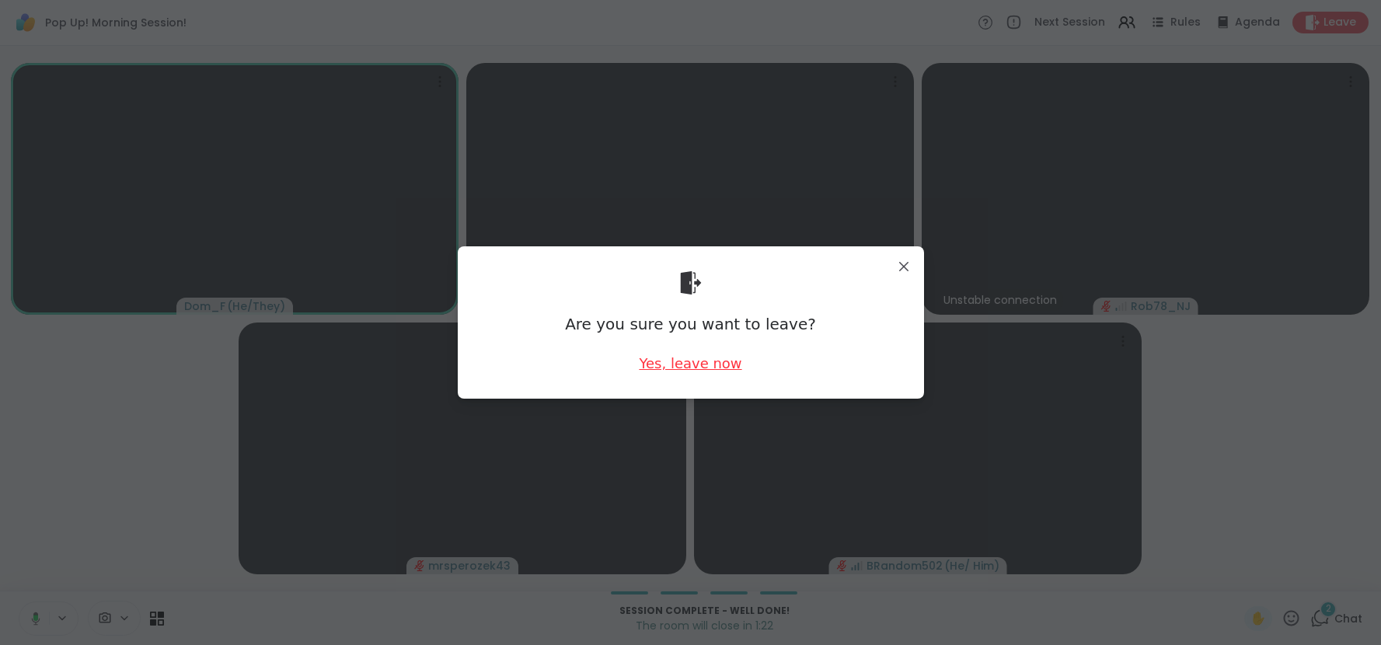
click at [728, 365] on div "Yes, leave now" at bounding box center [690, 362] width 103 height 19
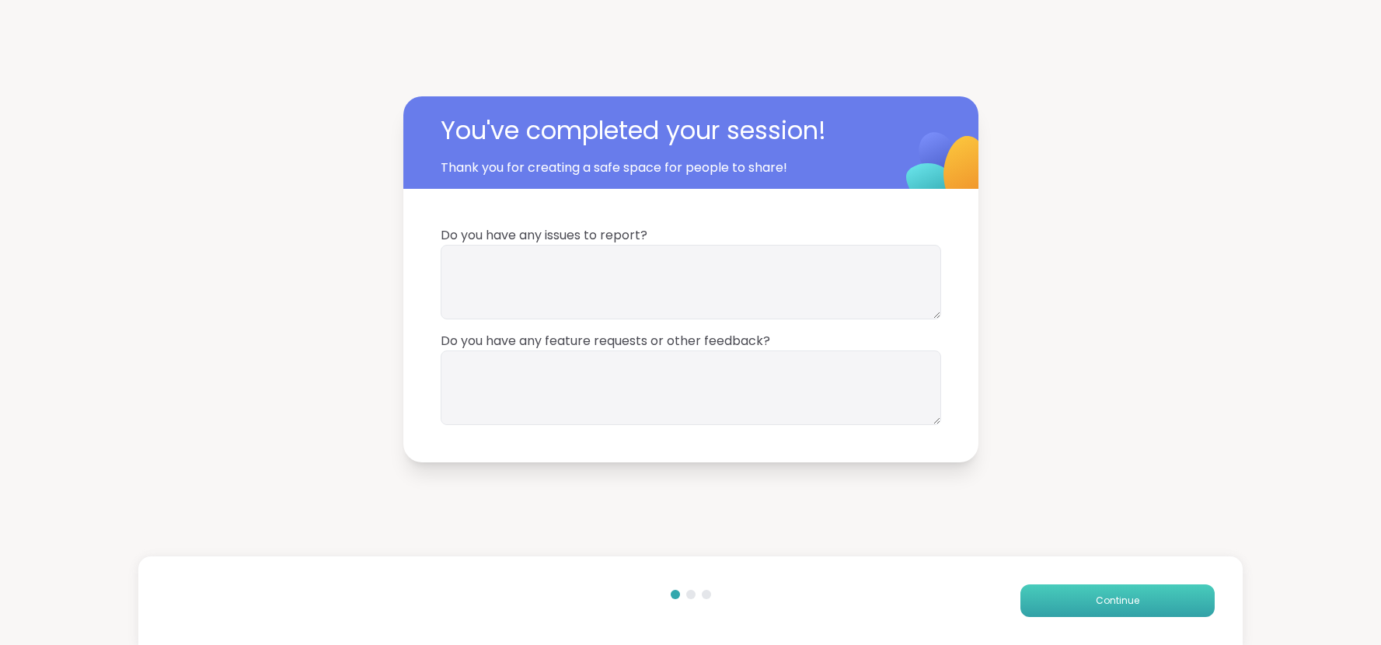
click at [1106, 607] on span "Continue" at bounding box center [1117, 601] width 44 height 14
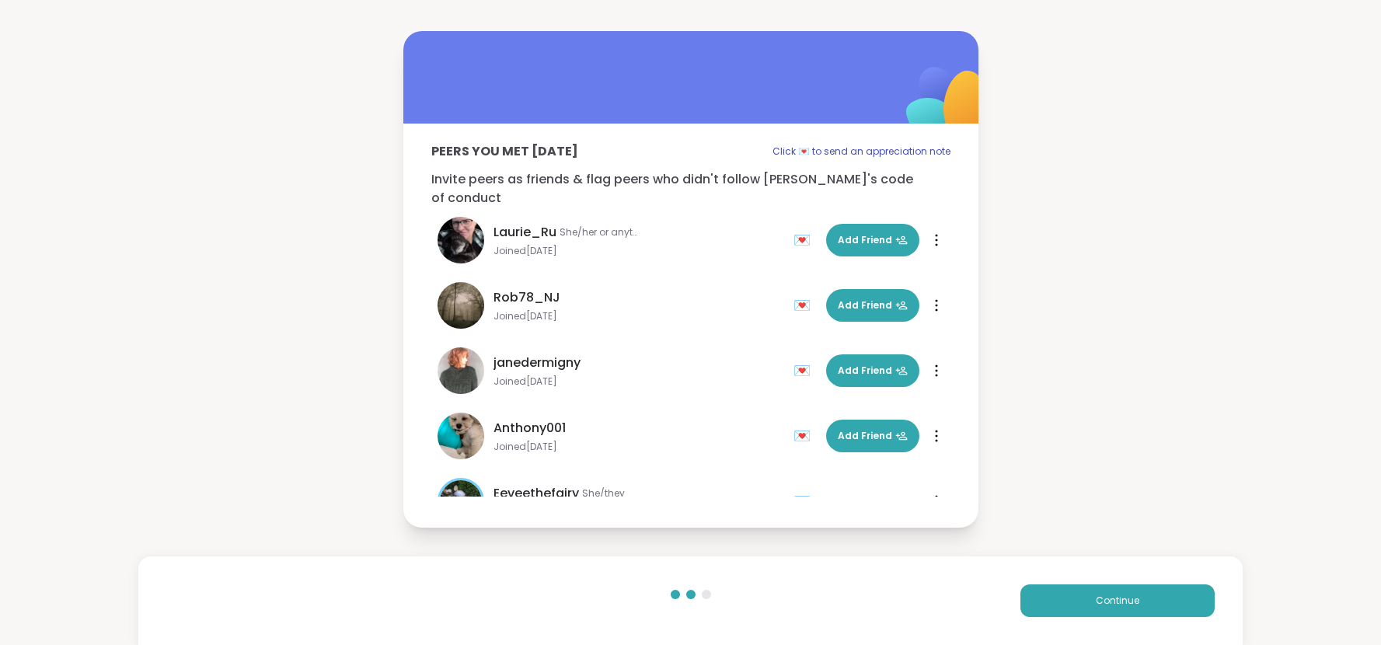
scroll to position [438, 0]
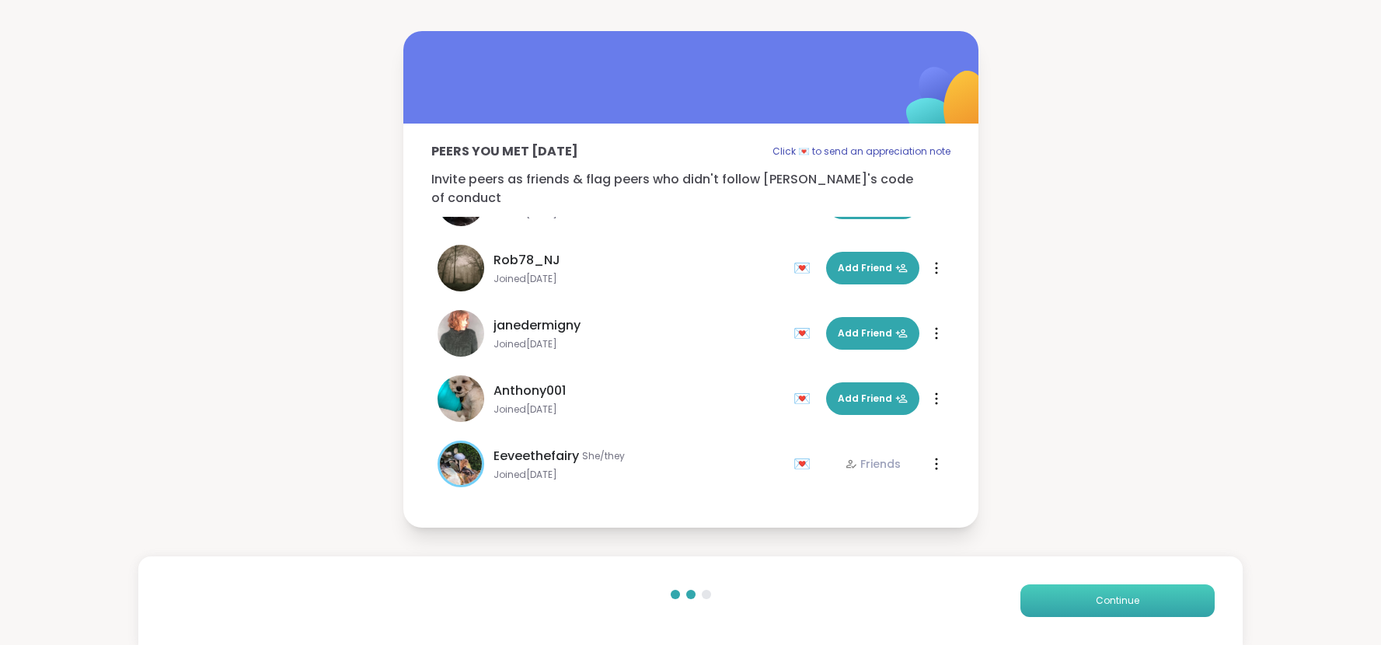
click at [1056, 610] on button "Continue" at bounding box center [1117, 600] width 194 height 33
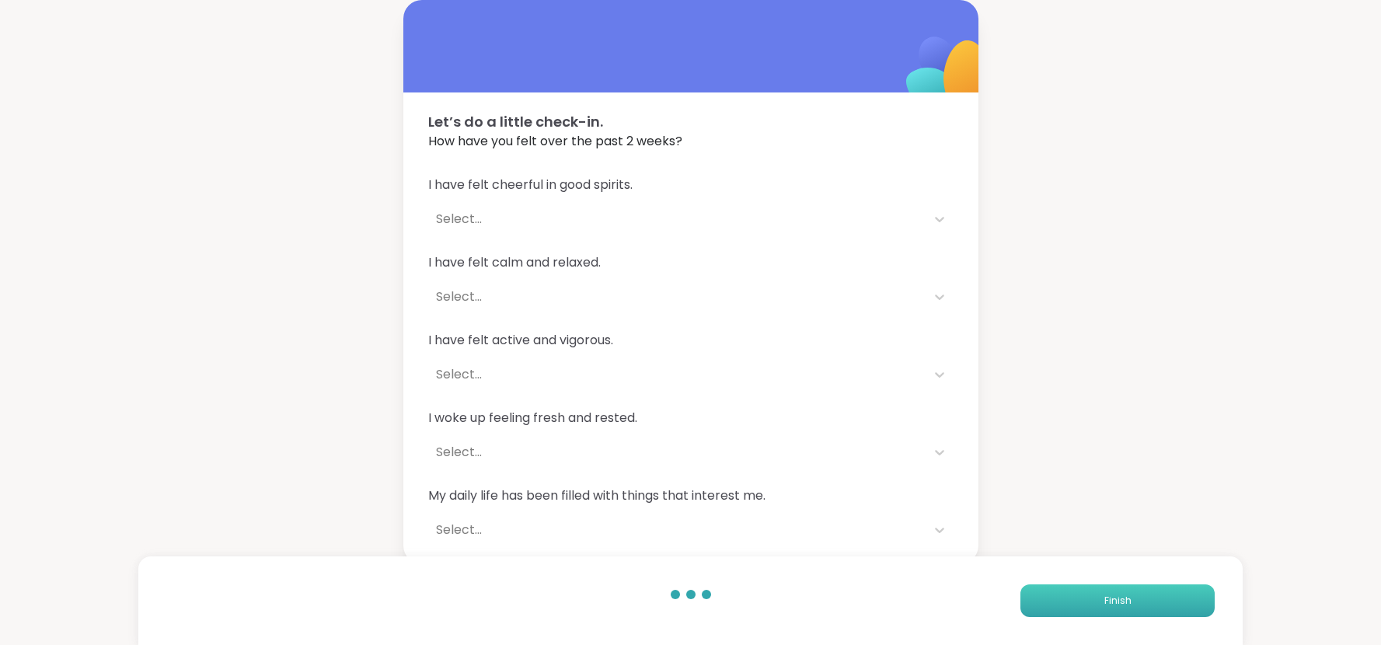
click at [1056, 610] on button "Finish" at bounding box center [1117, 600] width 194 height 33
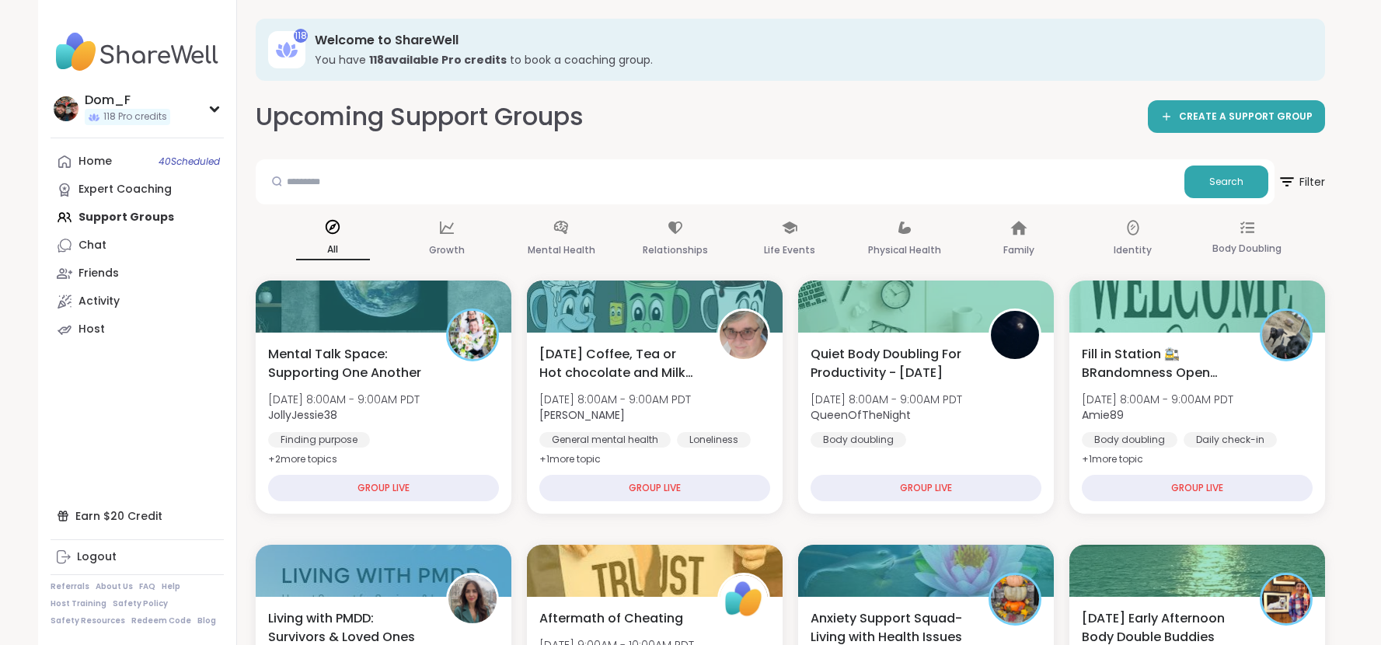
click at [139, 218] on div "Home 40 Scheduled Expert Coaching Support Groups Chat Friends Activity Host" at bounding box center [136, 246] width 173 height 196
click at [447, 429] on div "Mental Talk Space: Supporting One Another Mon, Oct 13 | 8:00AM - 9:00AM PDT Jol…" at bounding box center [383, 406] width 235 height 127
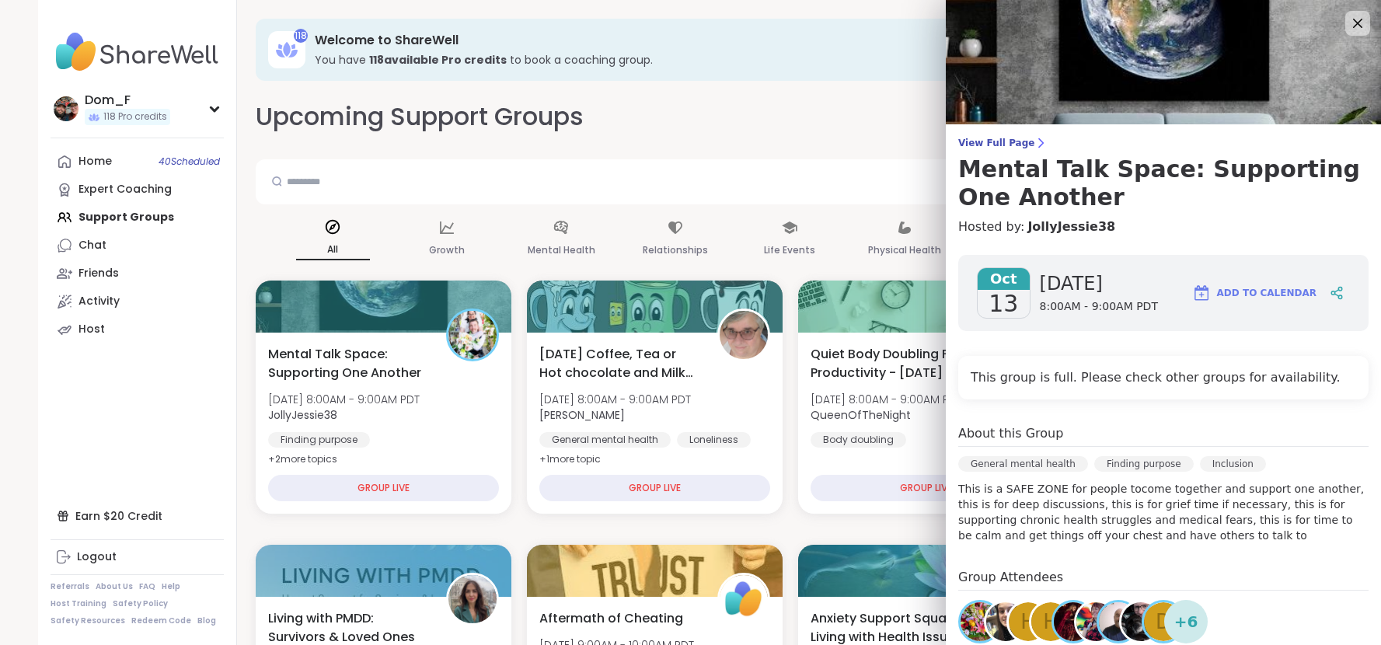
click at [665, 120] on div "Upcoming Support Groups CREATE A SUPPORT GROUP" at bounding box center [790, 116] width 1069 height 35
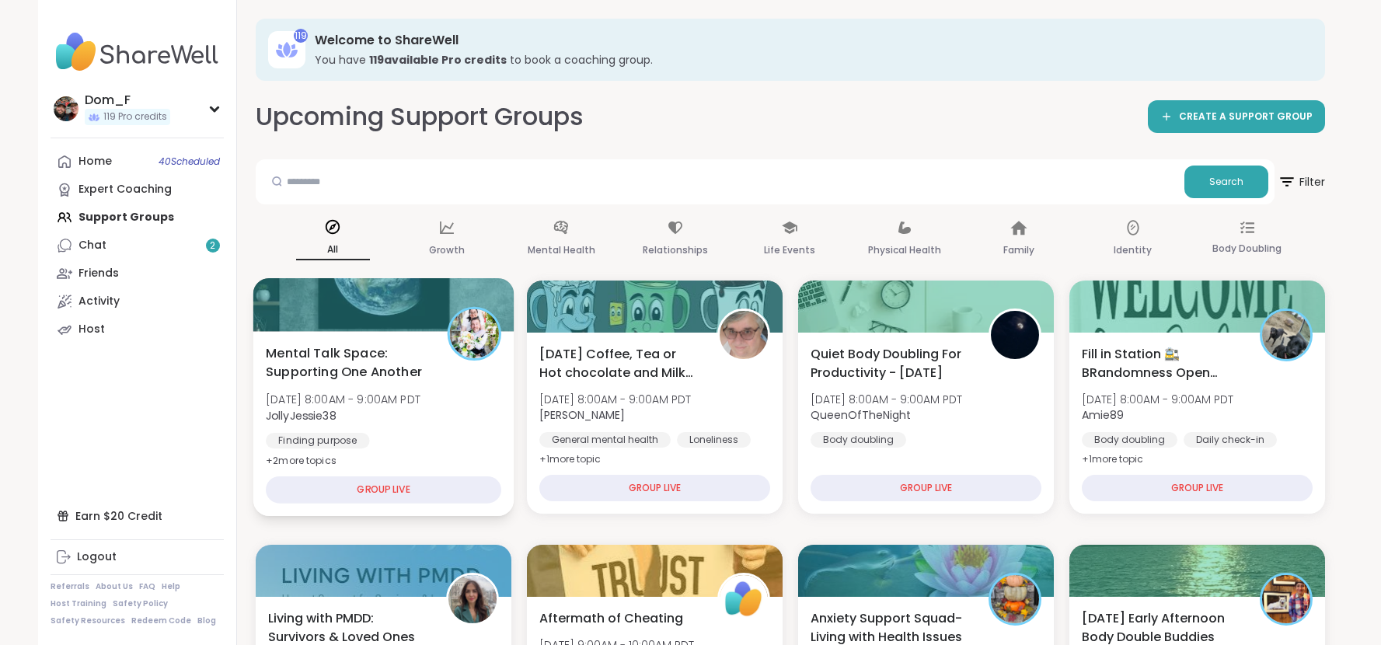
click at [451, 413] on div "Mental Talk Space: Supporting One Another Mon, Oct 13 | 8:00AM - 9:00AM PDT Jol…" at bounding box center [383, 406] width 235 height 127
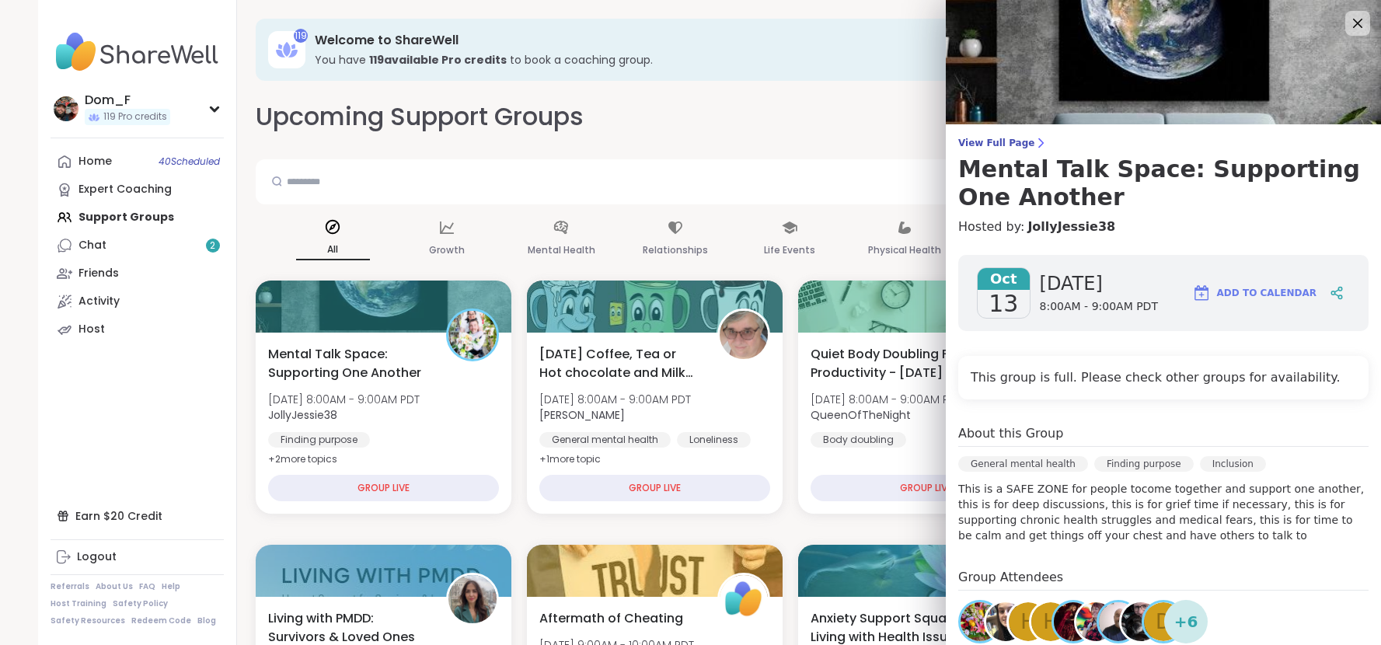
click at [691, 121] on div "Upcoming Support Groups CREATE A SUPPORT GROUP" at bounding box center [790, 116] width 1069 height 35
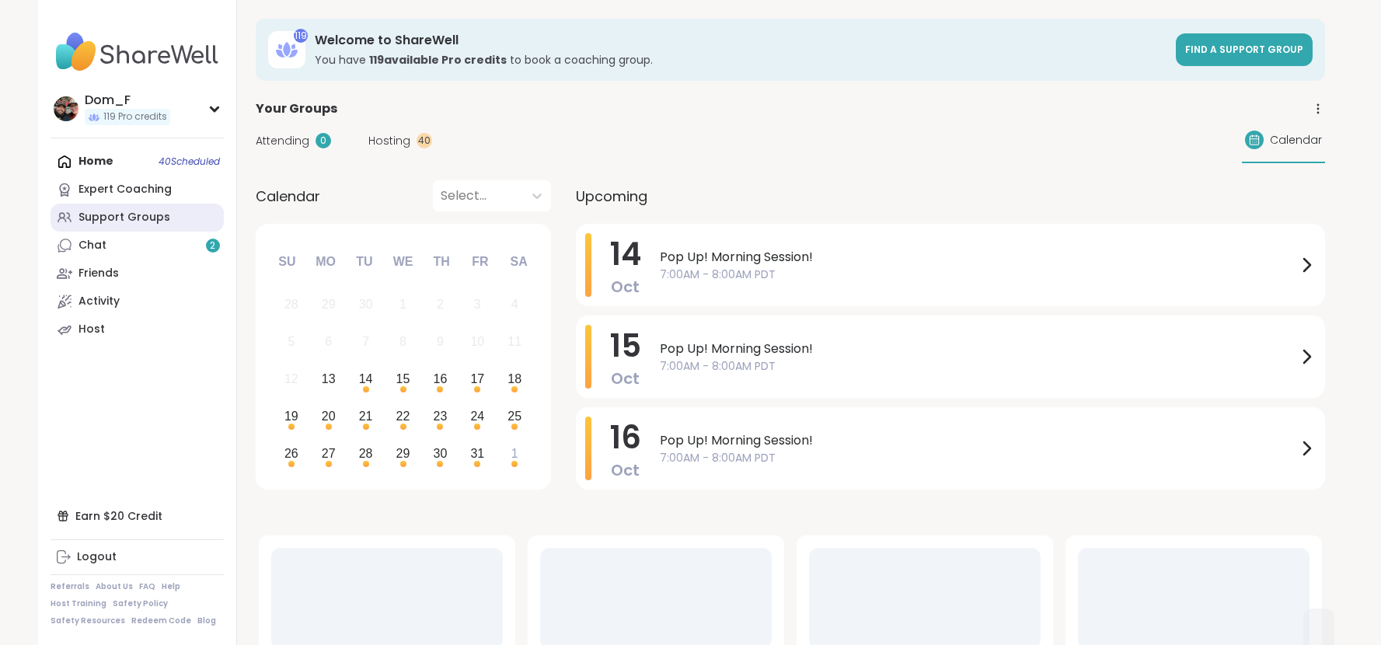
click at [135, 226] on link "Support Groups" at bounding box center [136, 218] width 173 height 28
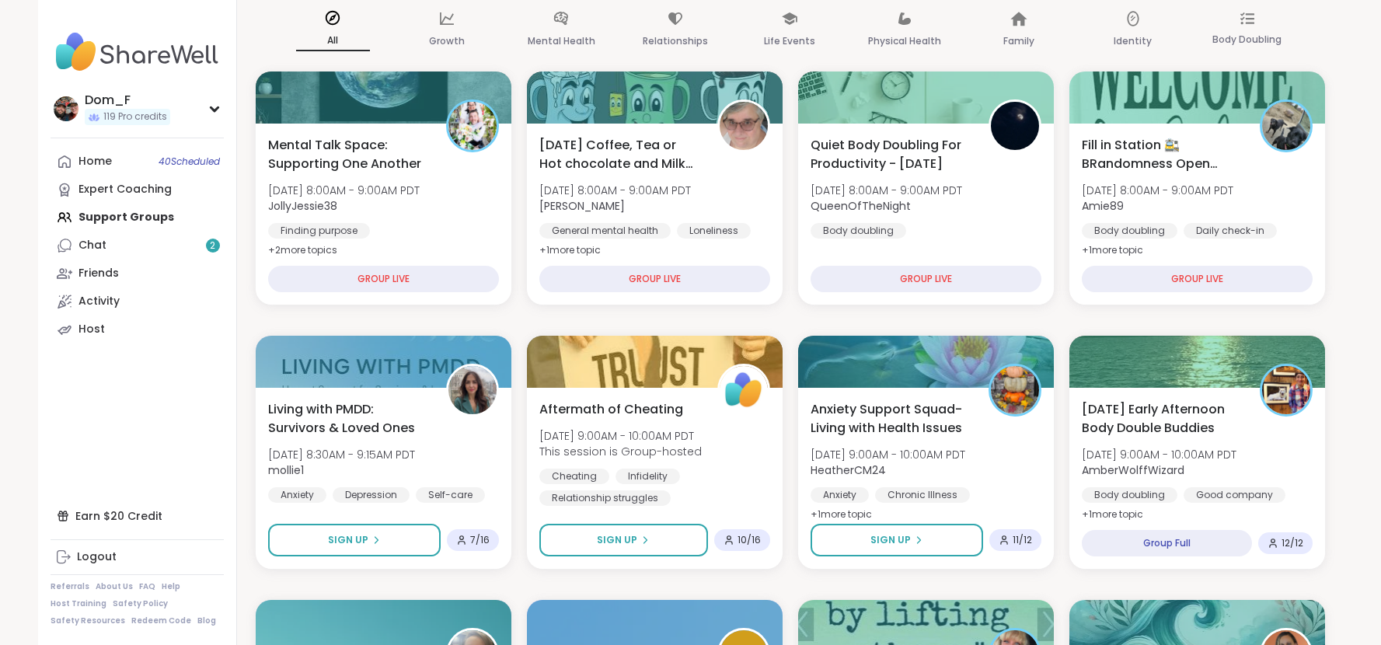
scroll to position [212, 0]
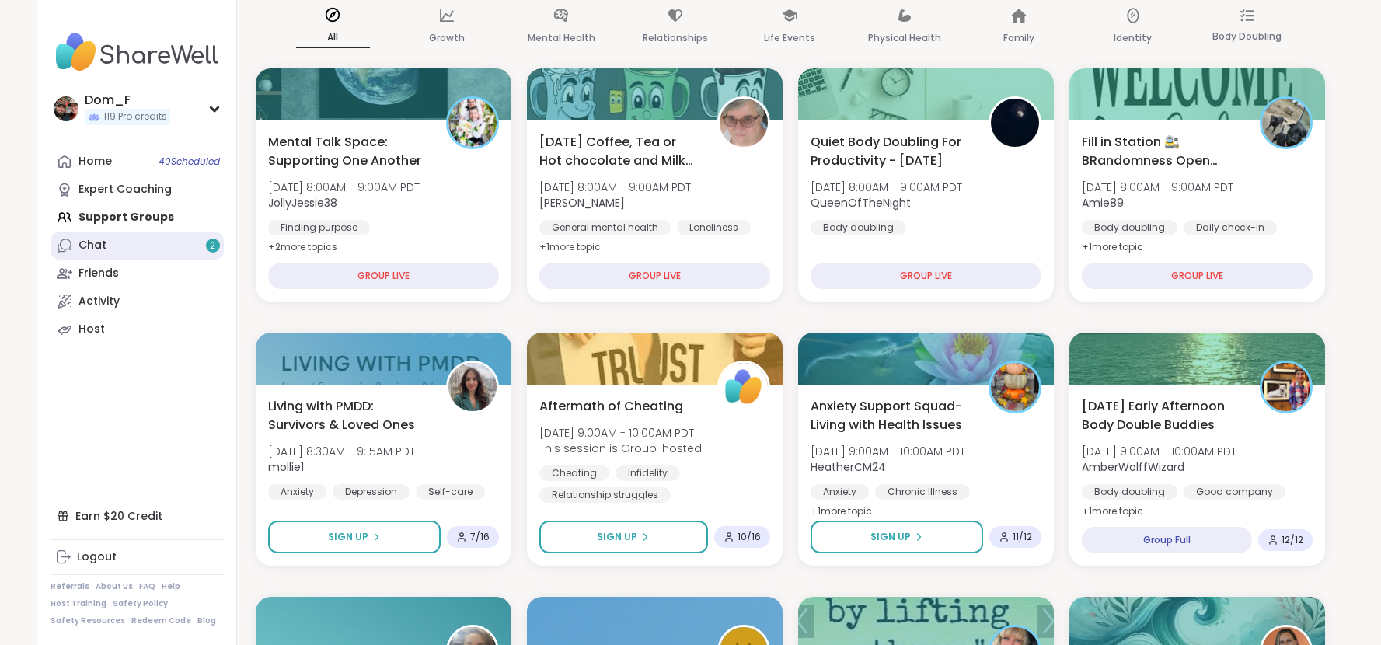
click at [104, 245] on div "Chat 2" at bounding box center [92, 246] width 28 height 16
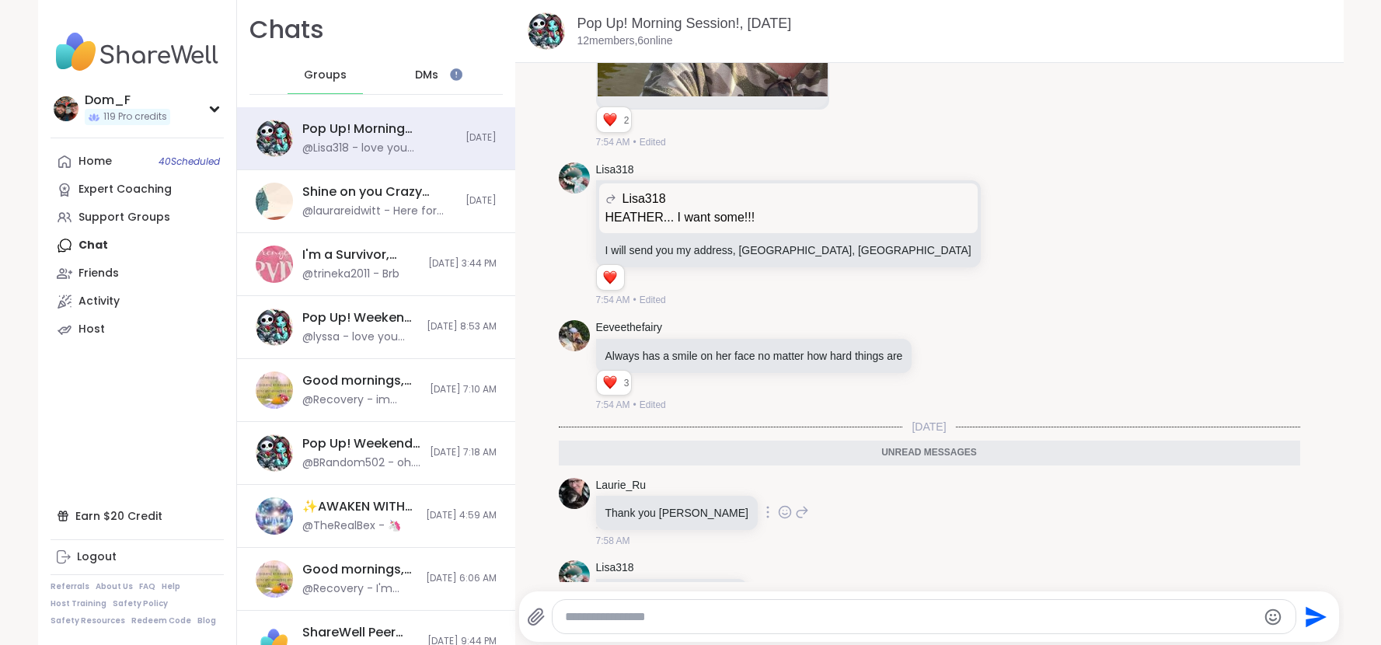
click at [782, 514] on icon at bounding box center [784, 515] width 5 height 2
click at [778, 479] on span "Select Reaction: Heart" at bounding box center [785, 487] width 14 height 16
click at [768, 609] on icon at bounding box center [775, 617] width 14 height 16
click at [768, 584] on span "Select Reaction: Heart" at bounding box center [775, 592] width 14 height 16
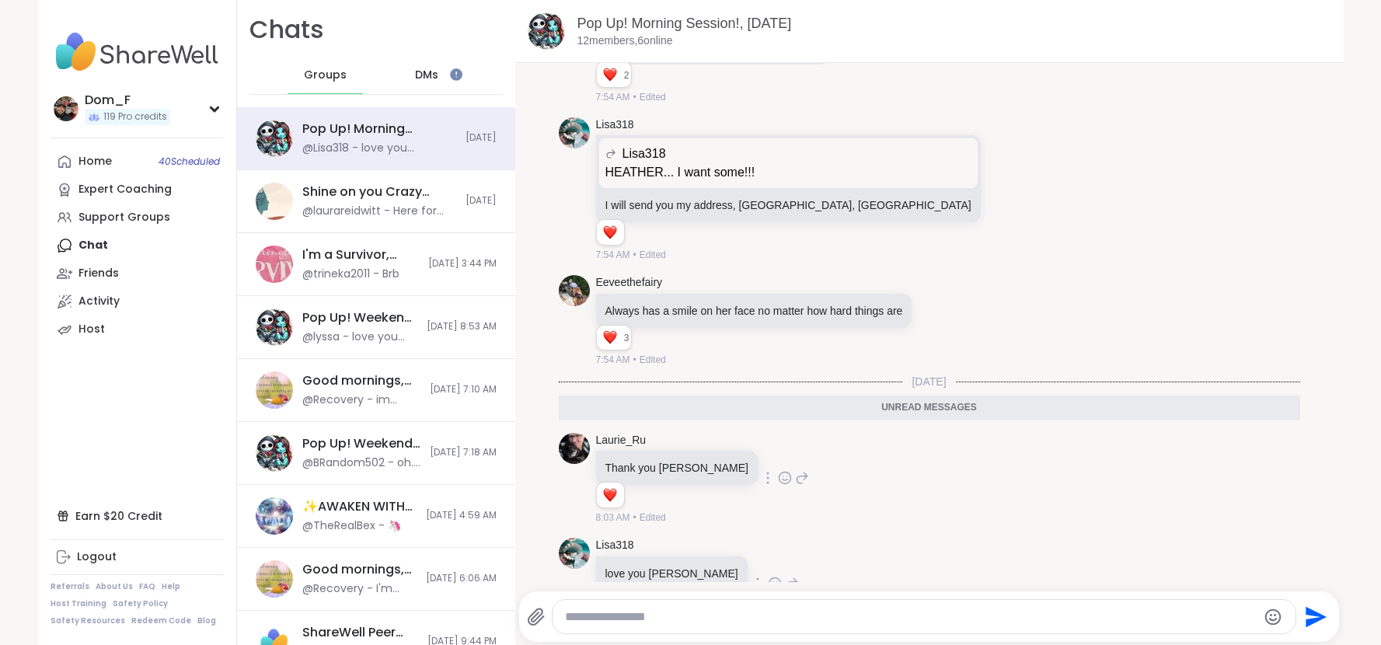
click at [795, 468] on icon at bounding box center [802, 477] width 14 height 19
type textarea "**********"
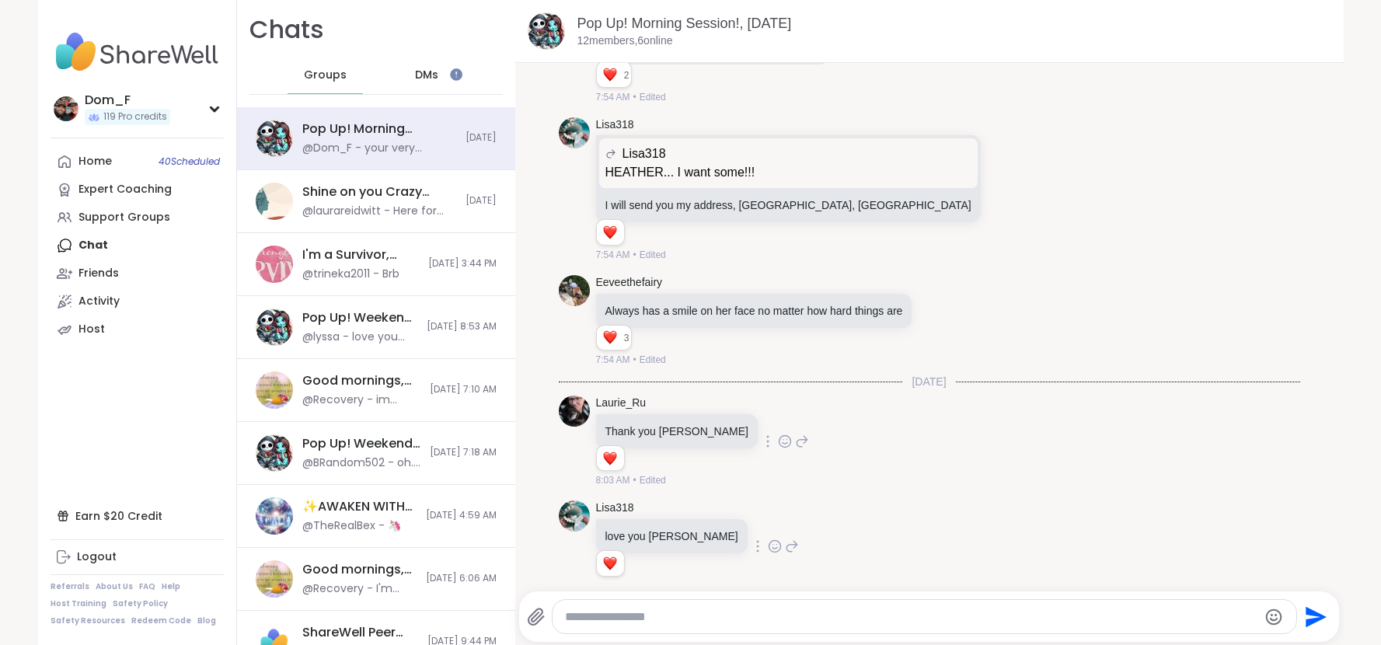
scroll to position [6729, 0]
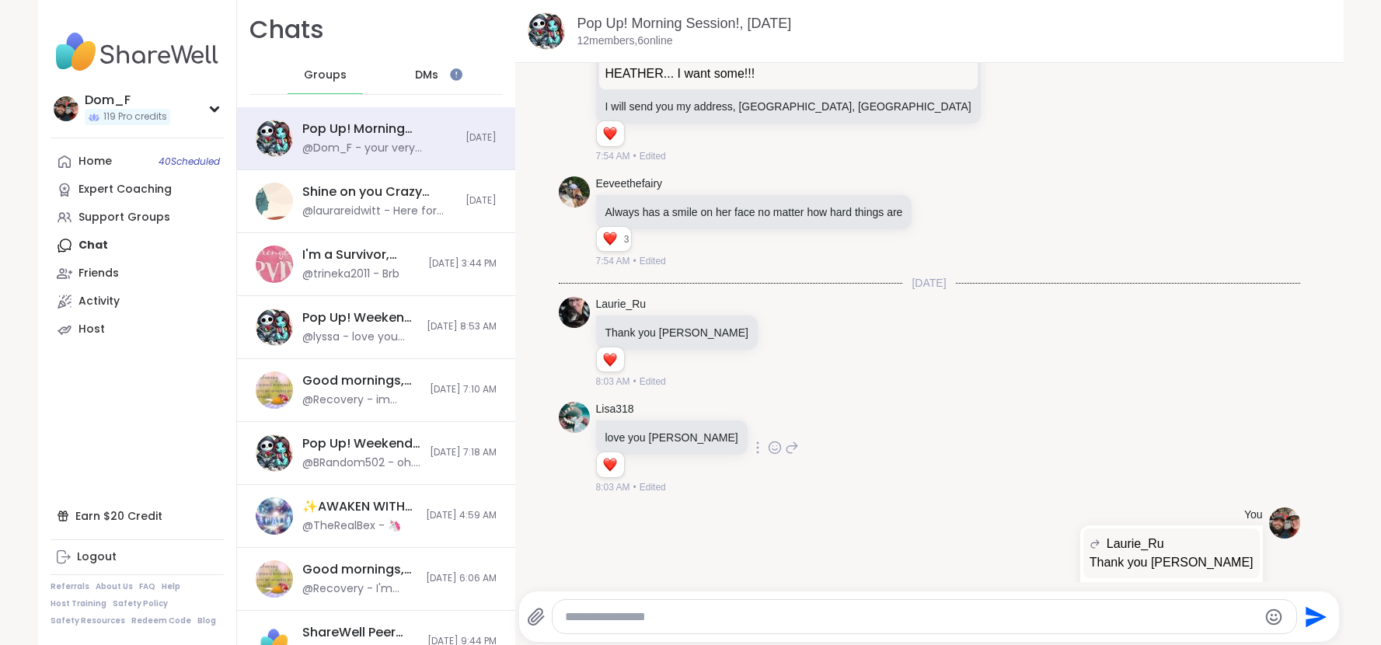
click at [785, 438] on icon at bounding box center [792, 447] width 14 height 19
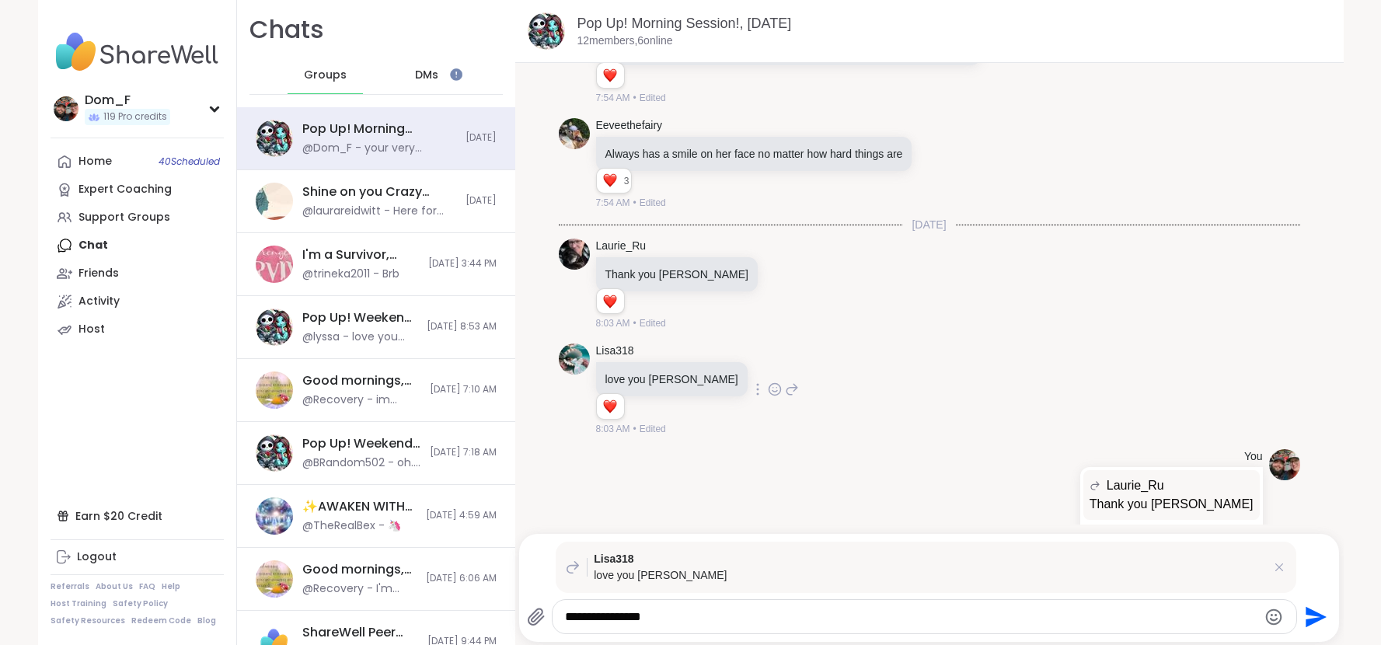
type textarea "**********"
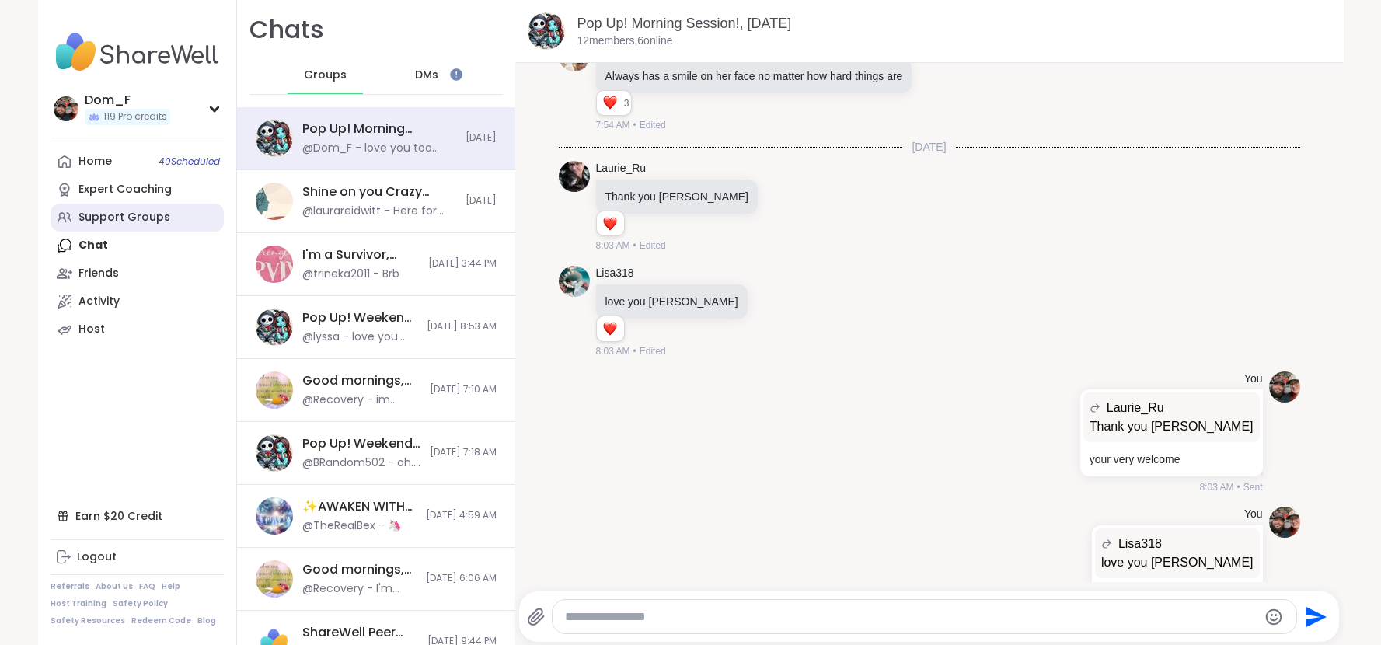
click at [158, 210] on div "Support Groups" at bounding box center [124, 218] width 92 height 16
